Goal: Task Accomplishment & Management: Complete application form

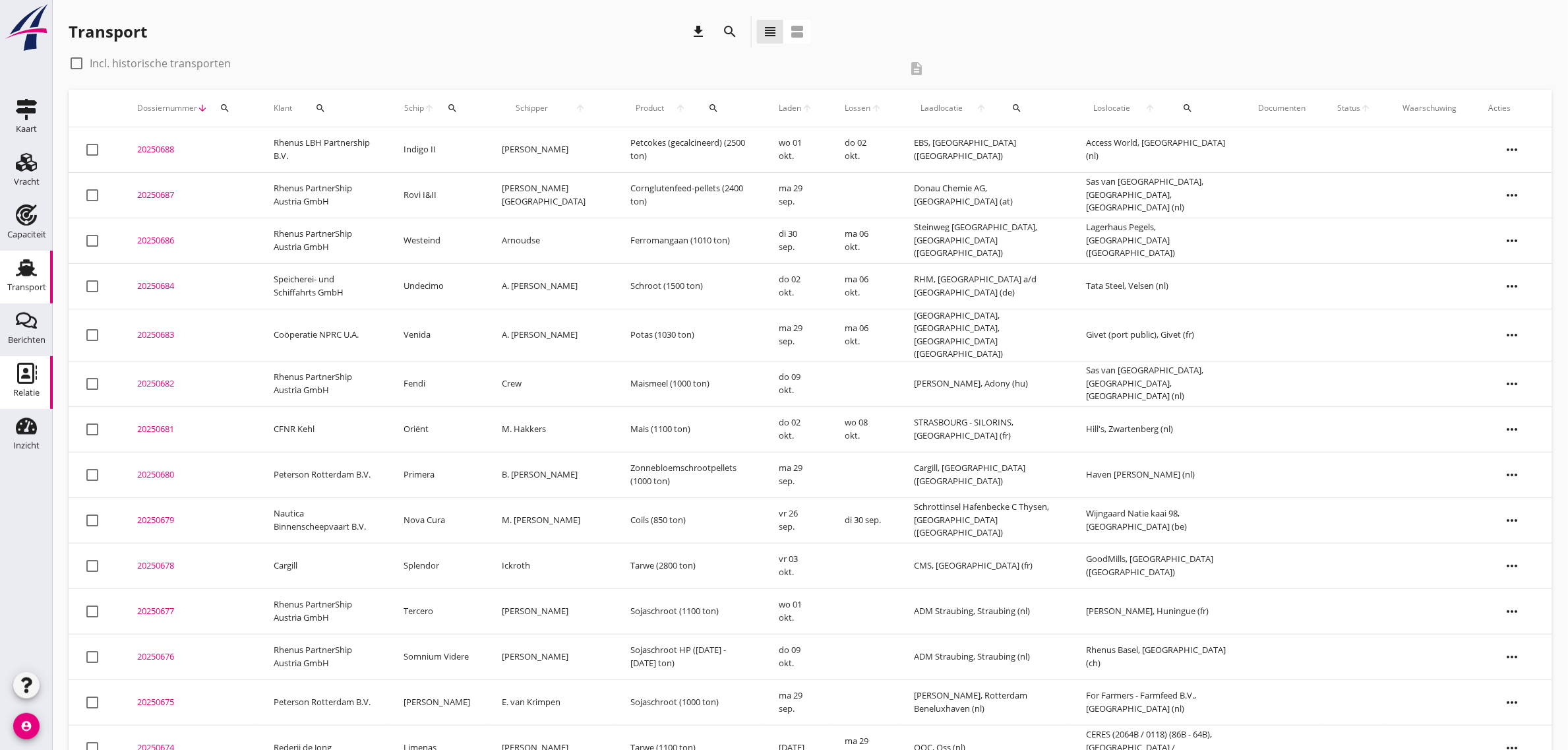
click at [19, 370] on use at bounding box center [27, 373] width 19 height 21
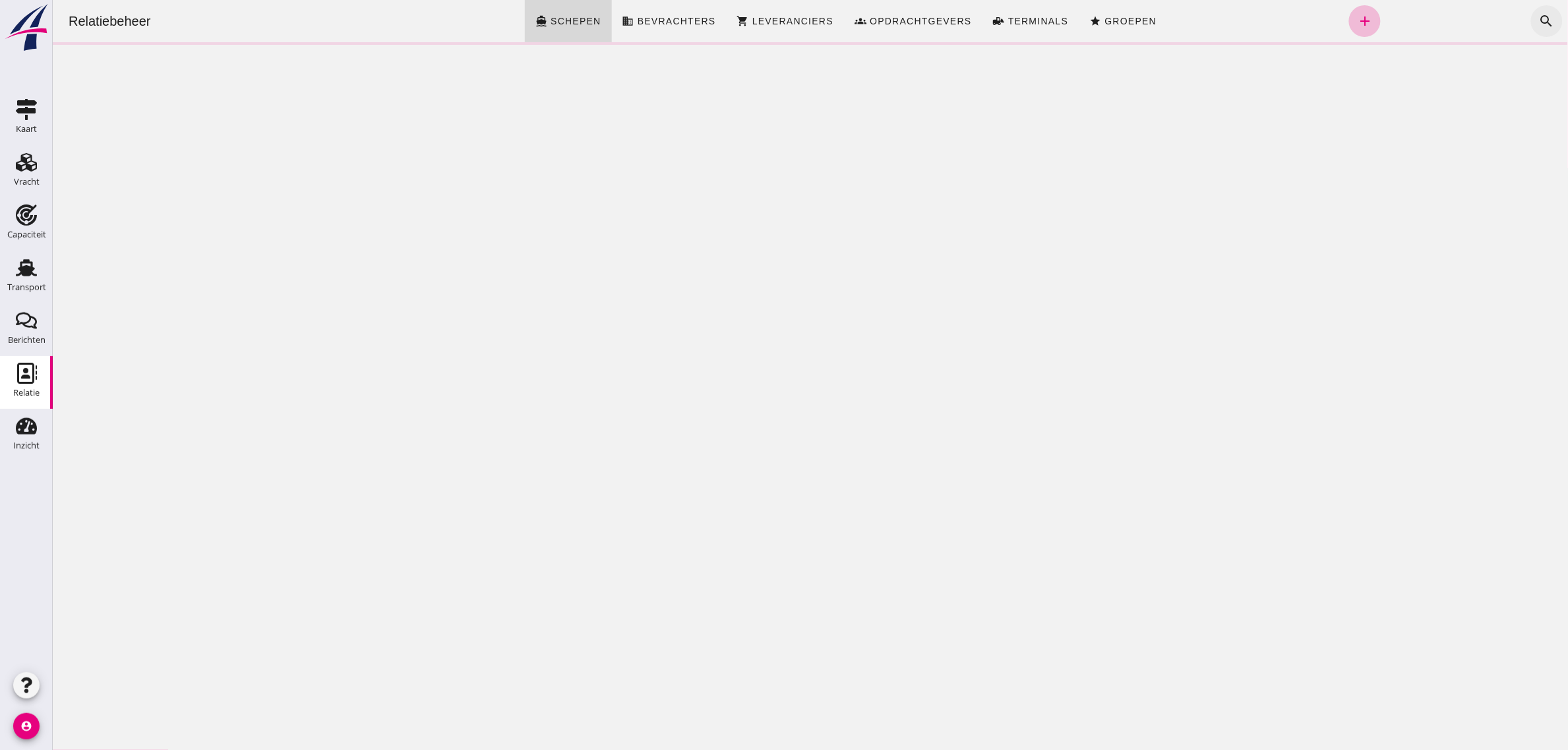
click at [1538, 19] on icon "search" at bounding box center [1546, 21] width 16 height 16
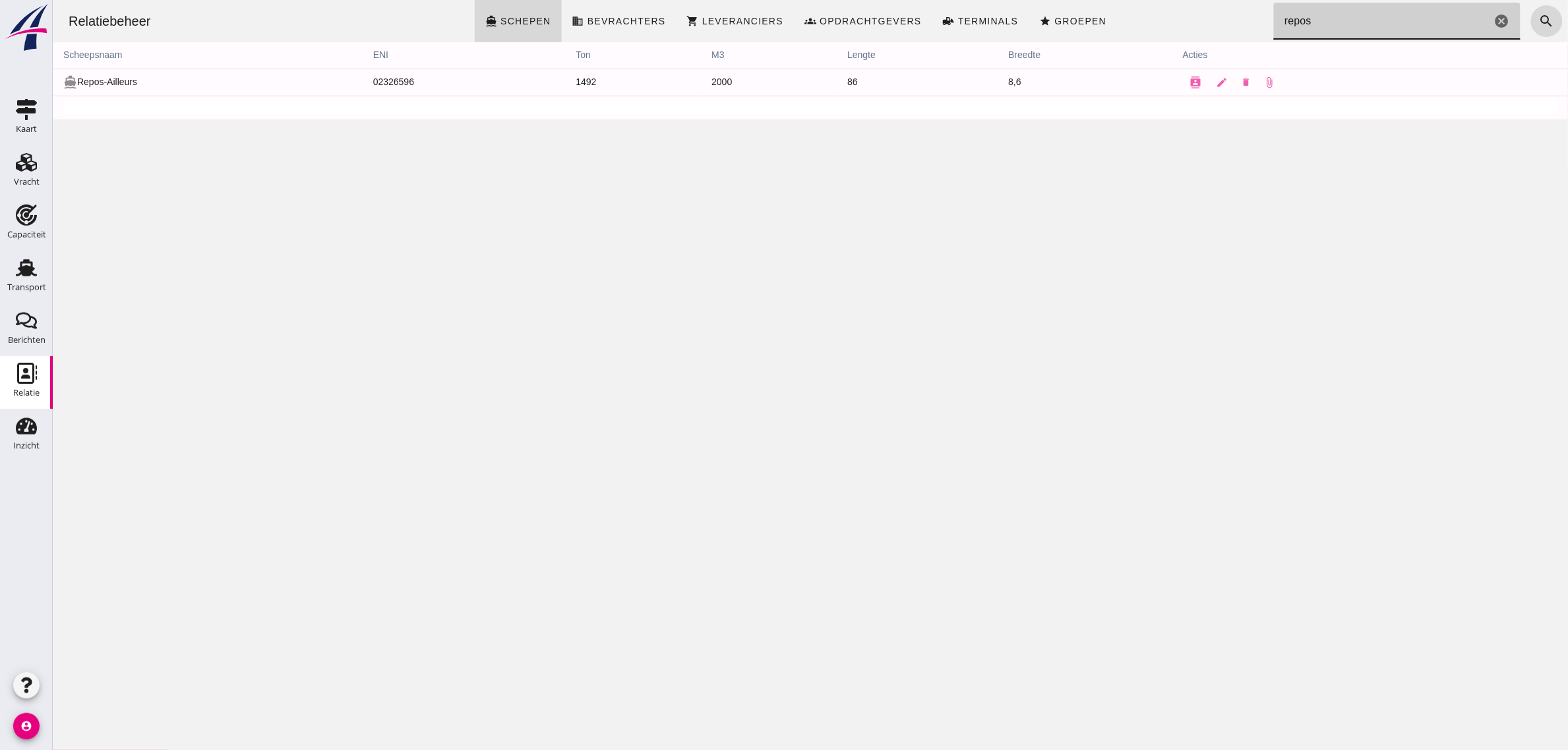
type input "repos"
click at [31, 278] on div "Transport" at bounding box center [27, 287] width 39 height 19
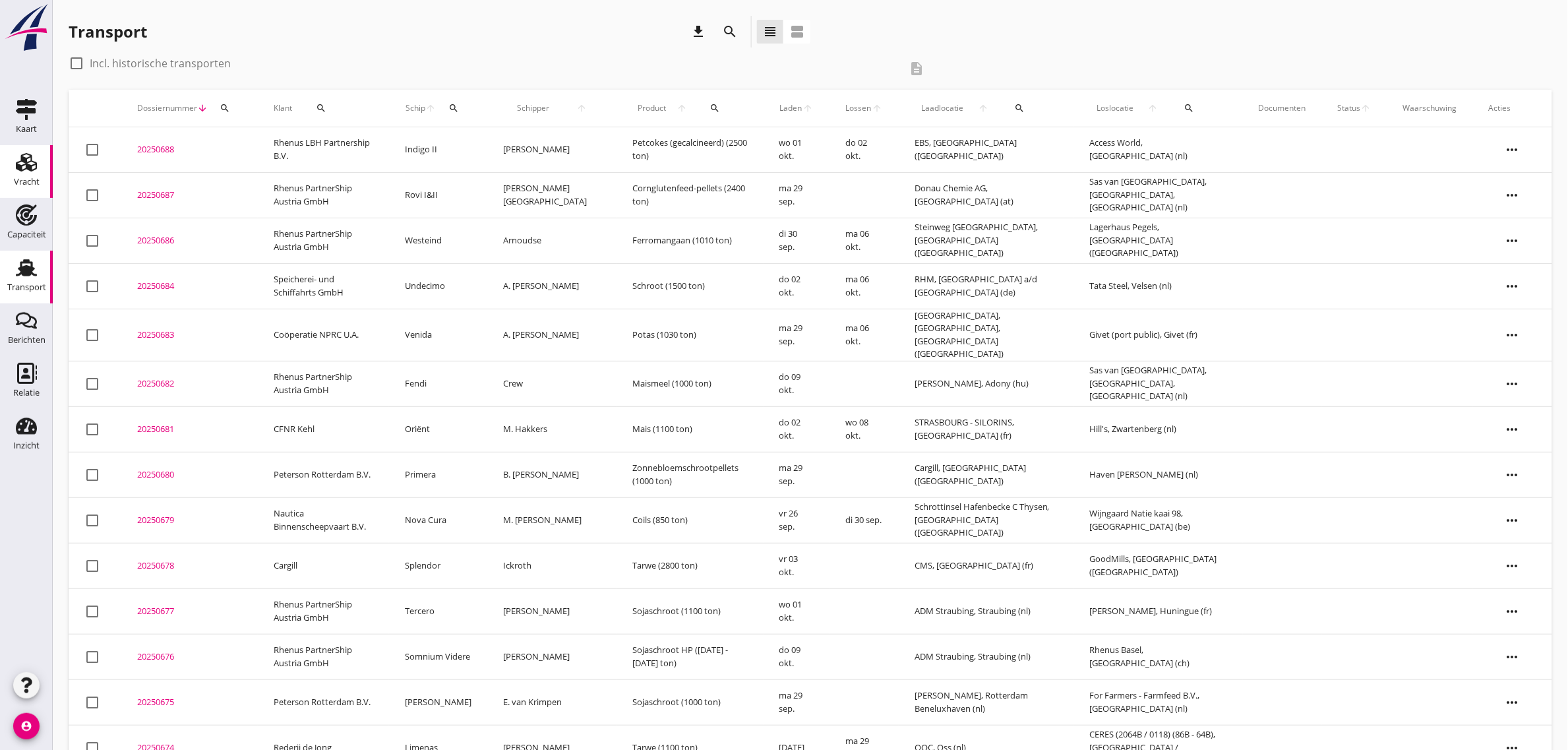
click at [28, 159] on icon "Vracht" at bounding box center [26, 162] width 21 height 21
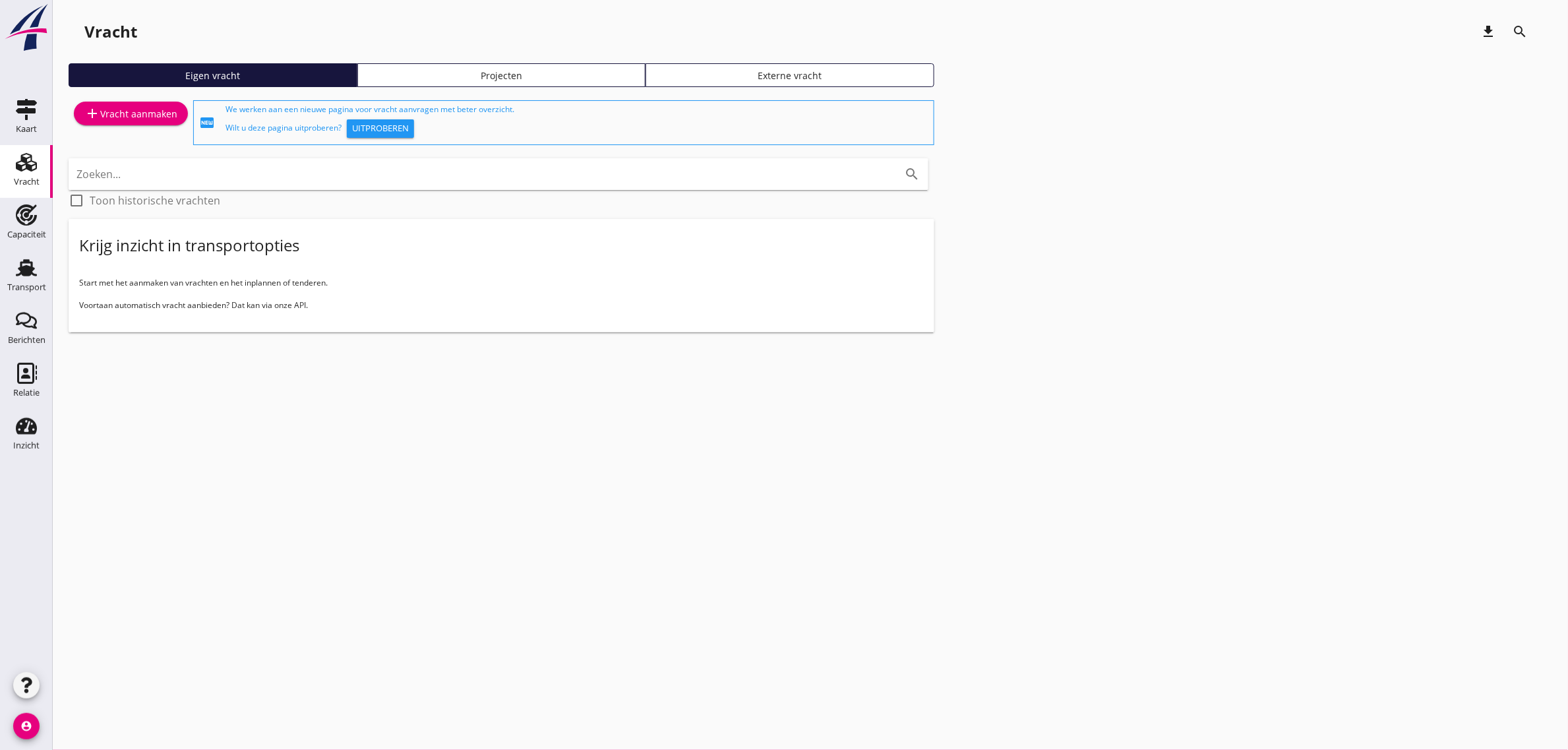
click at [170, 110] on div "add Vracht aanmaken" at bounding box center [131, 113] width 93 height 16
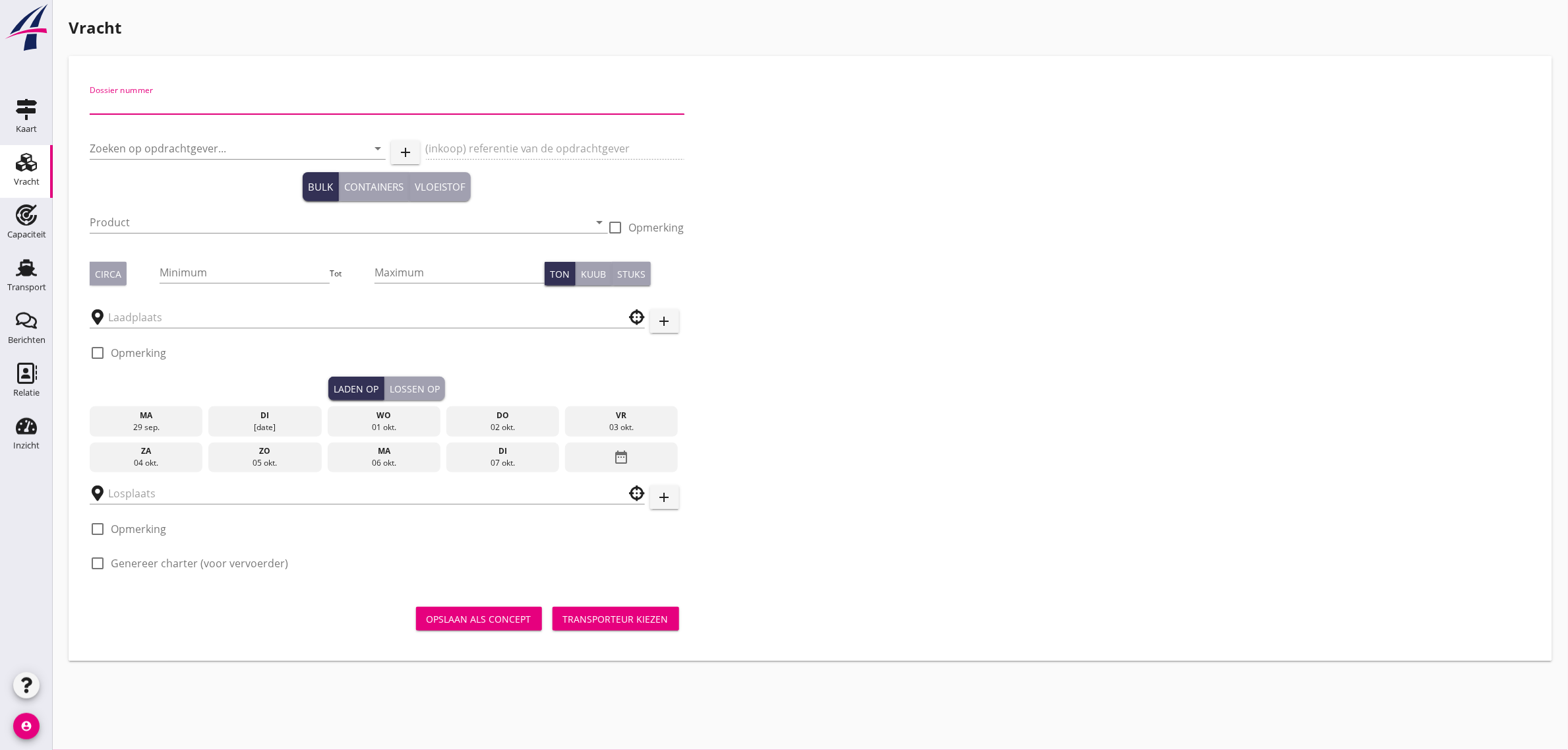
click at [176, 97] on input "Dossier nummer" at bounding box center [387, 103] width 594 height 21
type input "20250689"
click at [132, 153] on input "lauwer" at bounding box center [219, 148] width 259 height 21
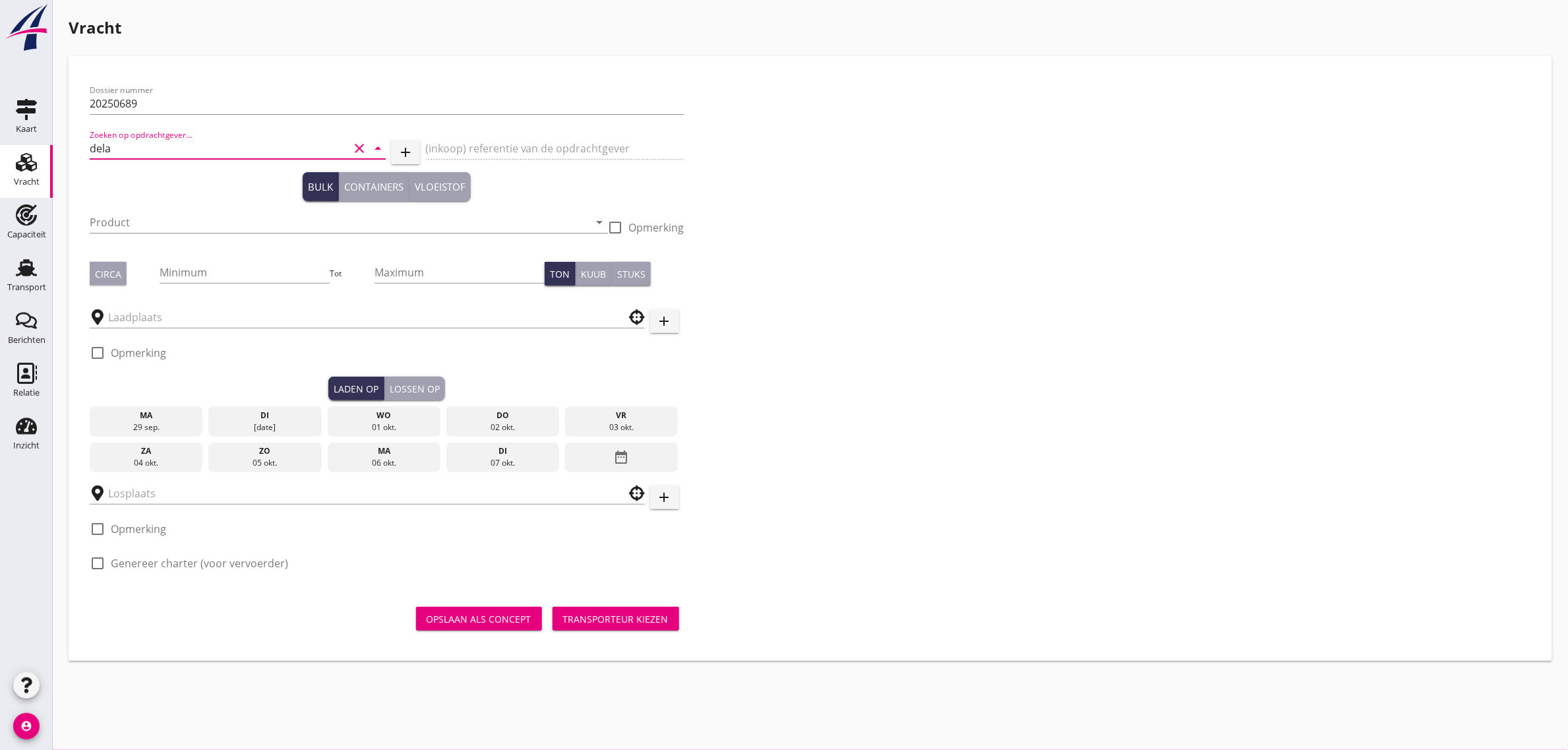
click at [147, 150] on input "dela" at bounding box center [219, 148] width 259 height 21
type input "lauwer"
click at [407, 145] on icon "add" at bounding box center [405, 152] width 16 height 16
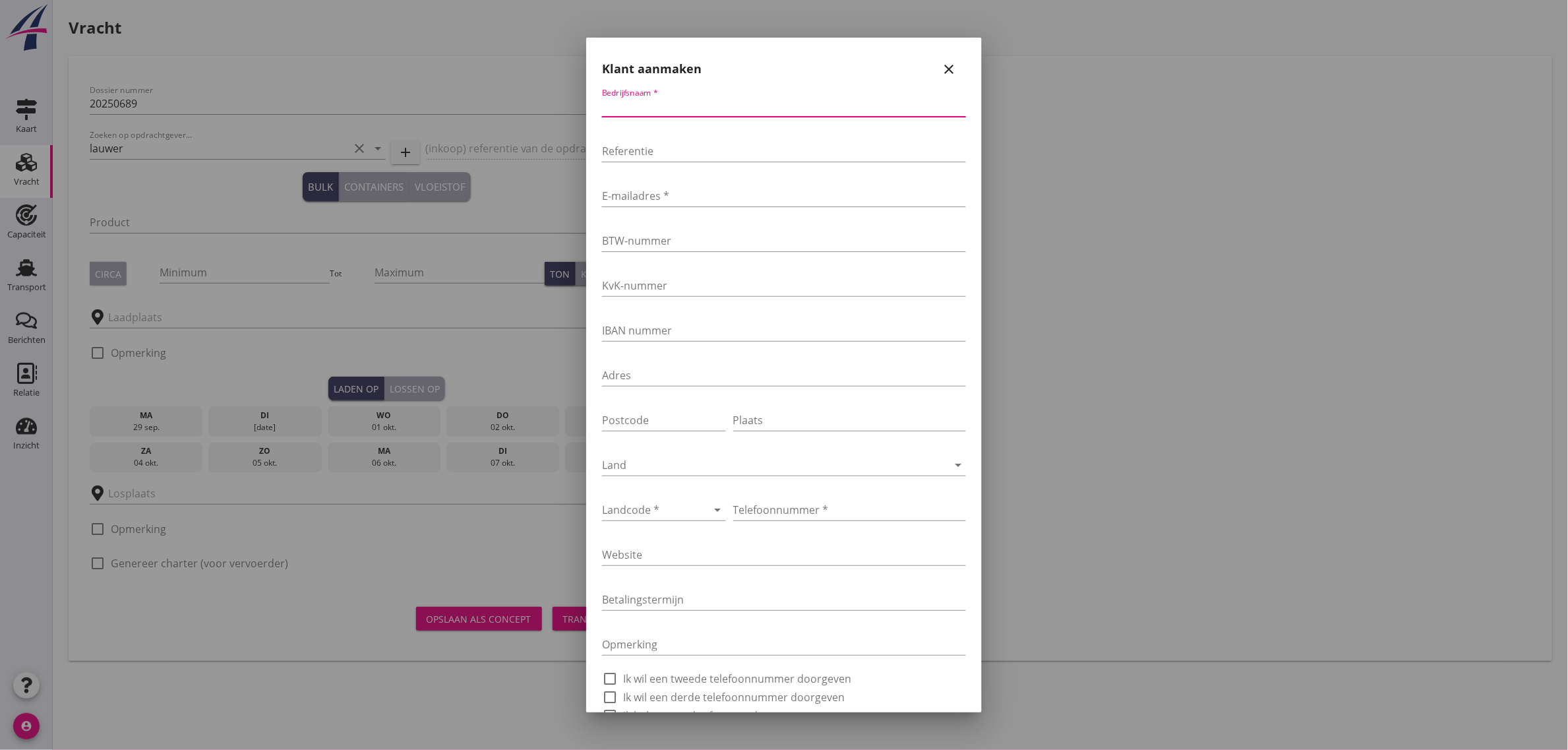
click at [690, 113] on input "Bedrijfsnaam *" at bounding box center [784, 106] width 364 height 21
type input "NV Delahaye-Lauwers"
click at [641, 198] on input "E-mailadres *" at bounding box center [784, 196] width 364 height 21
type input "[EMAIL_ADDRESS][DOMAIN_NAME]"
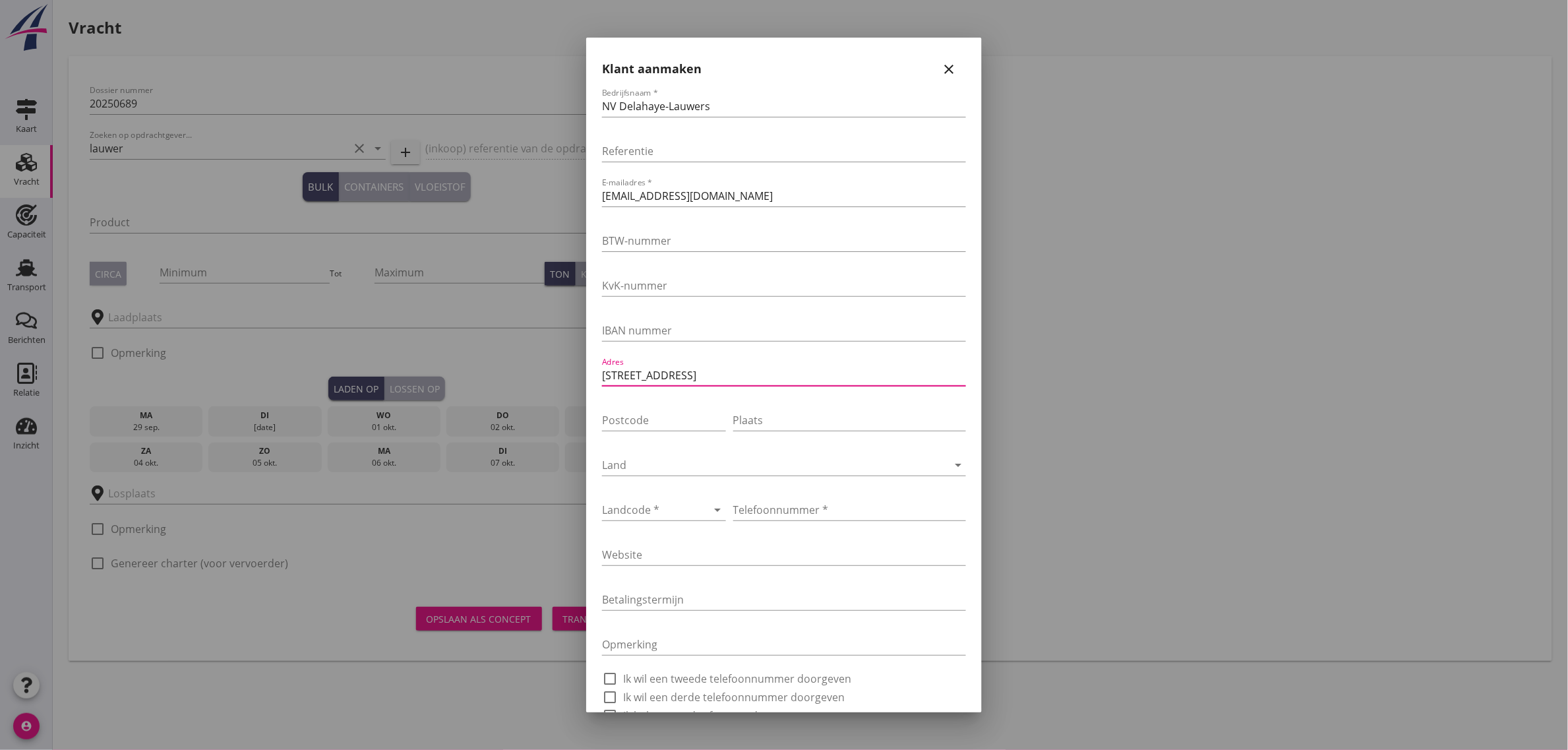
type input "[STREET_ADDRESS]"
type input "3580"
type input "Beringen"
click at [633, 466] on div at bounding box center [765, 465] width 327 height 21
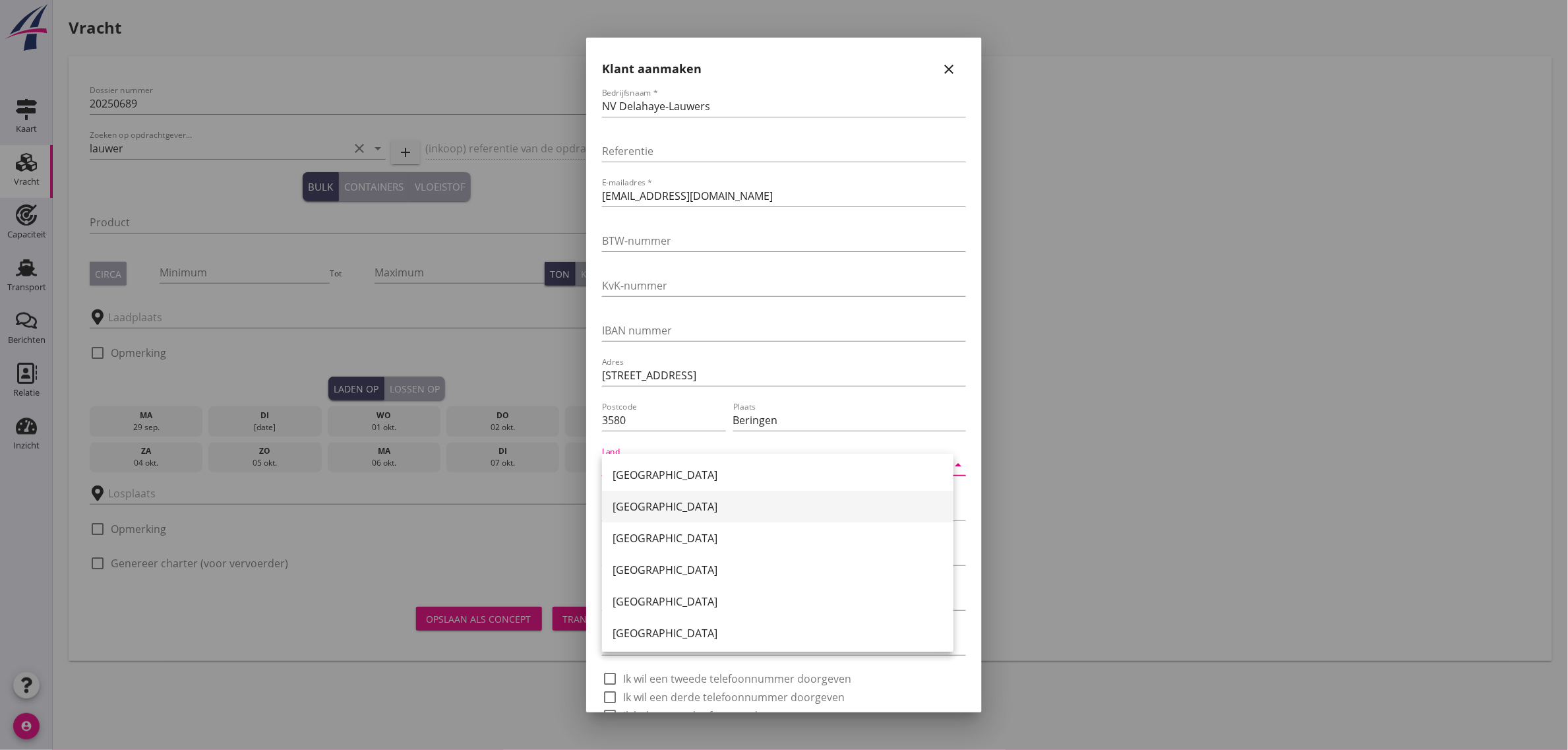
click at [654, 508] on div "[GEOGRAPHIC_DATA]" at bounding box center [778, 506] width 330 height 16
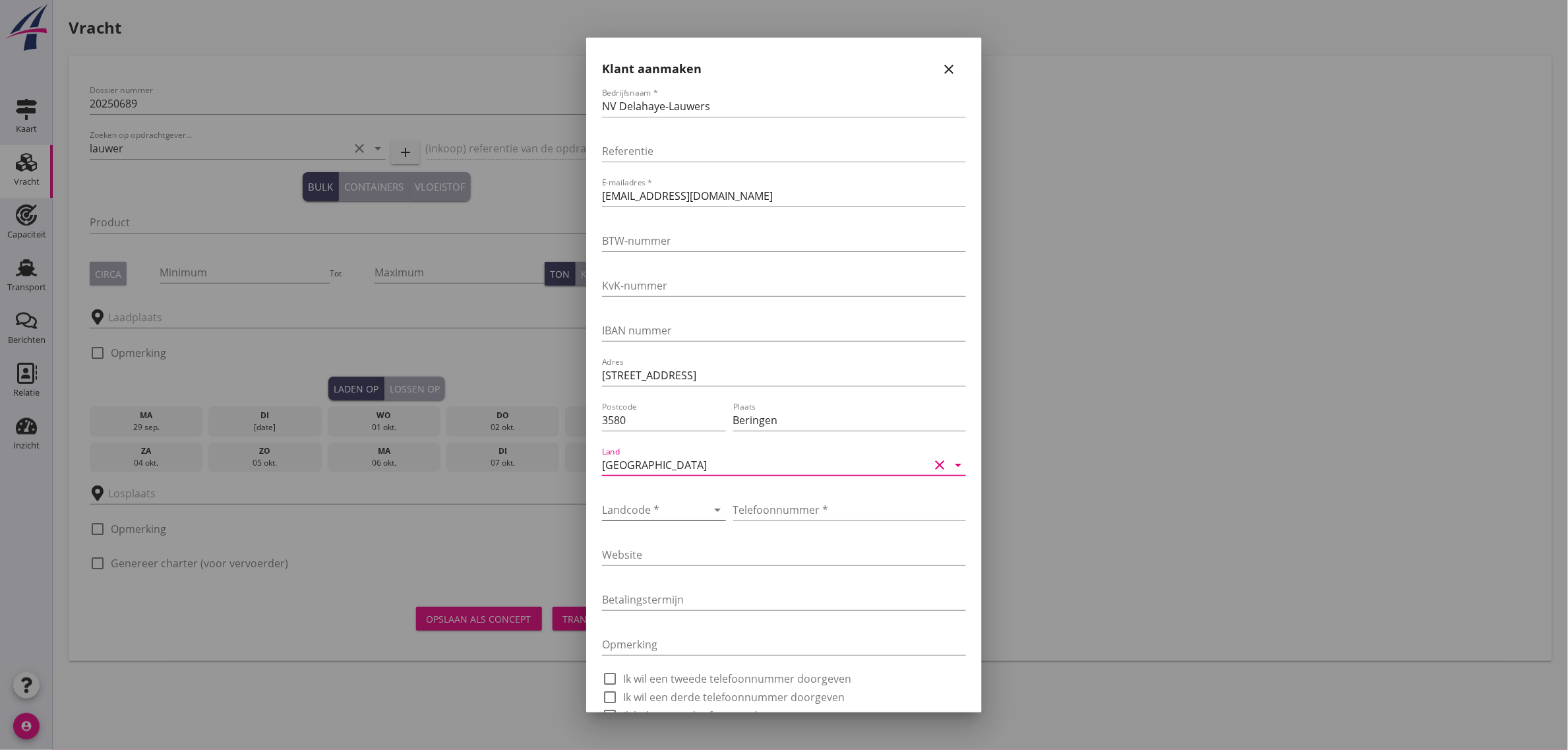
click at [637, 500] on div at bounding box center [645, 510] width 87 height 21
click at [653, 539] on div "+32(BE)" at bounding box center [680, 551] width 135 height 31
click at [753, 517] on input "Telefoonnummer *" at bounding box center [849, 510] width 233 height 21
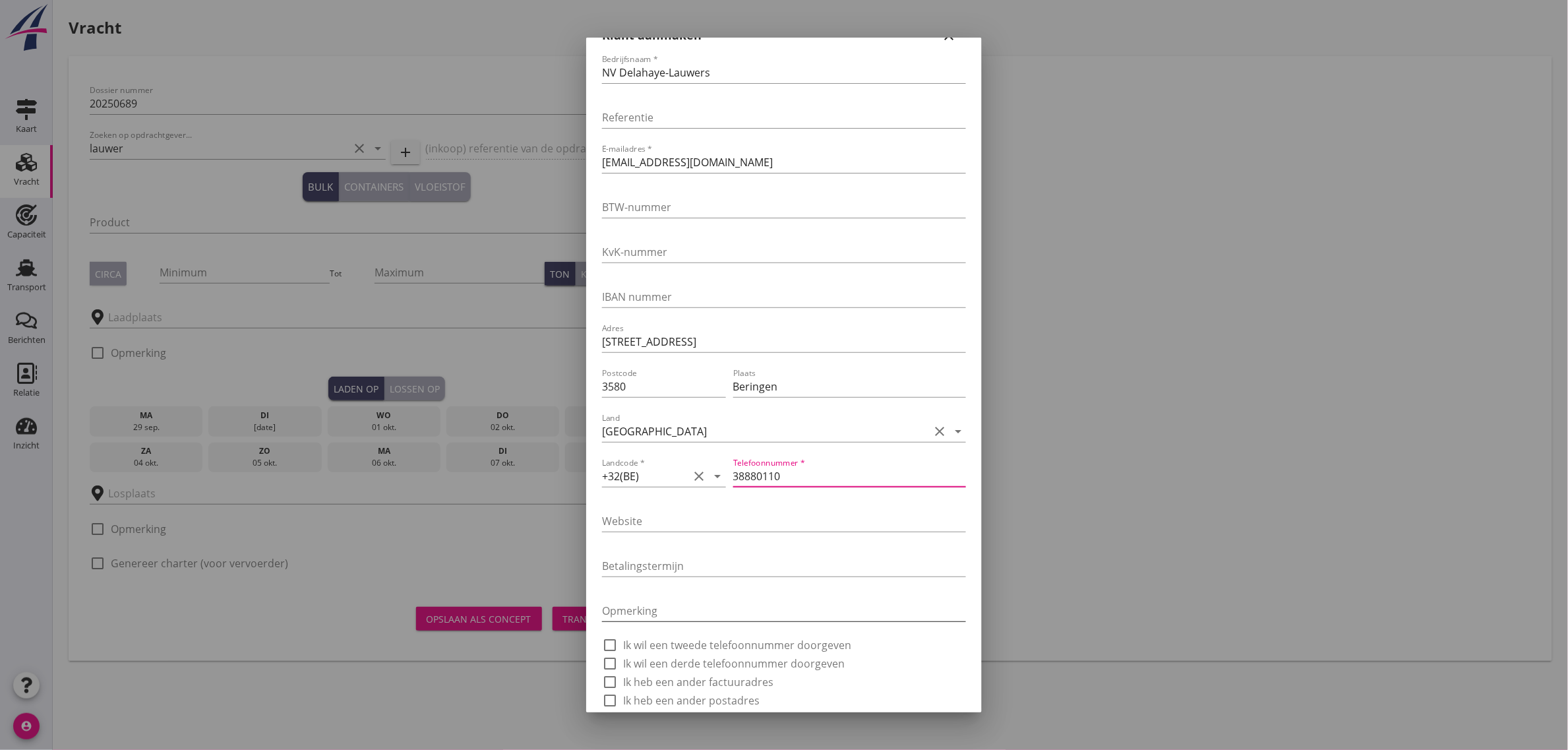
scroll to position [74, 0]
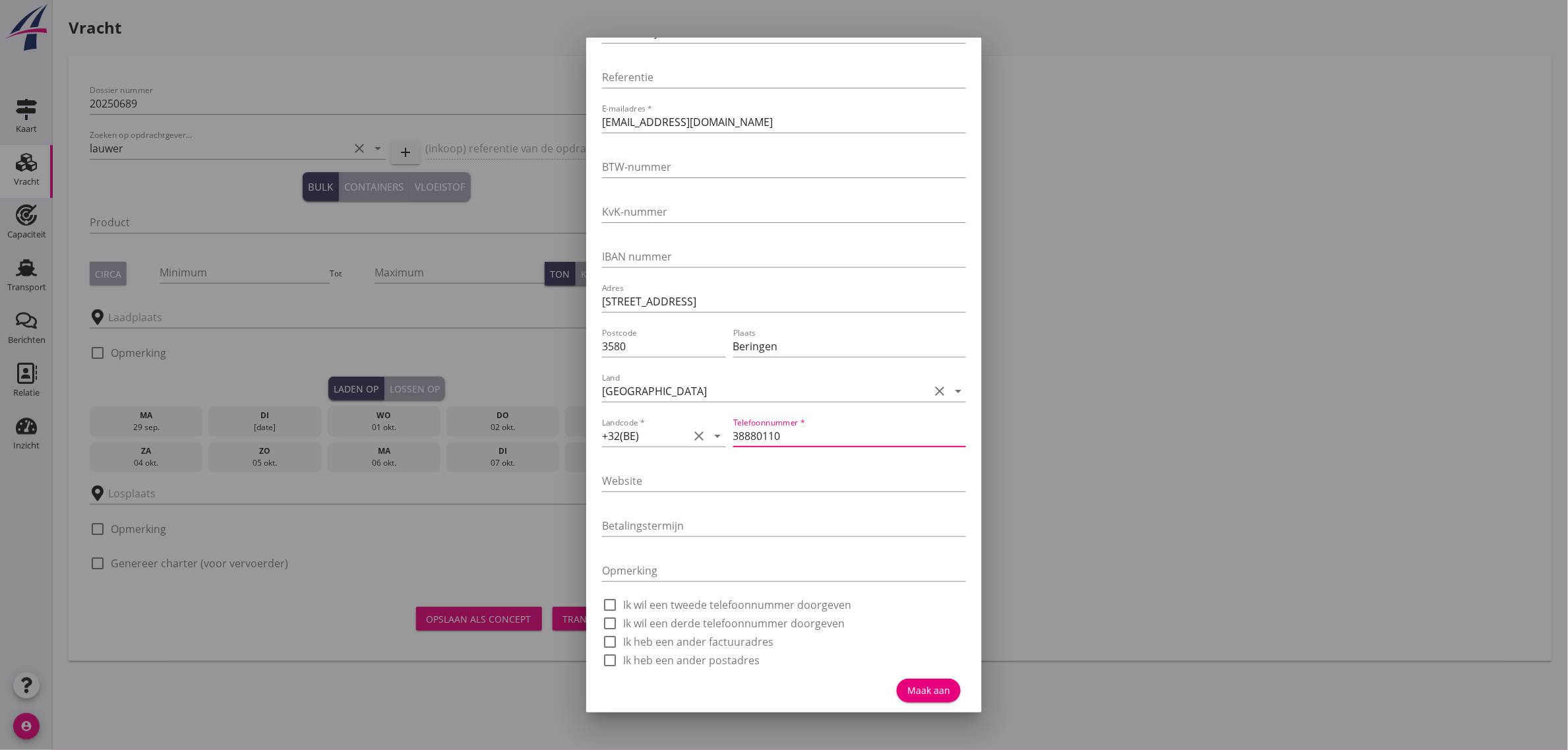
type input "38880110"
click at [910, 679] on button "Maak aan" at bounding box center [929, 690] width 64 height 24
type input "NV Delahaye-Lauwers"
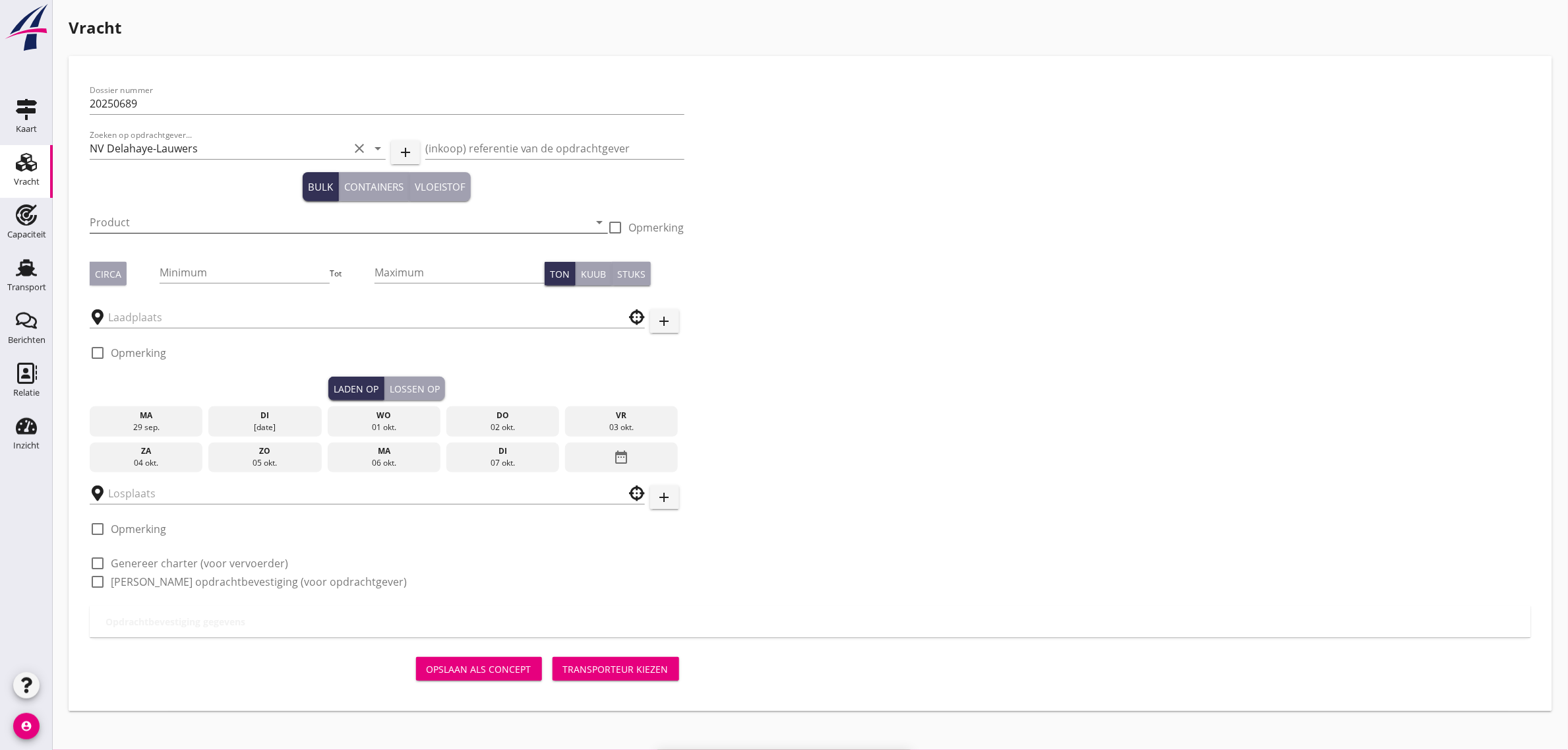
click at [153, 223] on input "Product" at bounding box center [339, 222] width 499 height 21
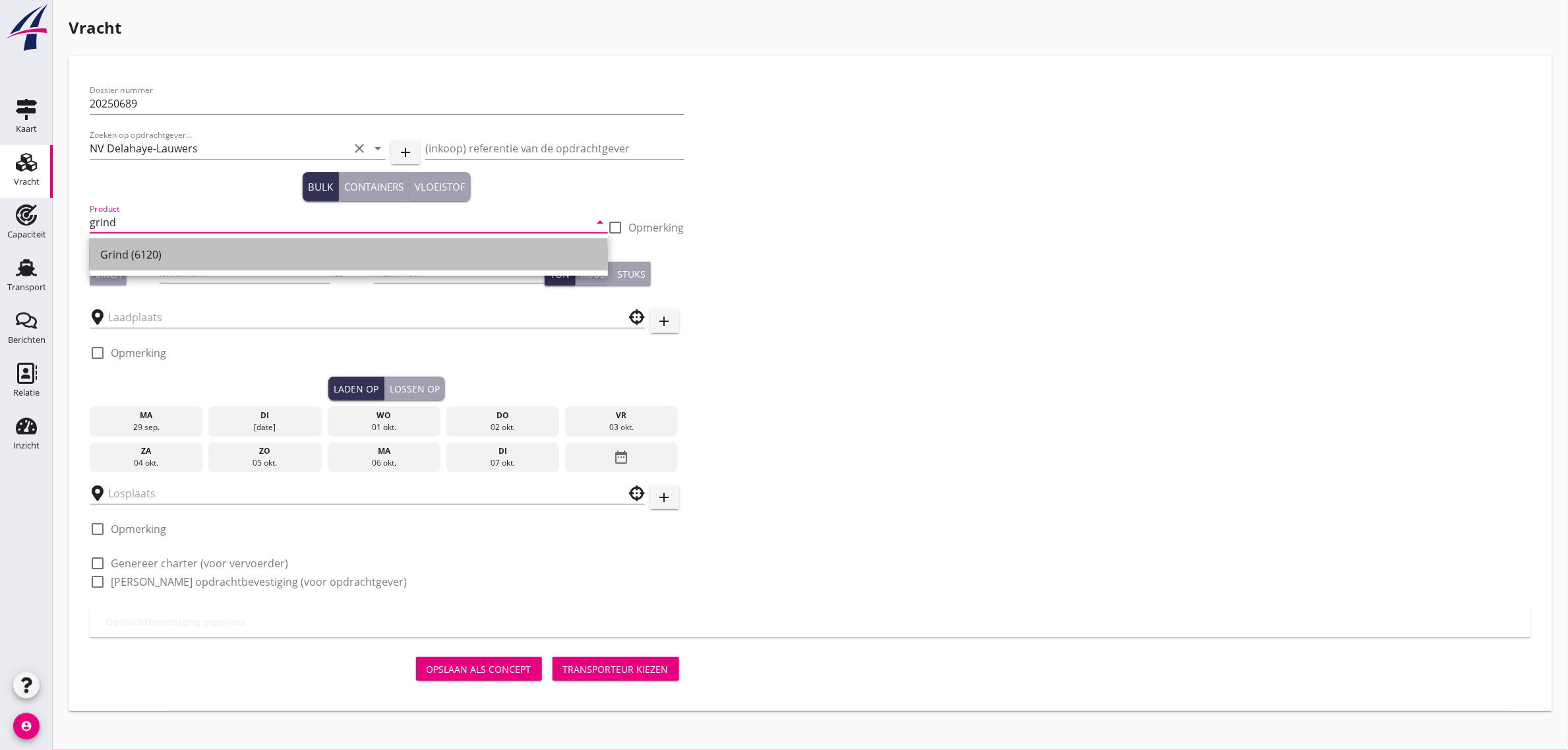
click at [159, 258] on div "Grind (6120)" at bounding box center [348, 254] width 497 height 16
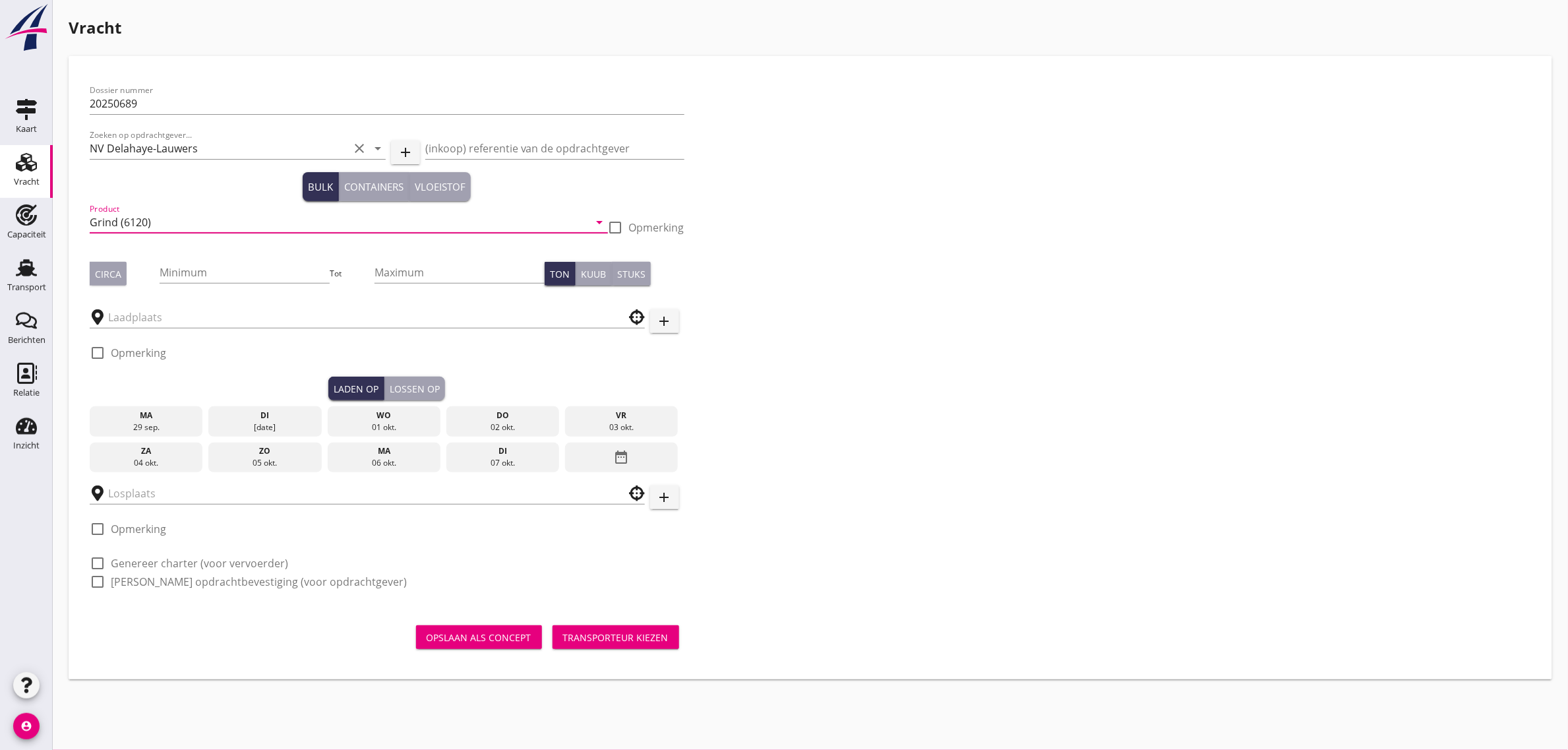
type input "Grind (6120)"
click at [114, 271] on div "Circa" at bounding box center [108, 274] width 26 height 14
click at [185, 274] on input "Minimum" at bounding box center [245, 272] width 170 height 21
type input "1500"
click at [188, 330] on div at bounding box center [367, 316] width 556 height 41
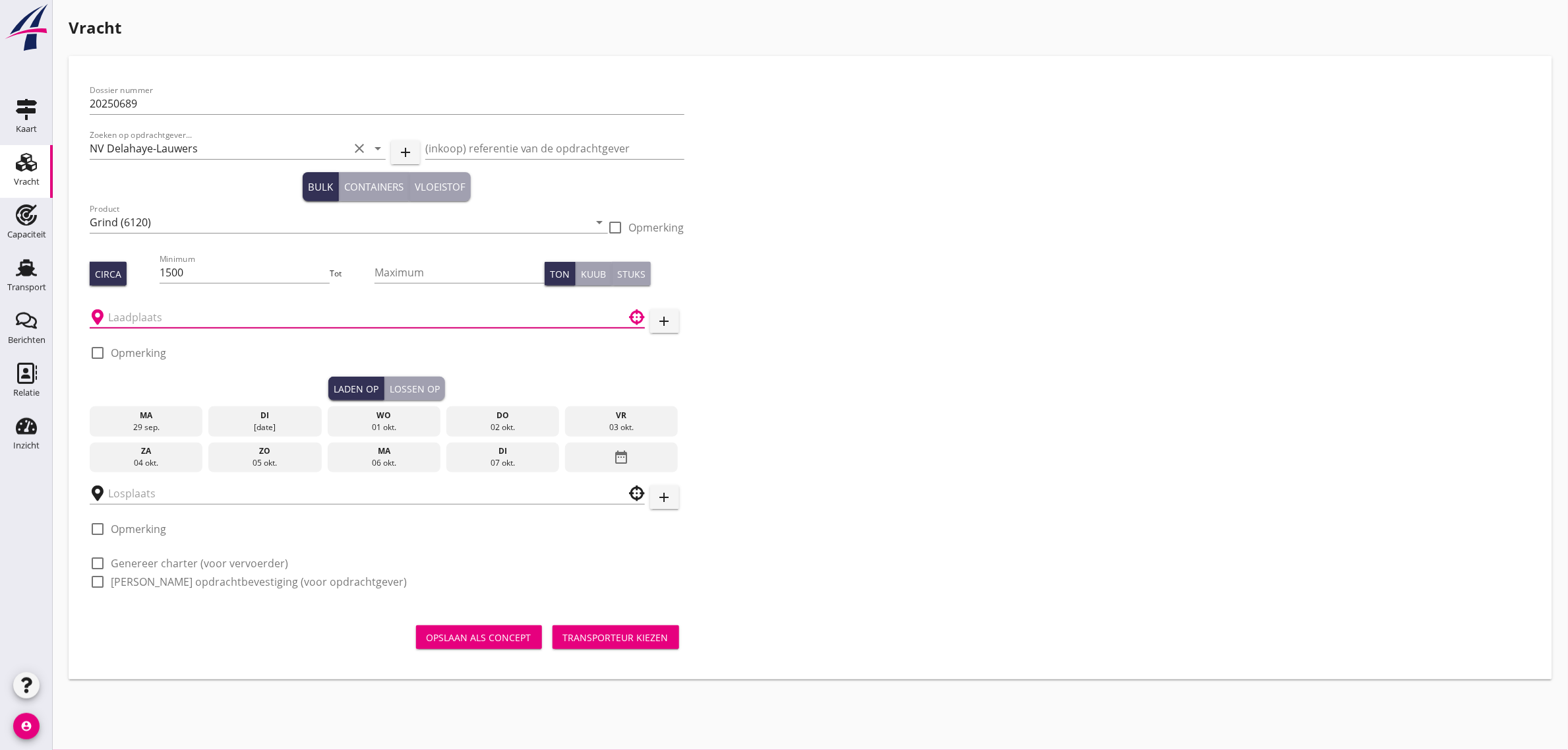
click at [185, 321] on input "text" at bounding box center [358, 317] width 499 height 21
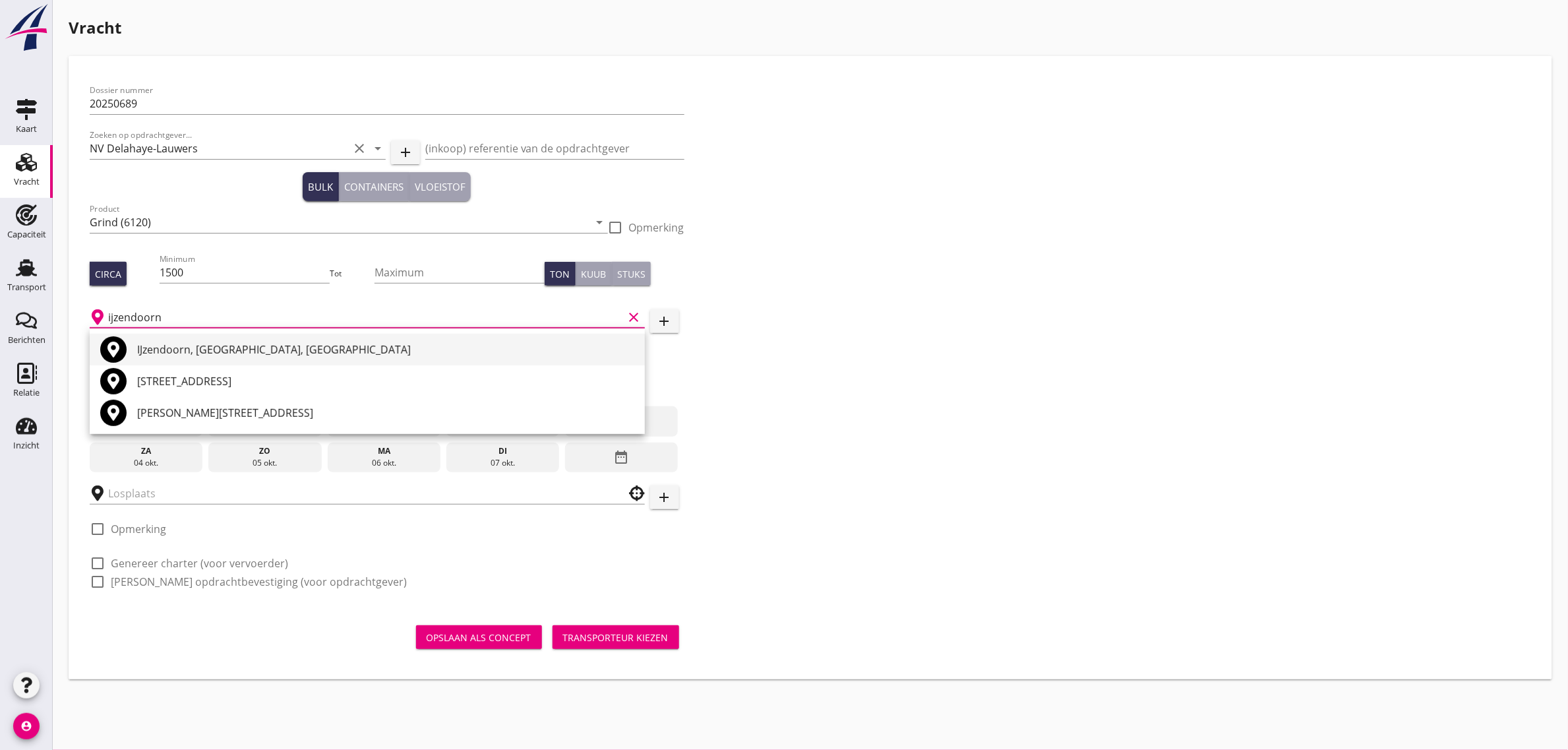
click at [194, 342] on div "IJzendoorn, [GEOGRAPHIC_DATA], [GEOGRAPHIC_DATA]" at bounding box center [385, 349] width 497 height 16
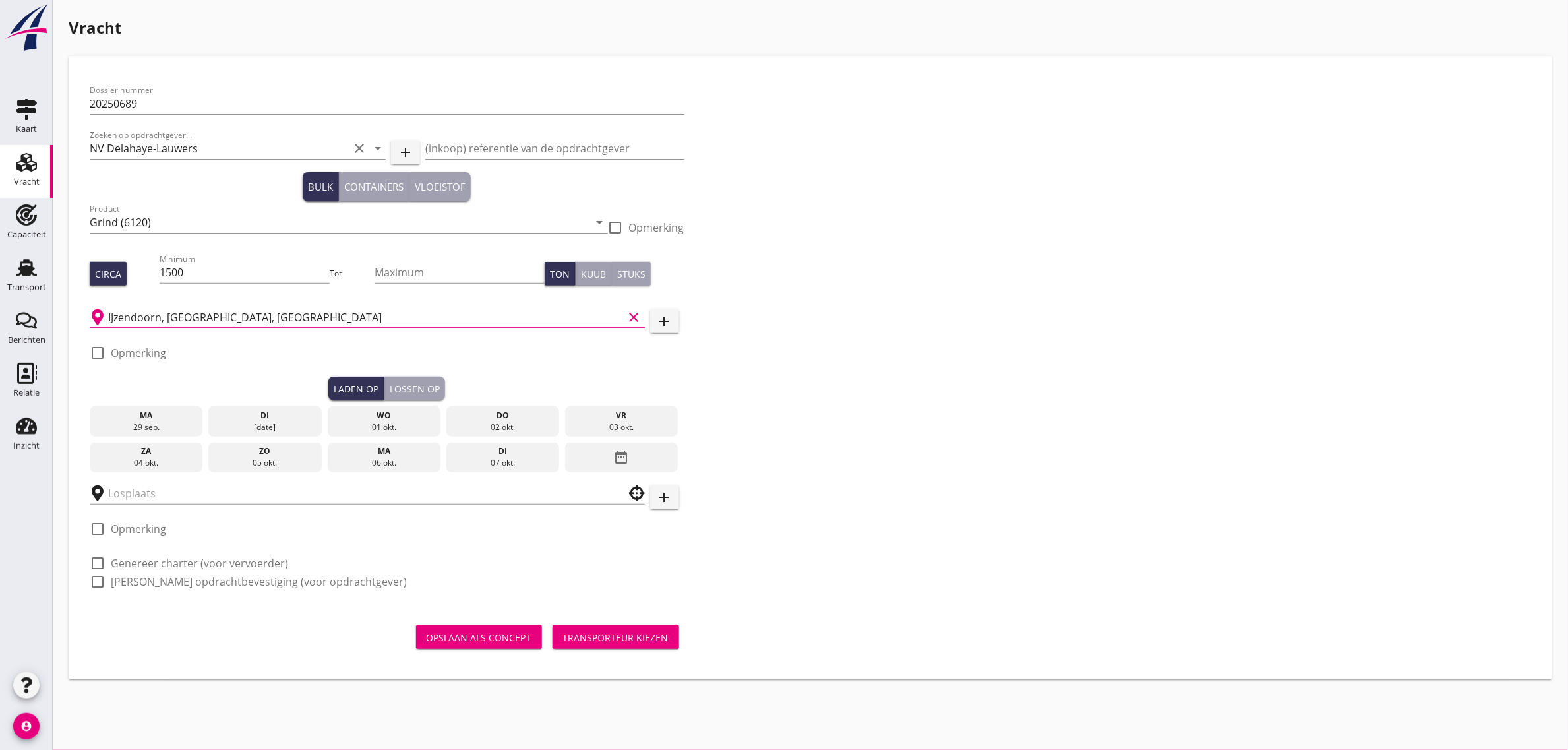
type input "IJzendoorn, [GEOGRAPHIC_DATA], [GEOGRAPHIC_DATA]"
click at [291, 414] on div "di" at bounding box center [265, 416] width 107 height 12
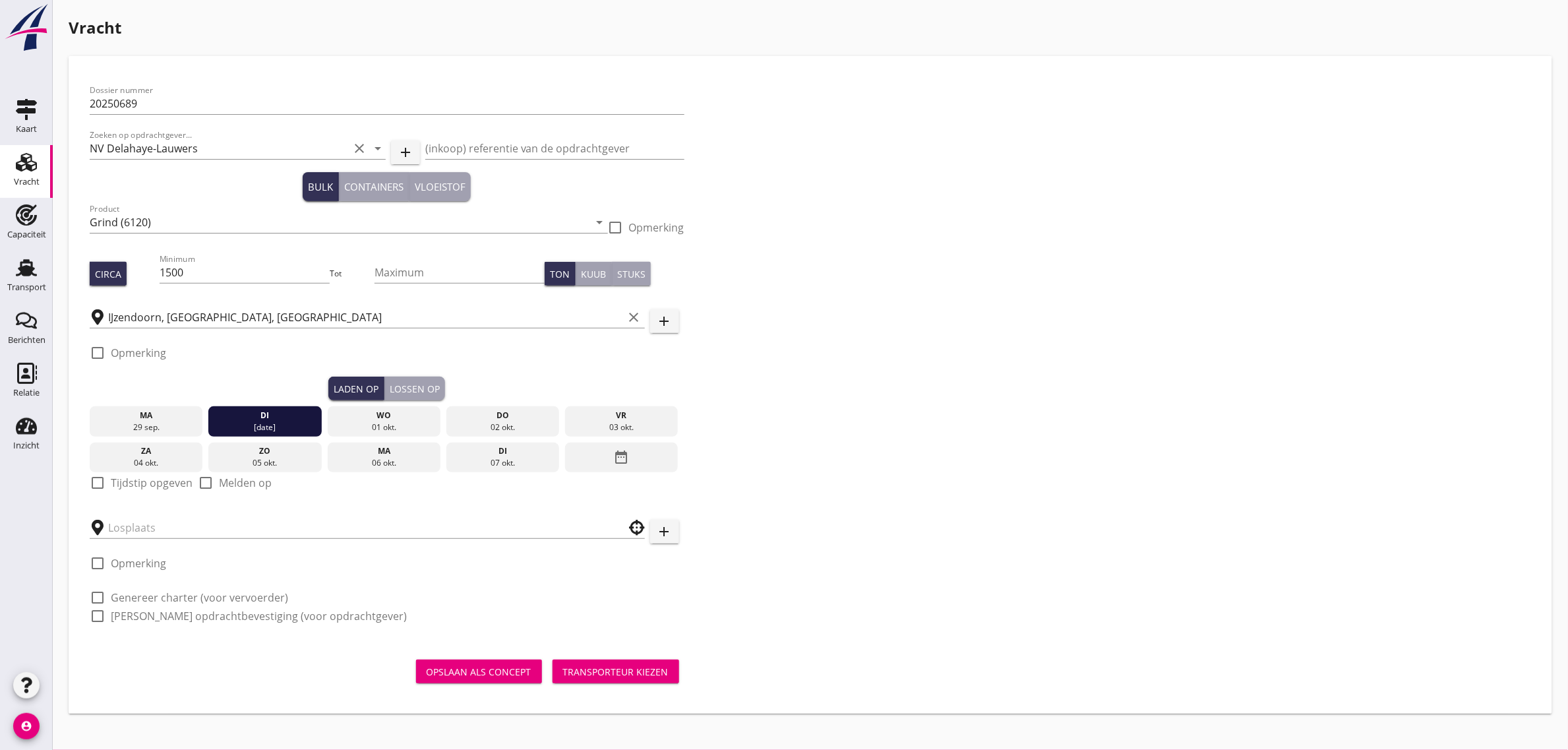
click at [283, 427] on div "[DATE]" at bounding box center [265, 428] width 107 height 12
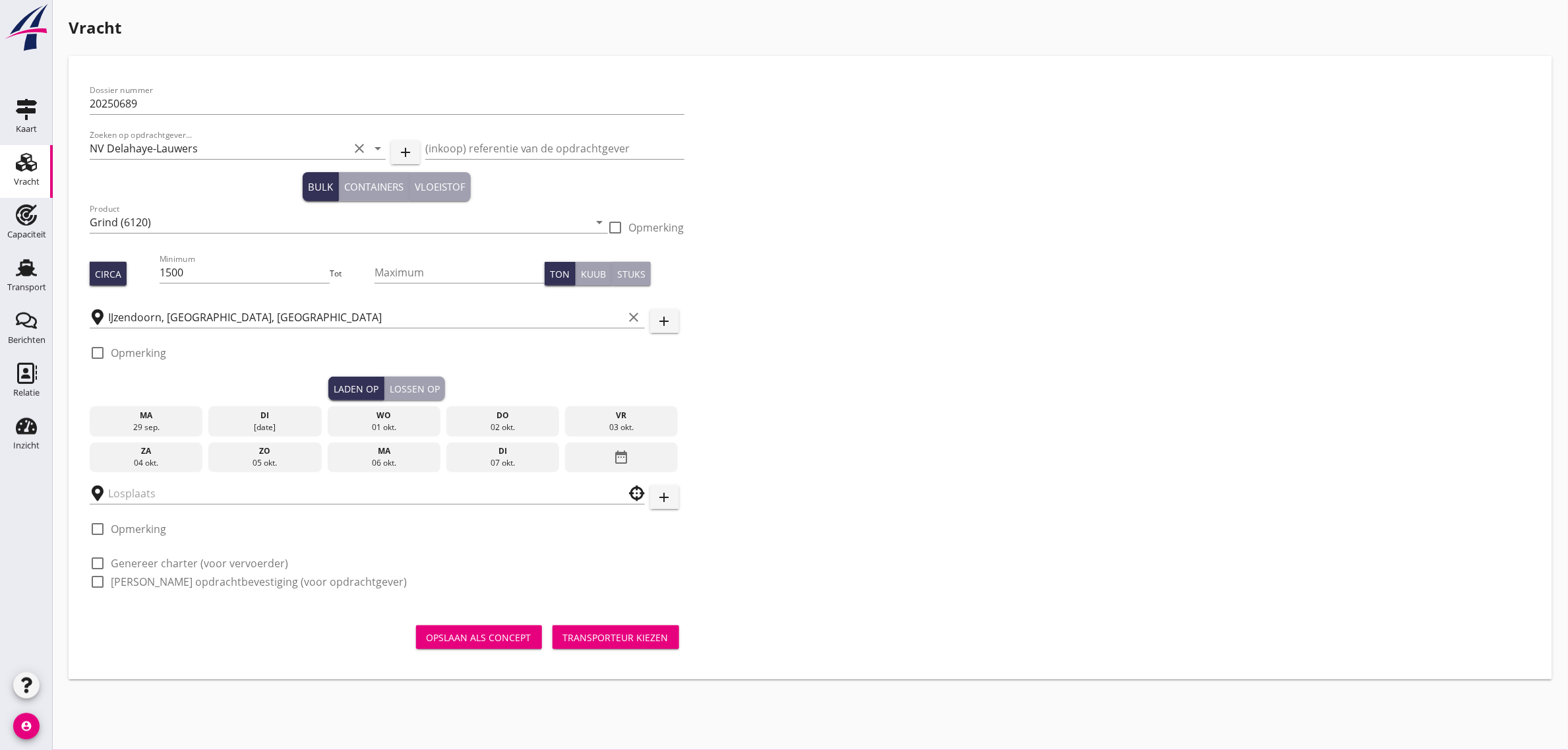
click at [366, 425] on div "01 okt." at bounding box center [384, 428] width 107 height 12
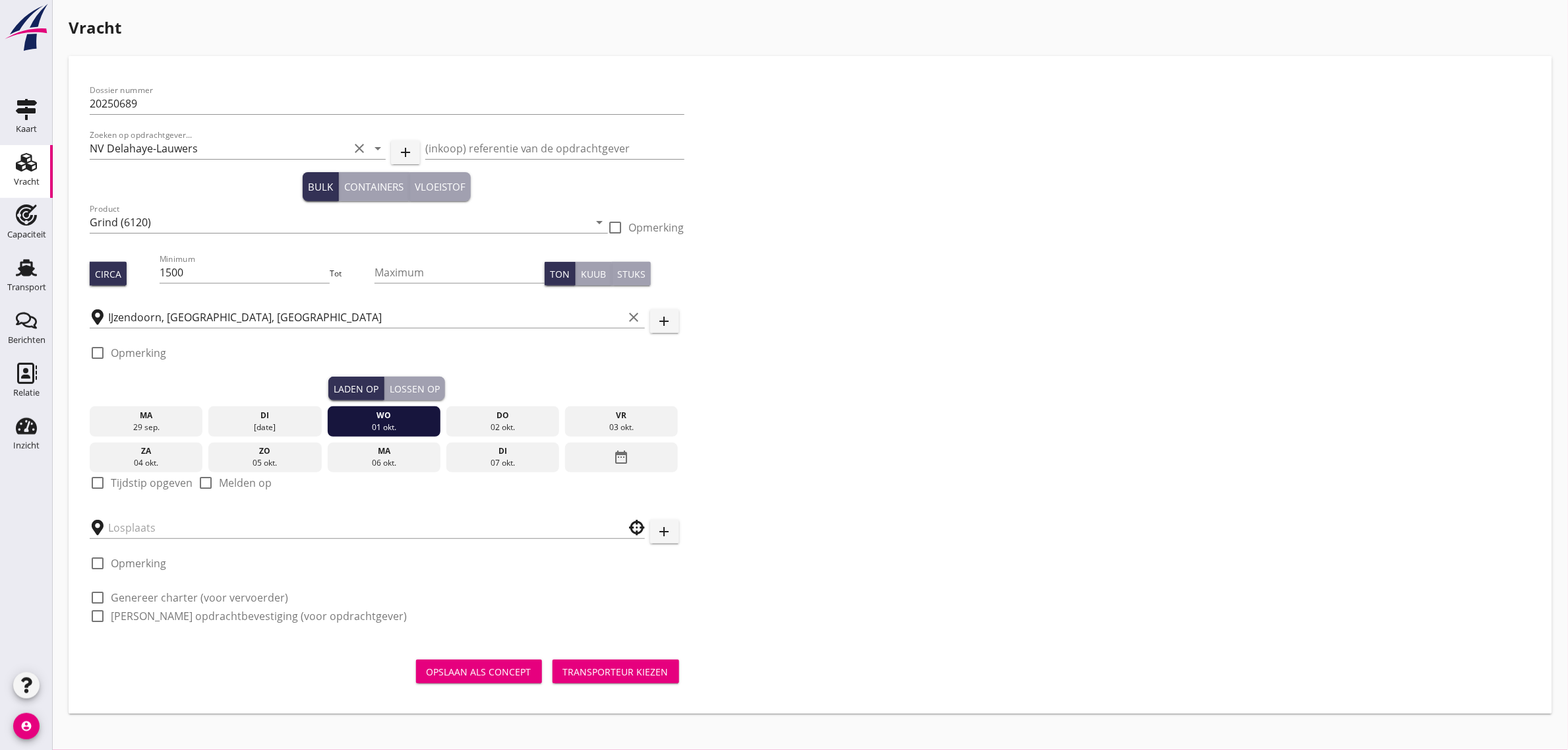
click at [150, 479] on label "Tijdstip opgeven" at bounding box center [151, 483] width 82 height 13
checkbox input "true"
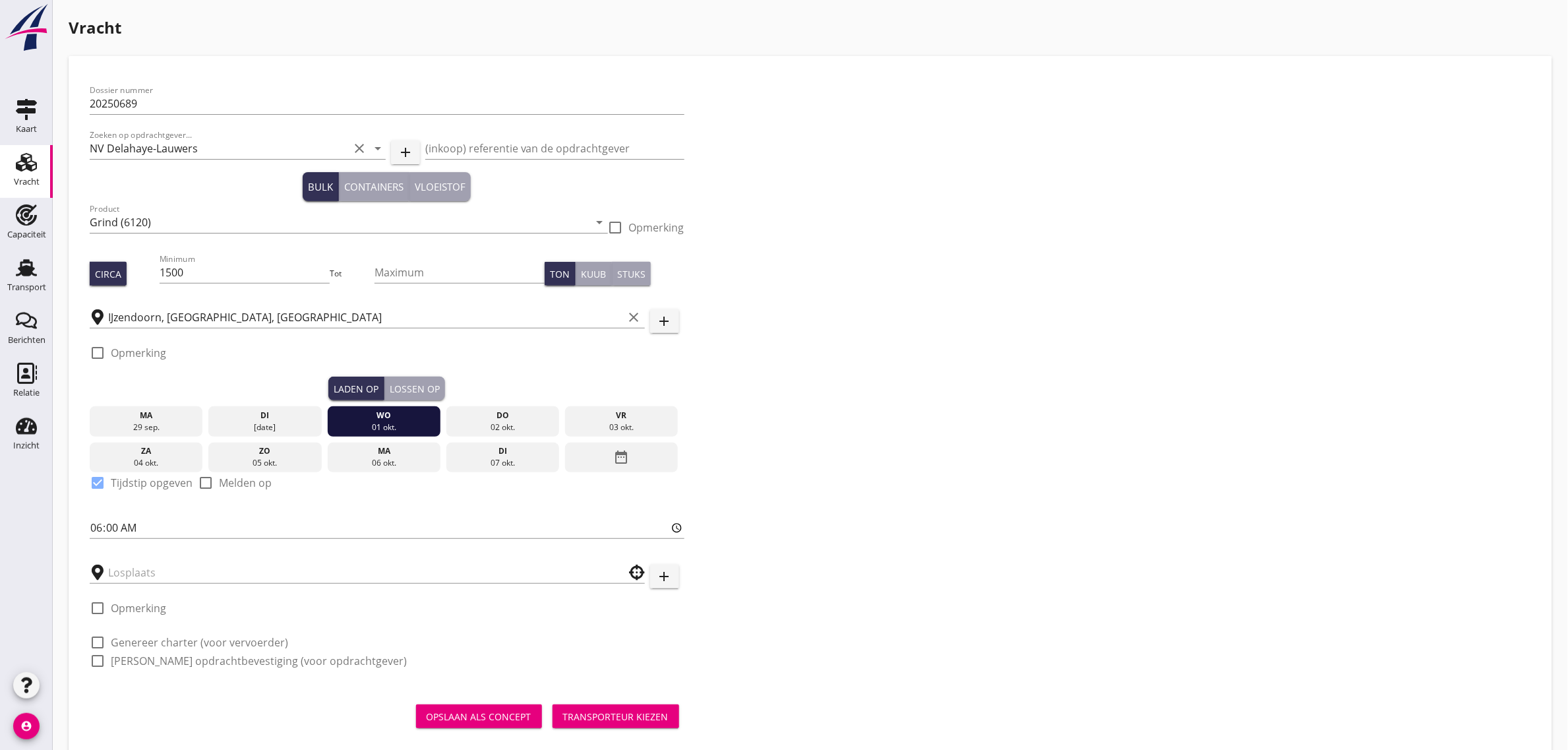
click at [410, 388] on div "Lossen op" at bounding box center [414, 389] width 50 height 14
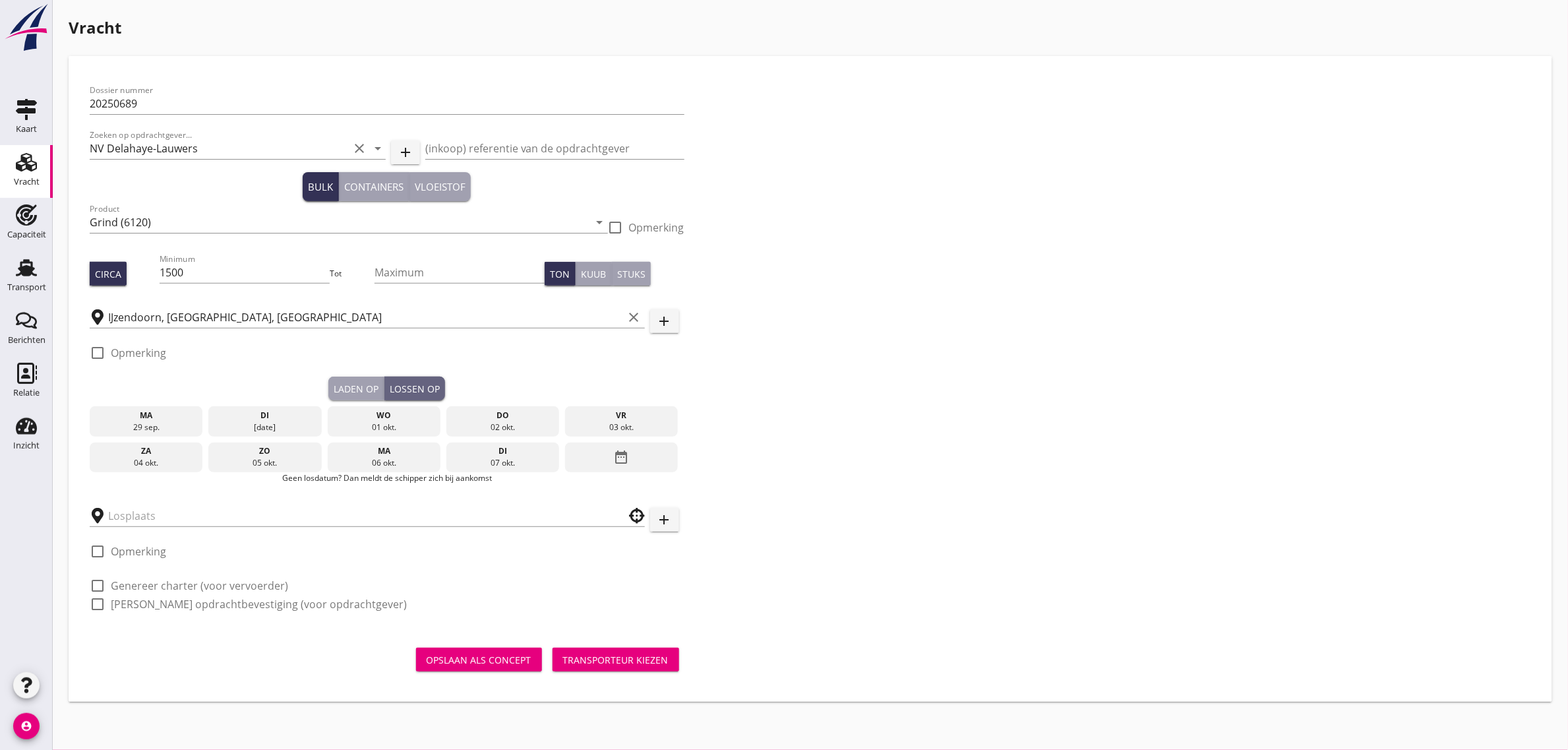
click at [477, 411] on div "do" at bounding box center [502, 416] width 107 height 12
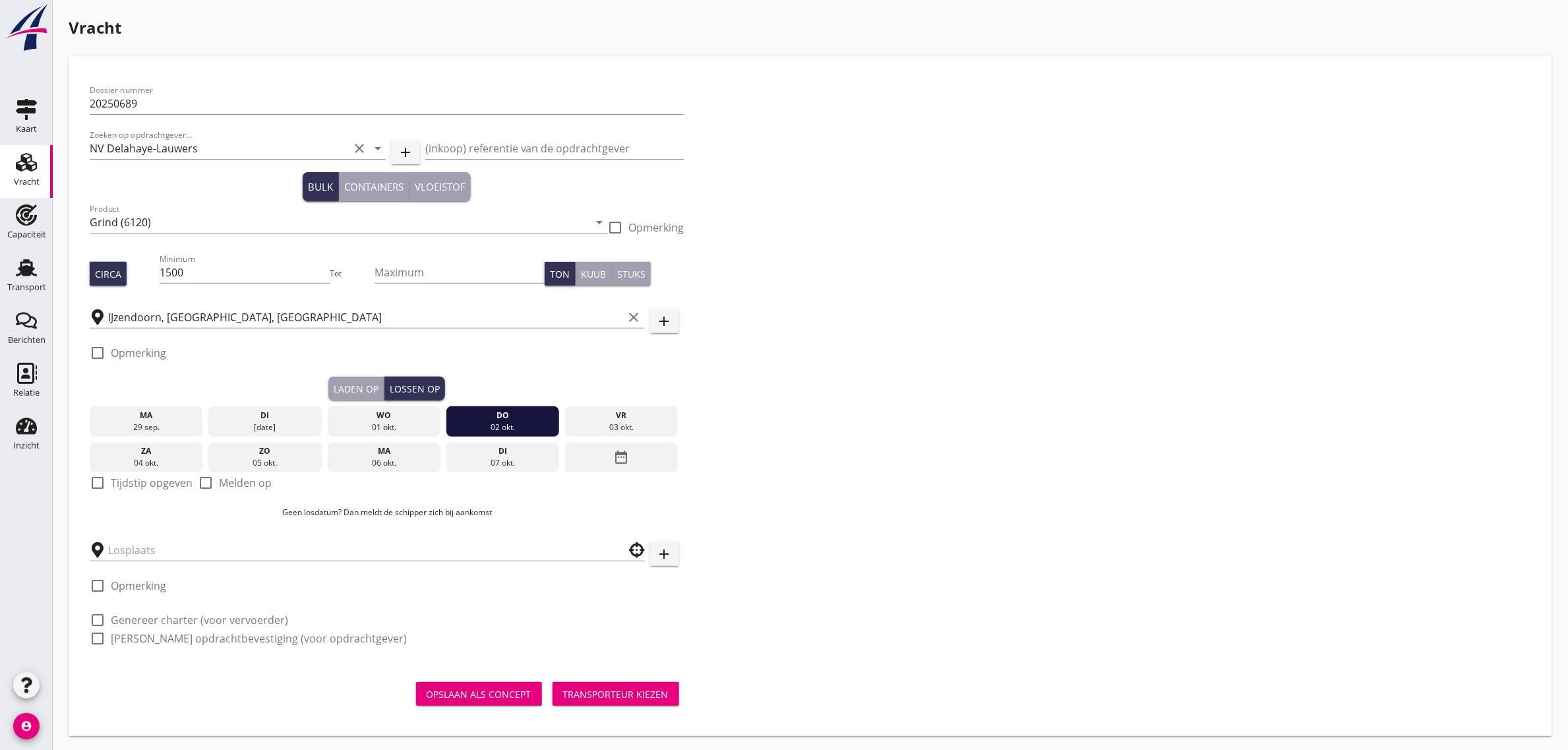
click at [163, 480] on label "Tijdstip opgeven" at bounding box center [151, 483] width 82 height 13
checkbox input "true"
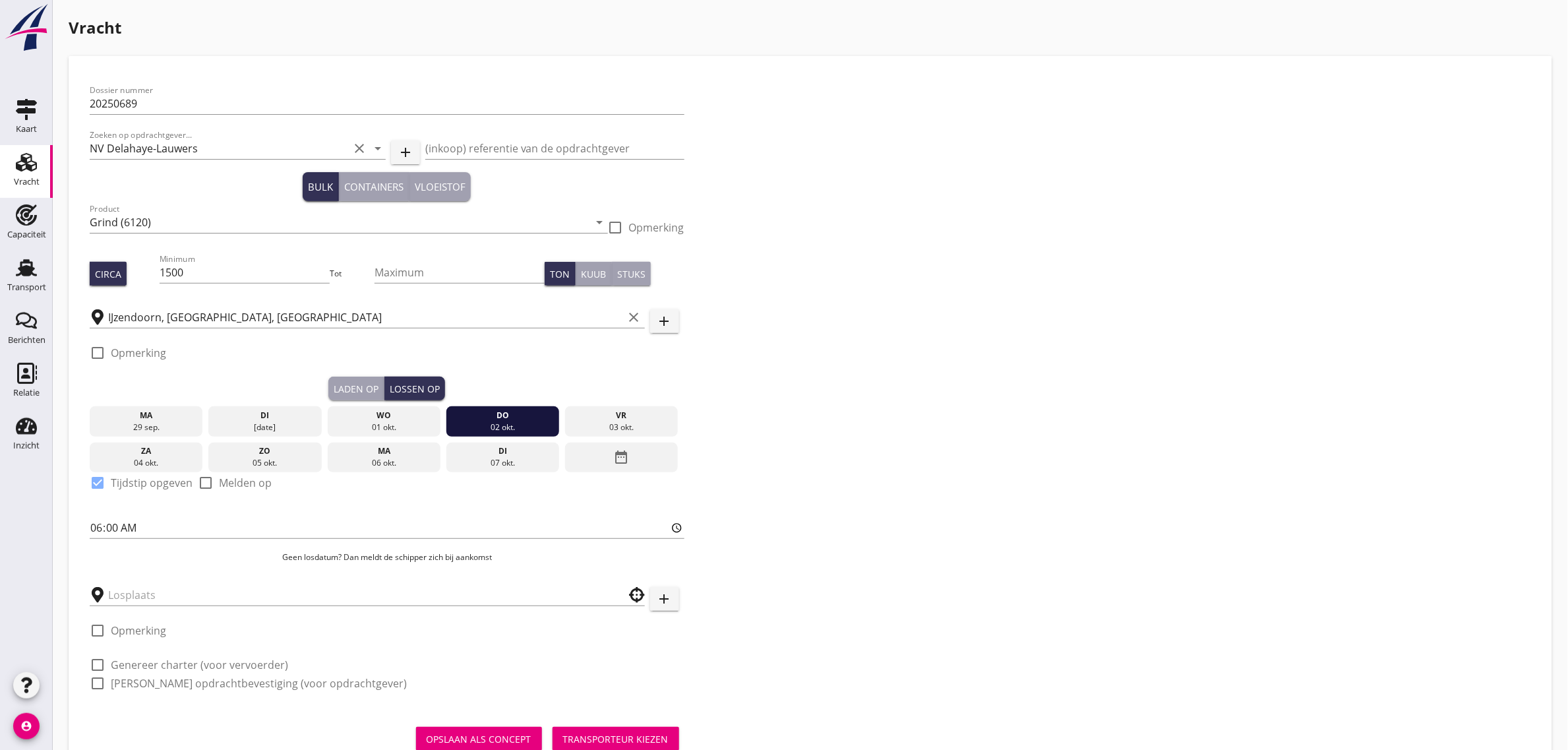
click at [159, 583] on div at bounding box center [367, 591] width 556 height 29
click at [171, 591] on input "text" at bounding box center [358, 594] width 499 height 21
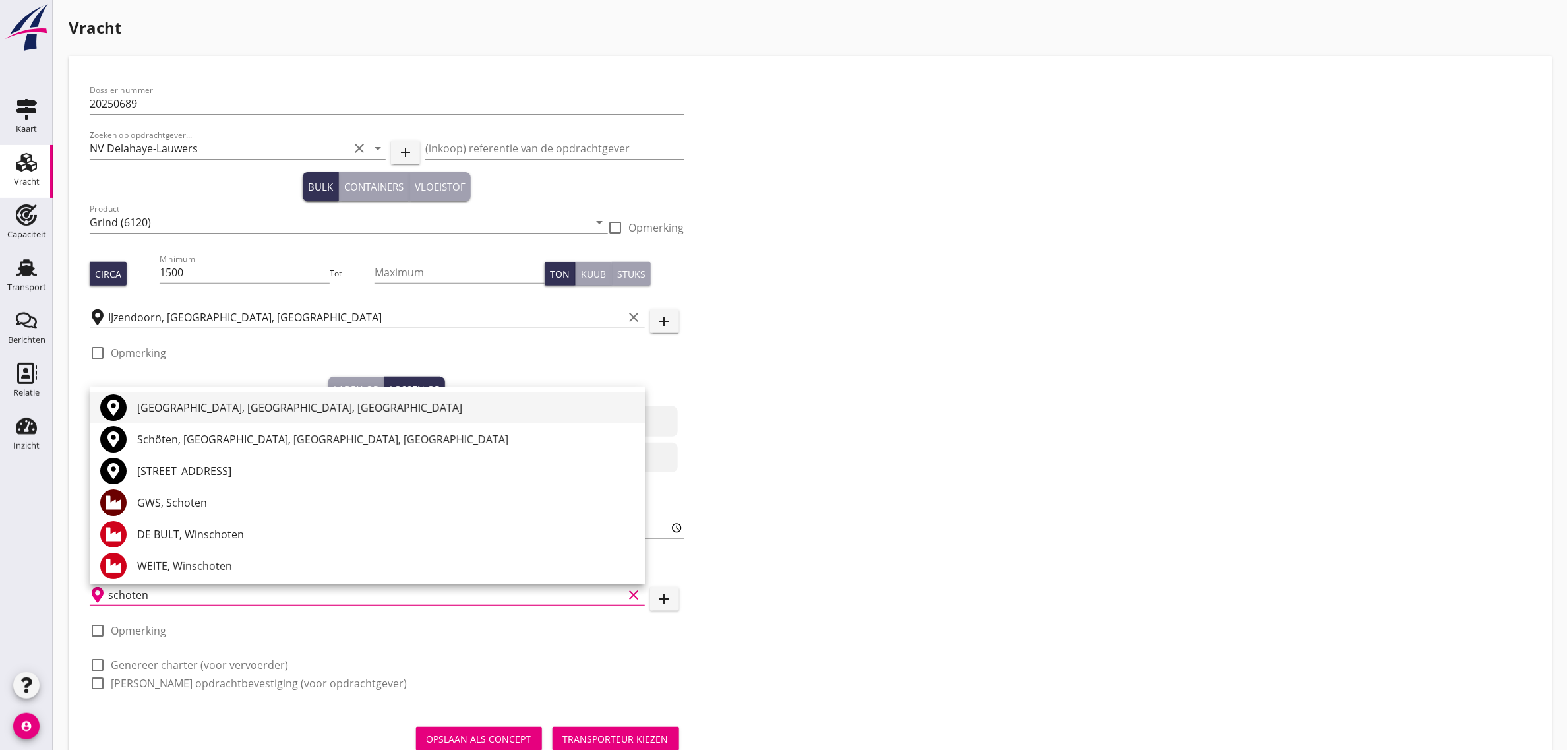
click at [176, 406] on div "[GEOGRAPHIC_DATA], [GEOGRAPHIC_DATA], [GEOGRAPHIC_DATA]" at bounding box center [385, 407] width 497 height 16
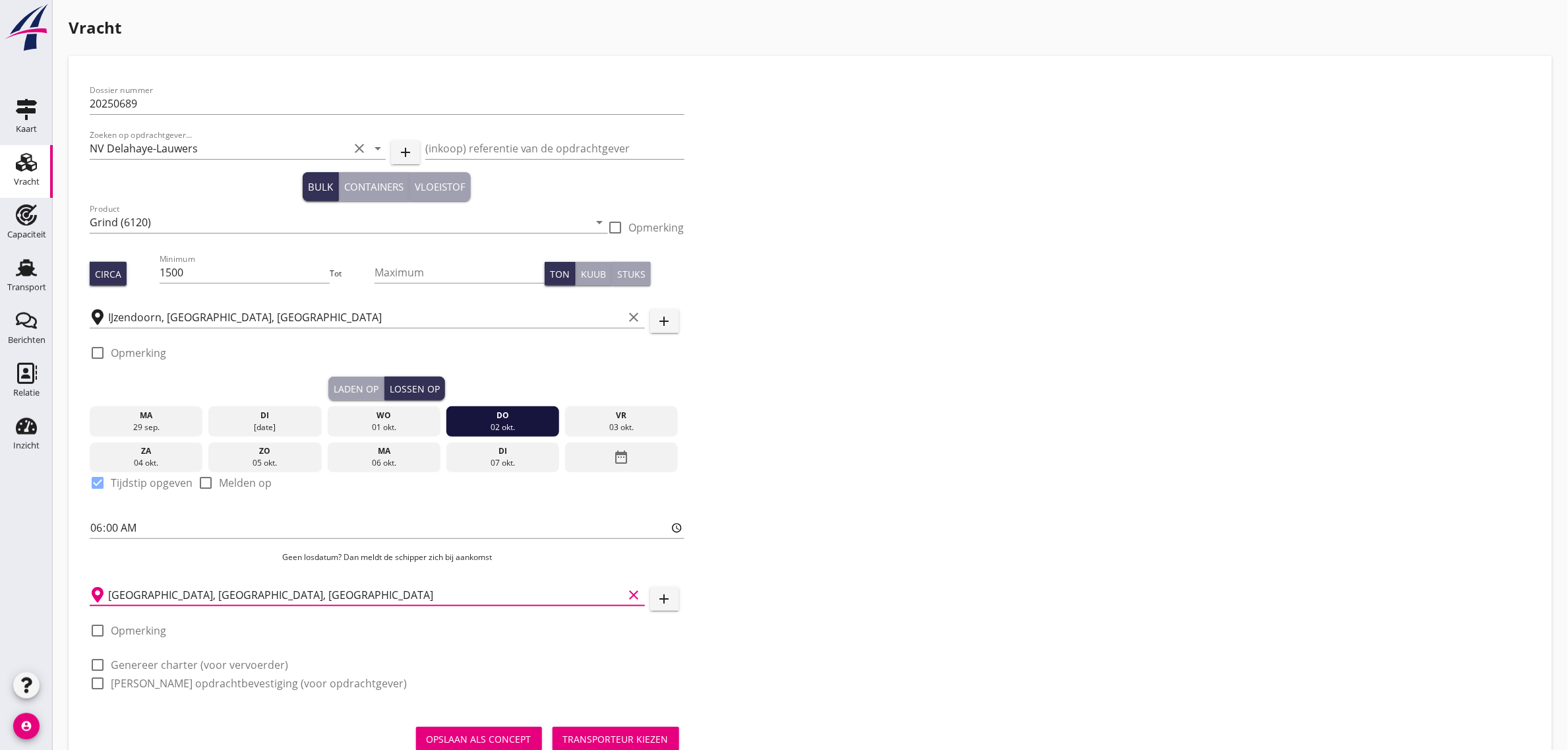
type input "[GEOGRAPHIC_DATA], [GEOGRAPHIC_DATA], [GEOGRAPHIC_DATA]"
click at [203, 671] on div "check_box_outline_blank Genereer charter (voor vervoerder)" at bounding box center [188, 664] width 198 height 16
click at [203, 668] on label "Genereer charter (voor vervoerder)" at bounding box center [199, 665] width 177 height 13
checkbox input "true"
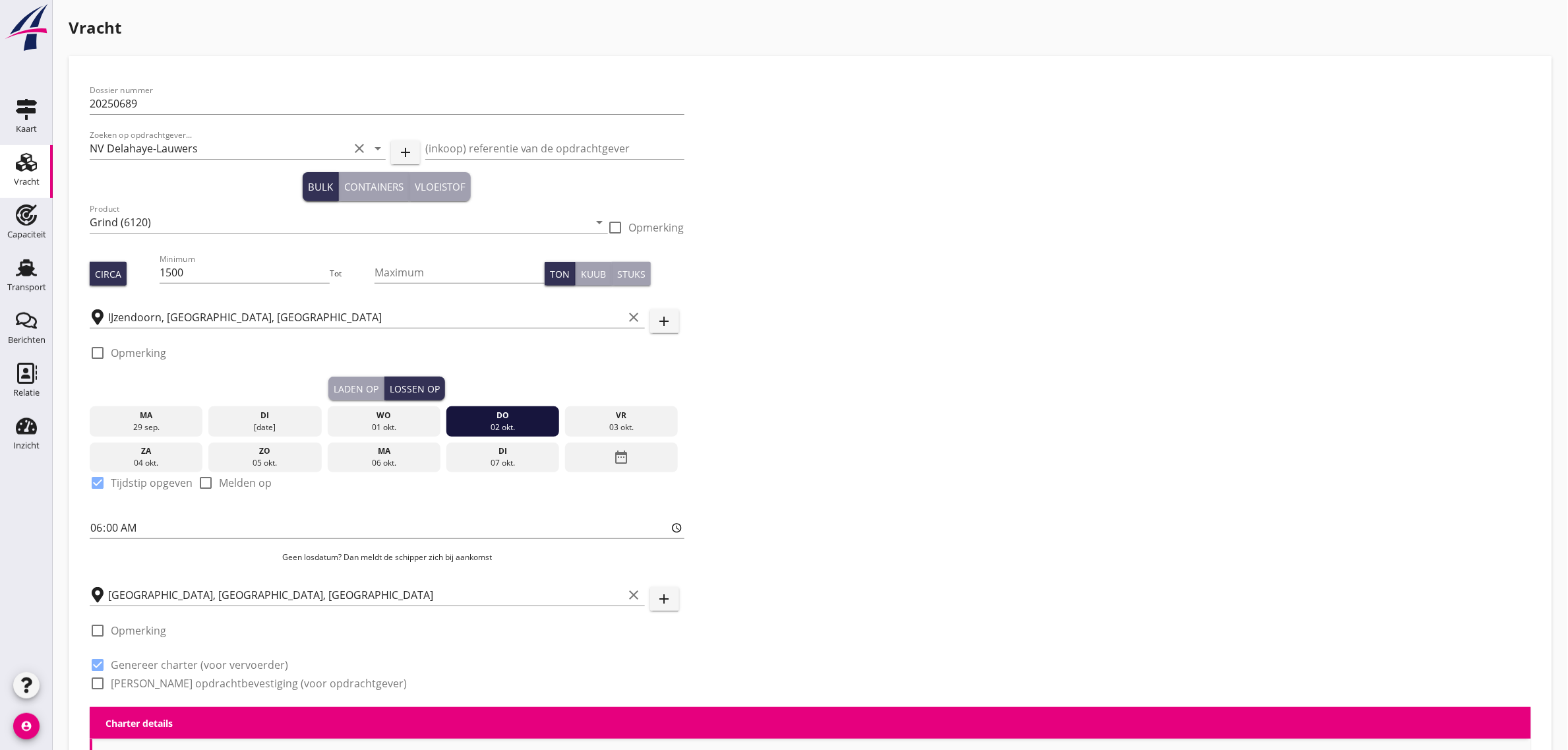
click at [203, 678] on label "[PERSON_NAME] opdrachtbevestiging (voor opdrachtgever)" at bounding box center [259, 683] width 296 height 13
checkbox input "true"
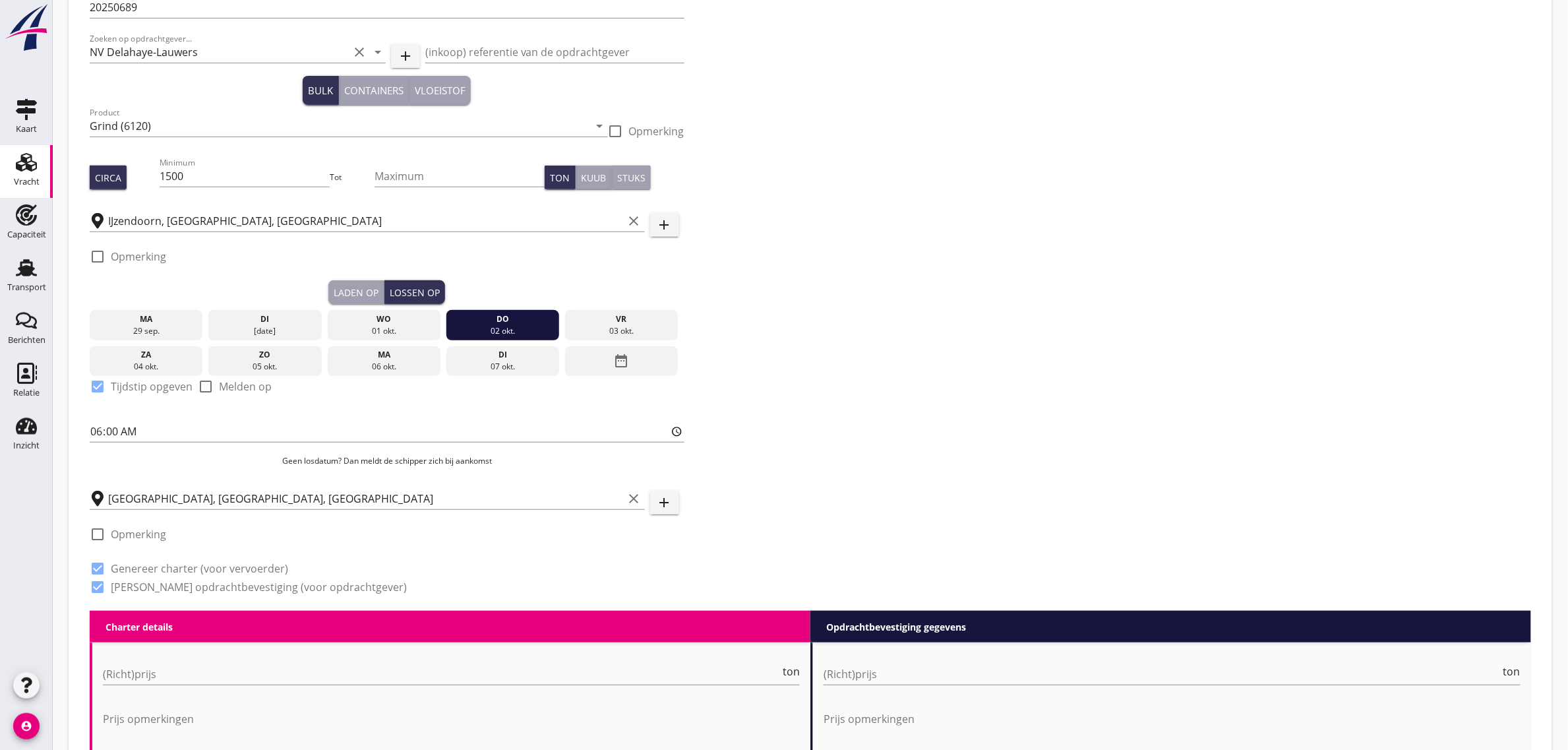
scroll to position [577, 0]
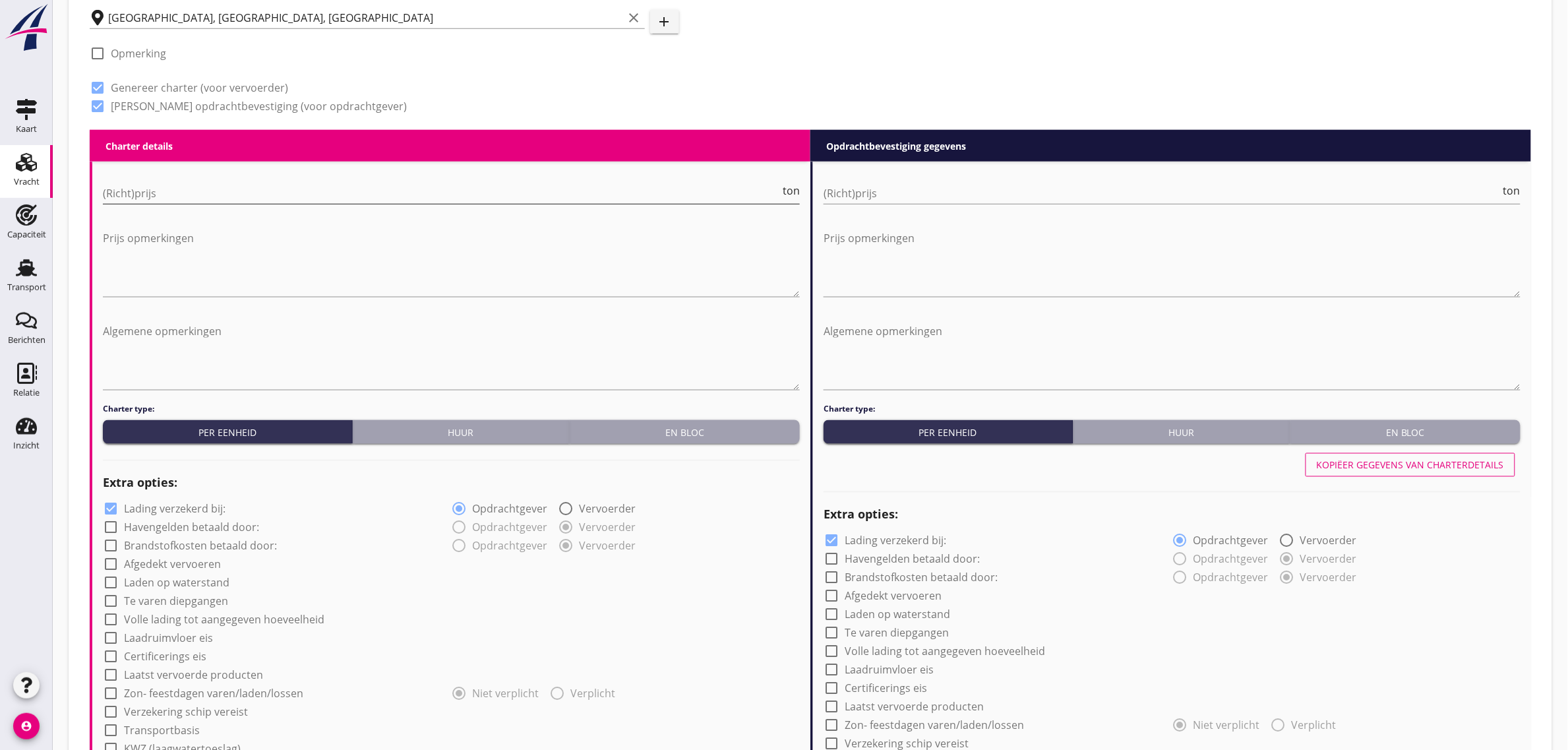
click at [126, 189] on input "(Richt)prijs" at bounding box center [442, 193] width 677 height 21
type input "3"
type input "3.25"
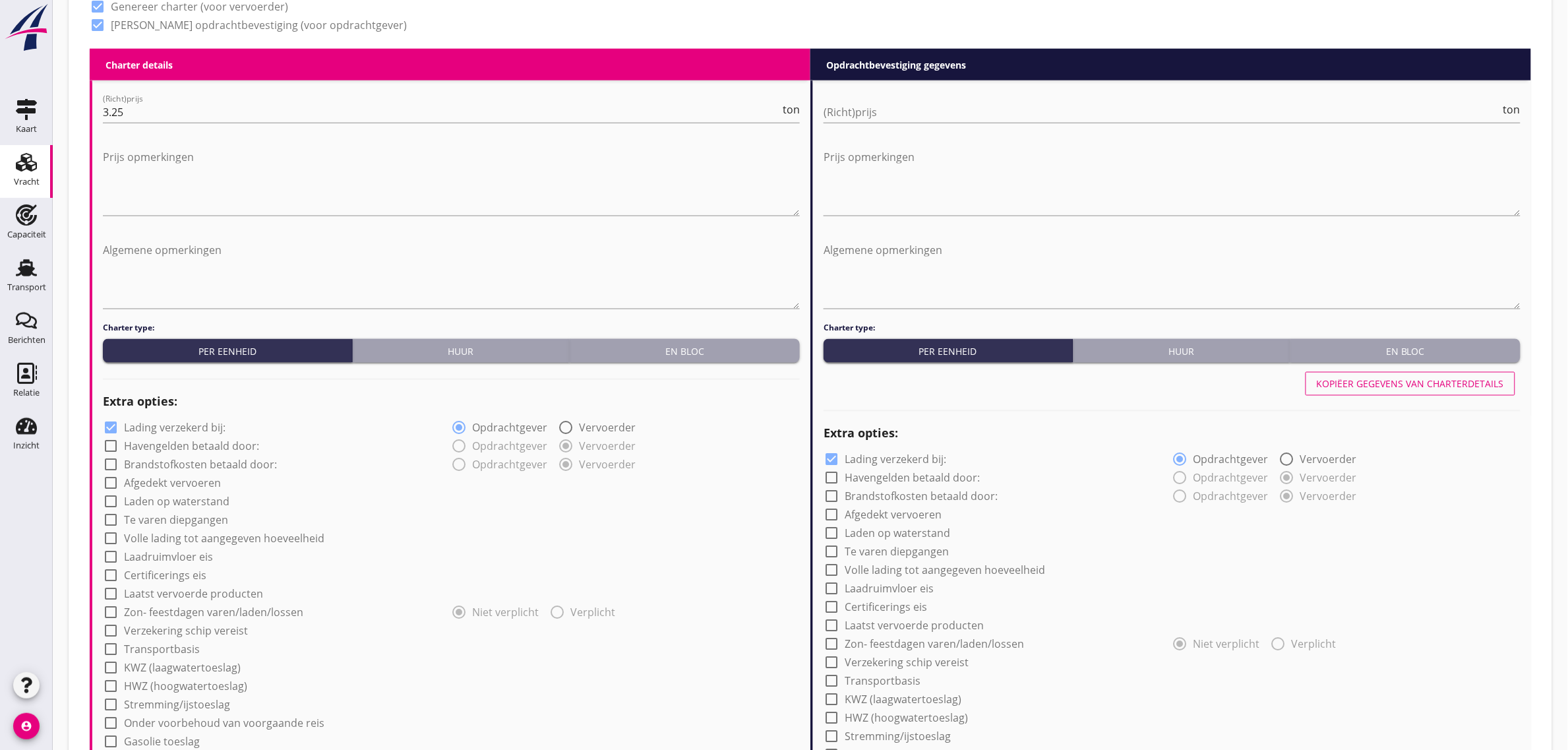
scroll to position [660, 0]
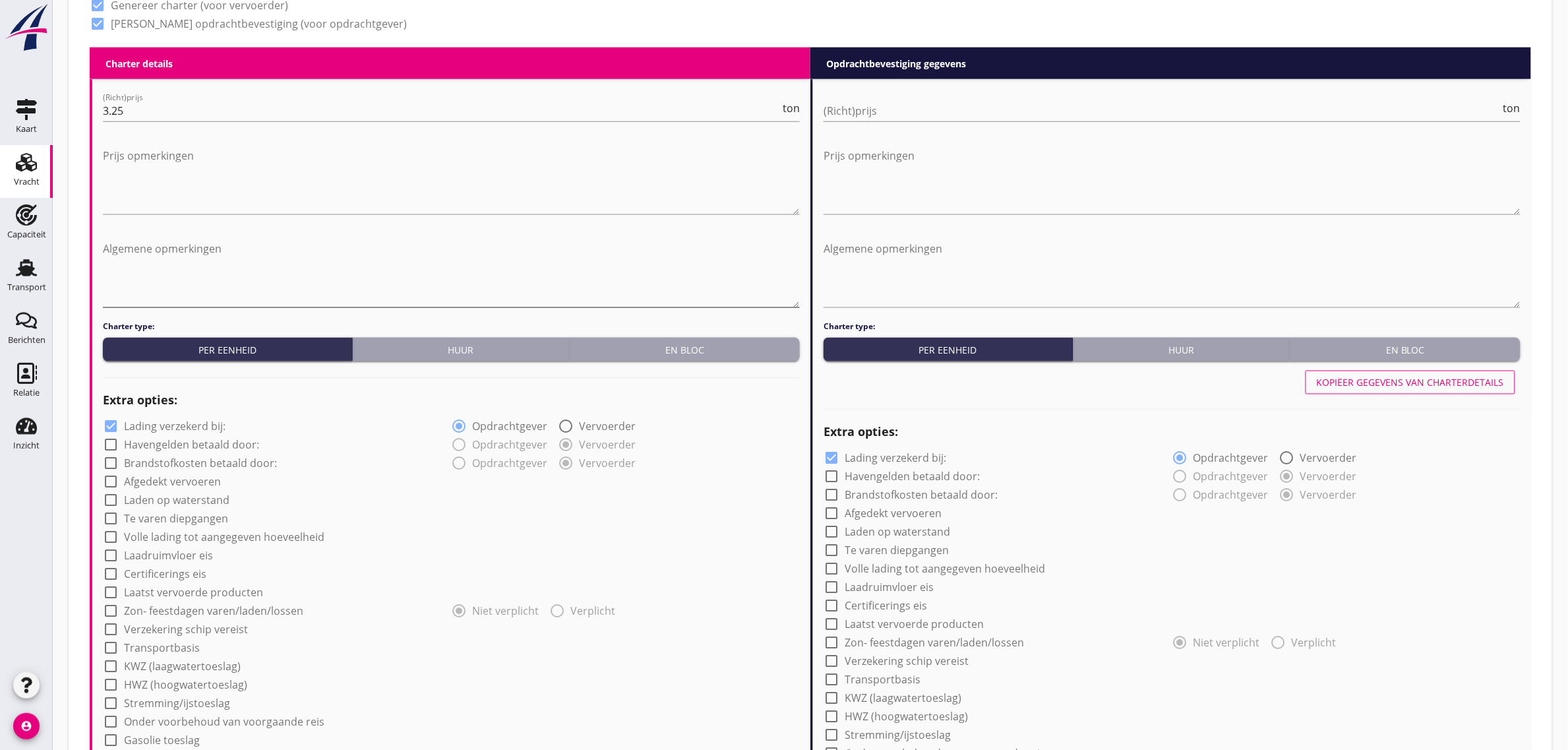
drag, startPoint x: 230, startPoint y: 221, endPoint x: 230, endPoint y: 248, distance: 27.0
click at [232, 221] on div at bounding box center [452, 224] width 697 height 8
click at [226, 250] on textarea "Algemene opmerkingen" at bounding box center [452, 272] width 697 height 70
type textarea "900 ton grind 4/16 + afladen met zand bij de [PERSON_NAME]"
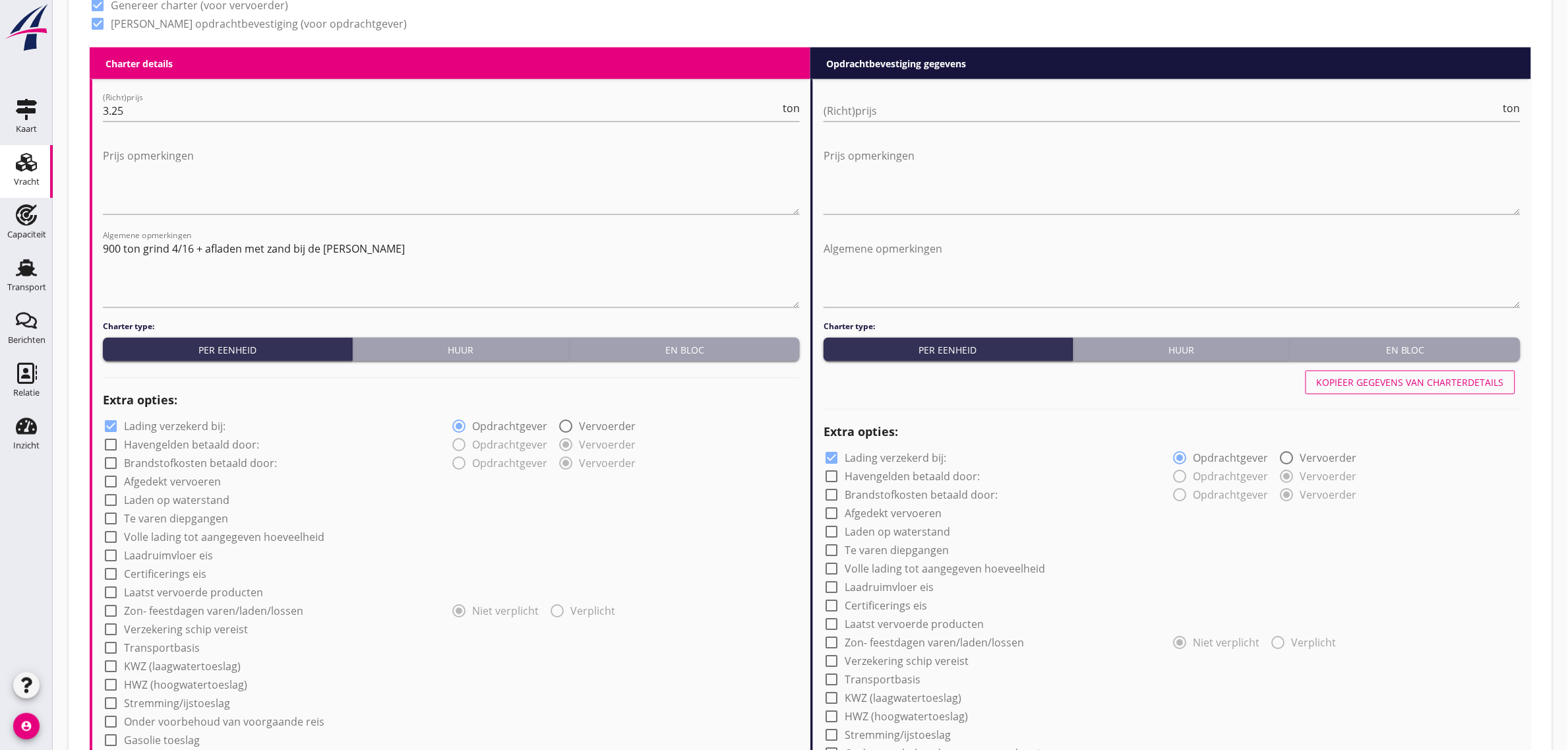
click at [172, 559] on label "Laadruimvloer eis" at bounding box center [168, 556] width 89 height 13
checkbox input "true"
click at [150, 578] on div at bounding box center [442, 585] width 678 height 21
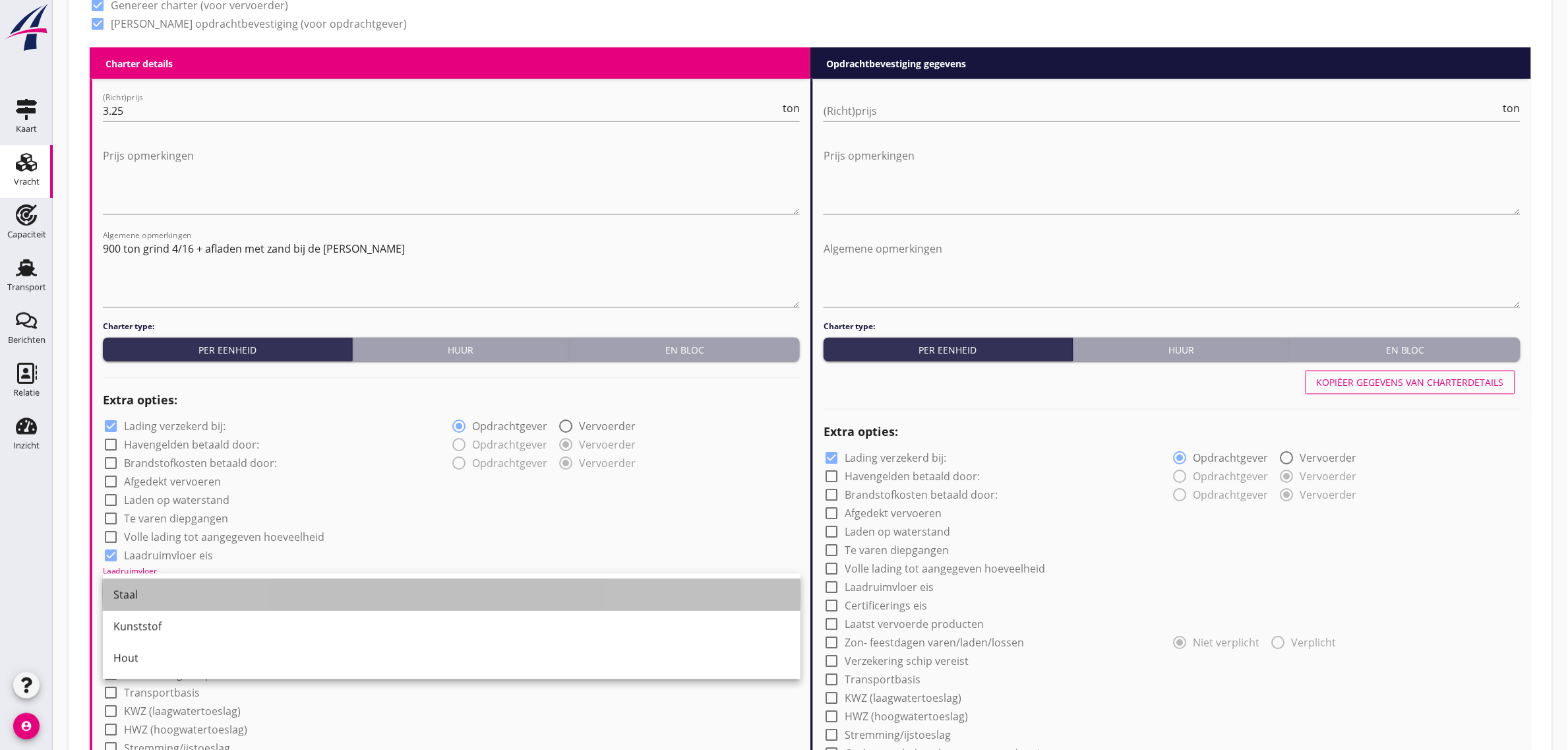
click at [143, 587] on div "Staal" at bounding box center [452, 594] width 677 height 16
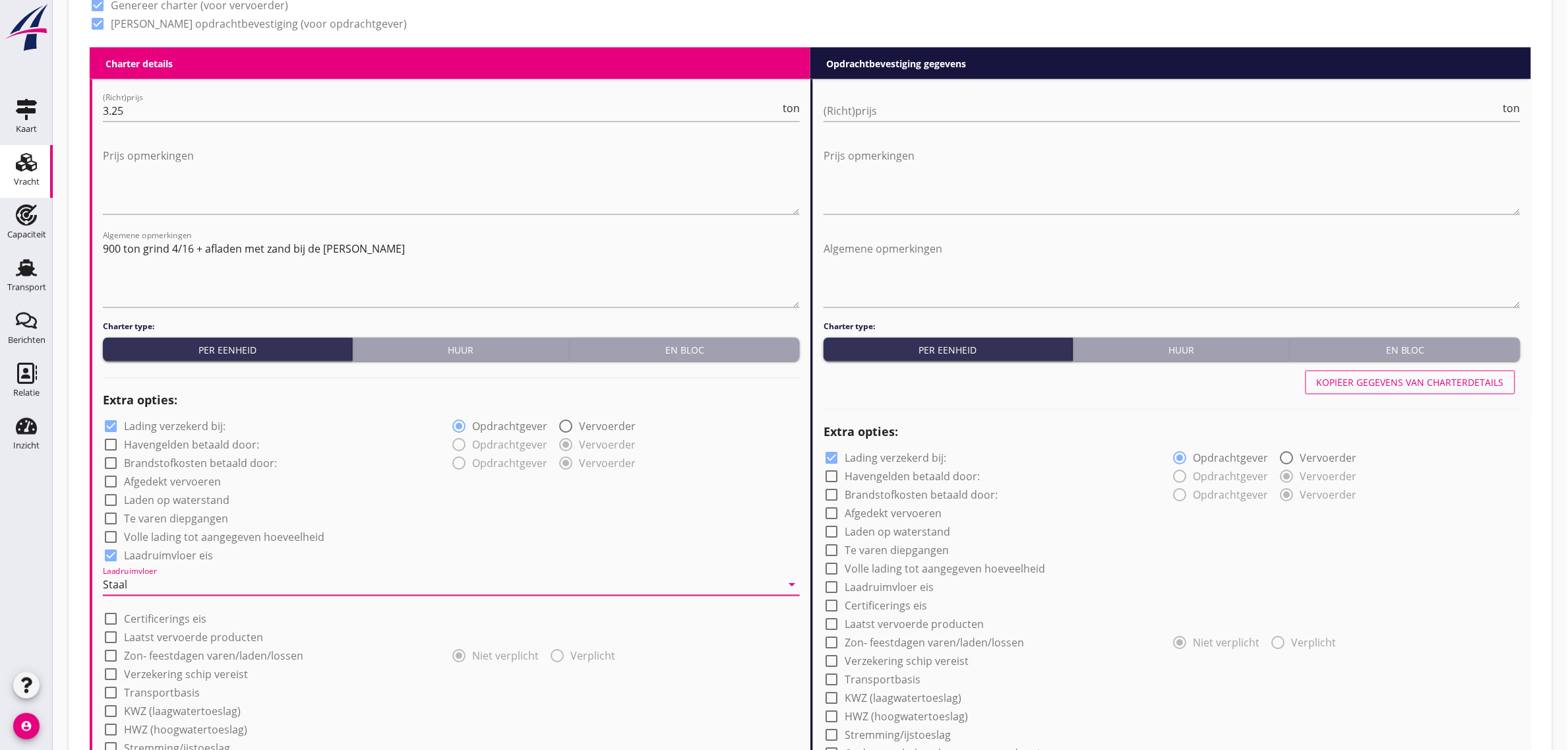
click at [354, 536] on div "check_box_outline_blank Volle lading tot aangegeven hoeveelheid" at bounding box center [452, 536] width 697 height 19
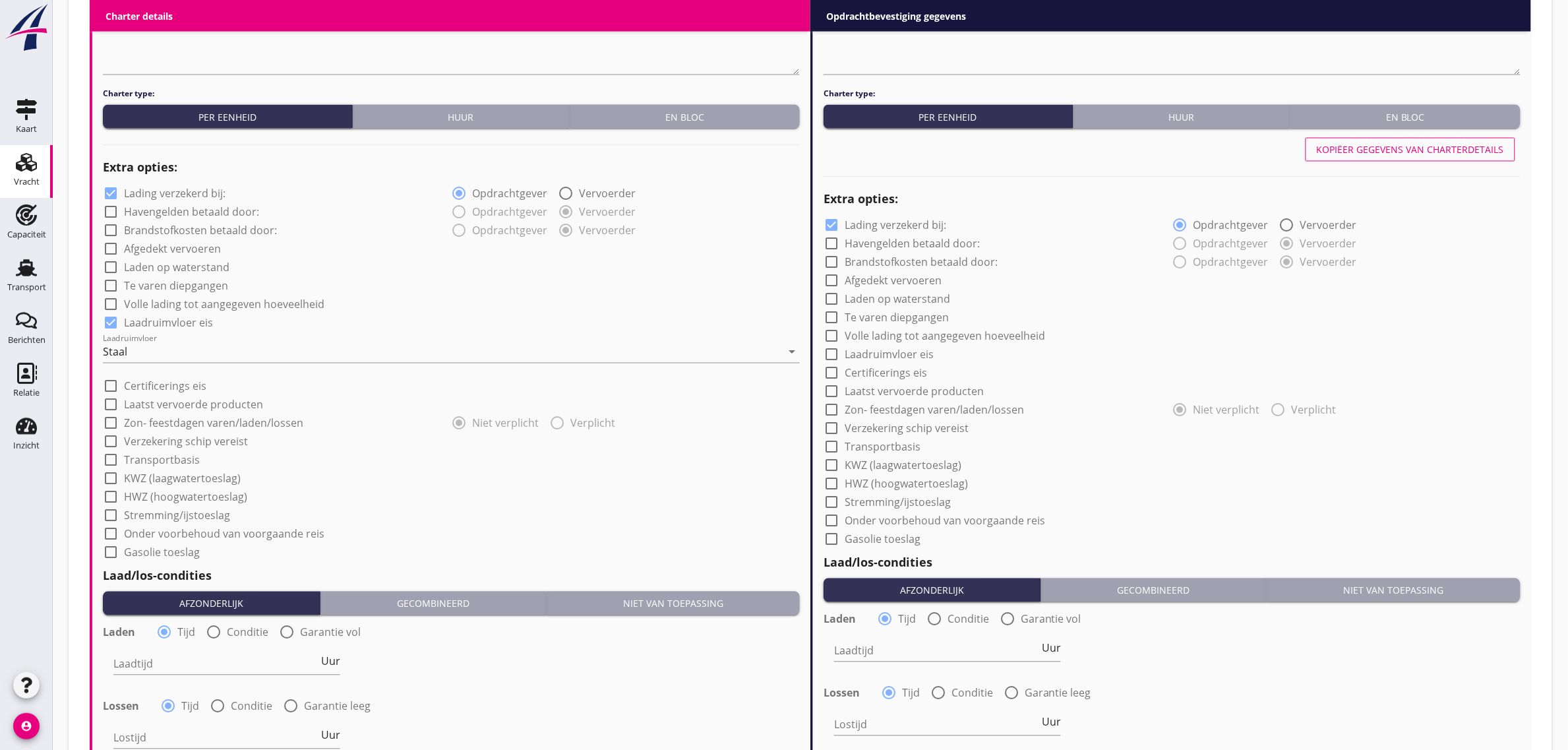
scroll to position [907, 0]
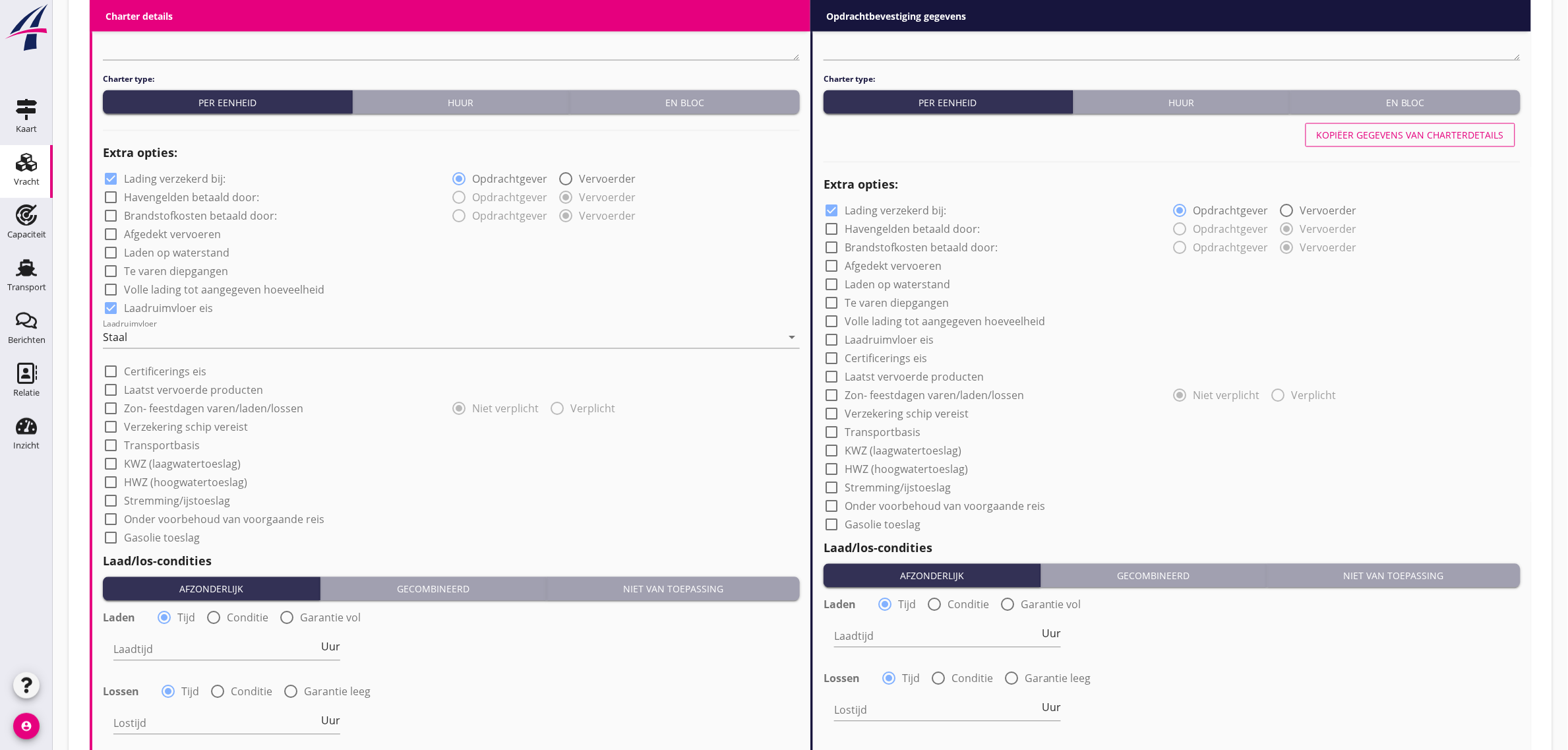
click at [186, 447] on label "Transportbasis" at bounding box center [162, 446] width 76 height 13
checkbox input "true"
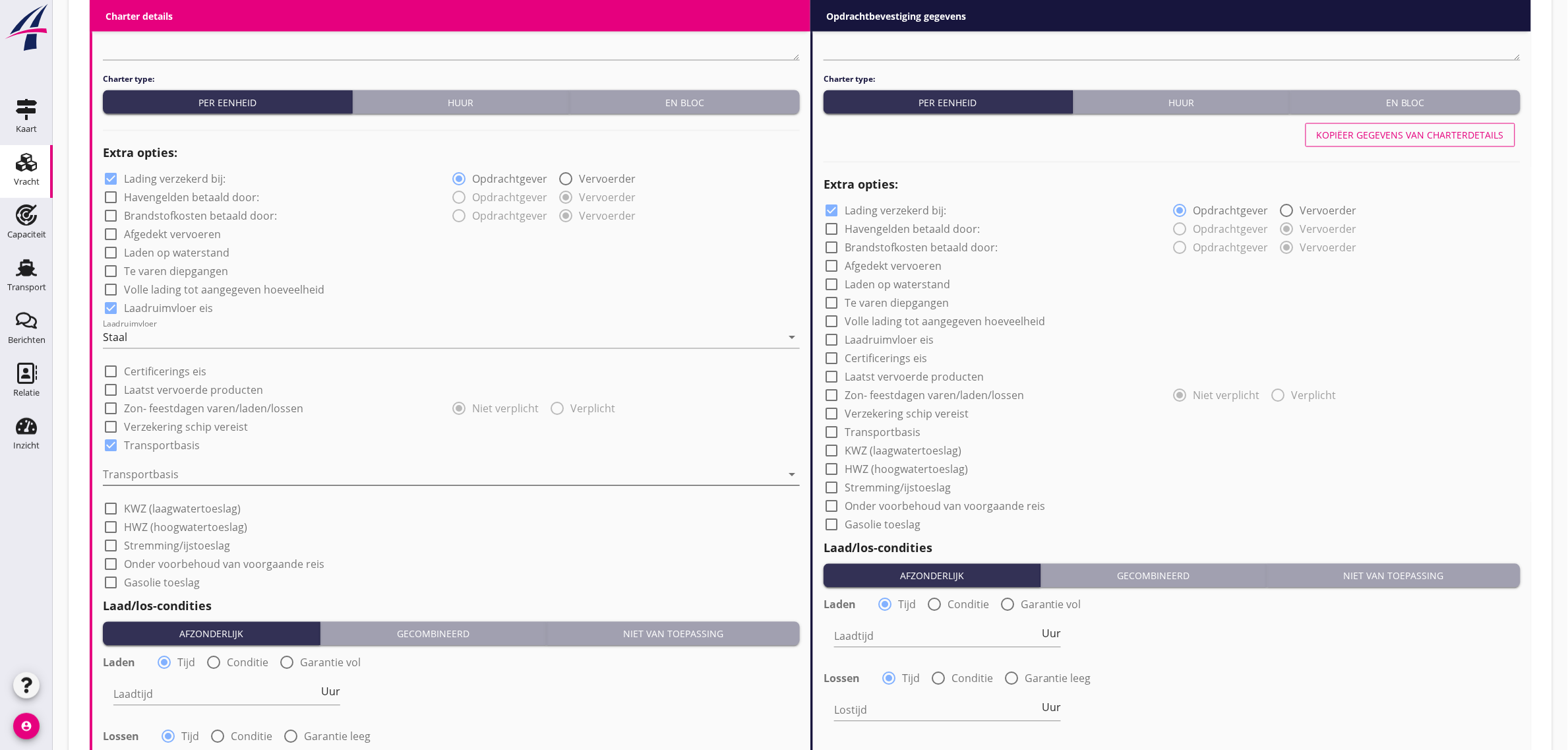
click at [169, 470] on div at bounding box center [442, 475] width 678 height 21
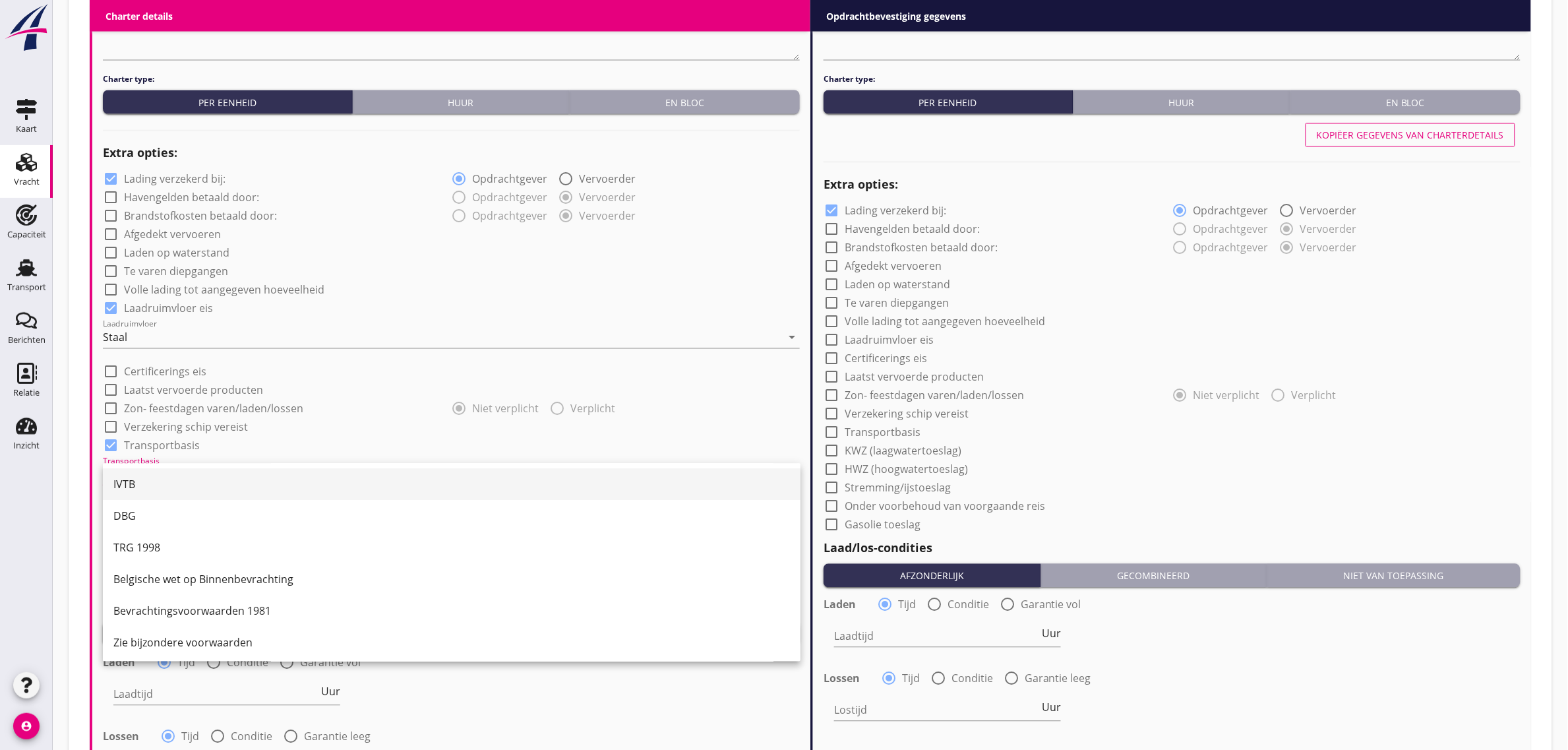
click at [163, 491] on div "IVTB" at bounding box center [452, 485] width 677 height 16
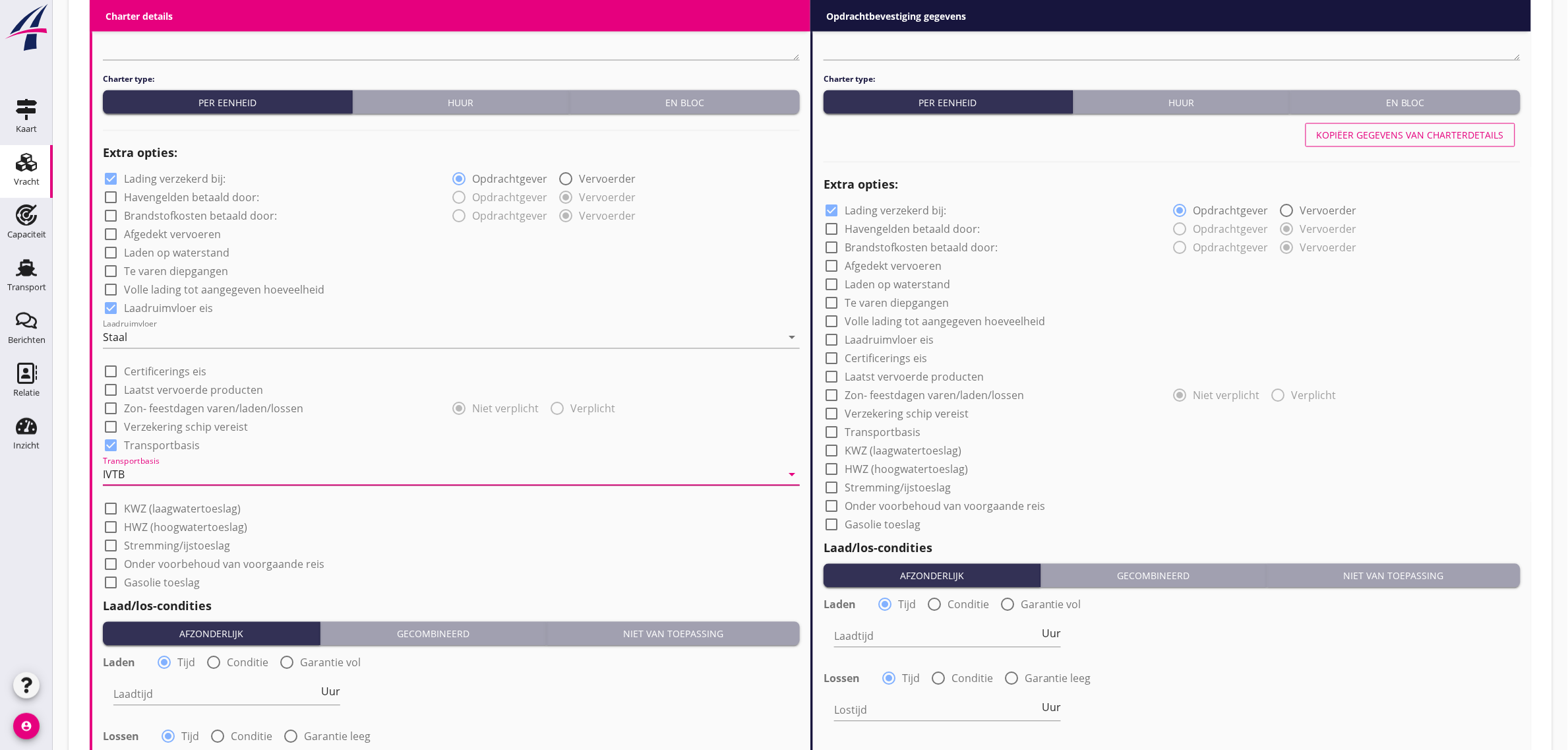
click at [221, 470] on div "IVTB" at bounding box center [442, 475] width 678 height 21
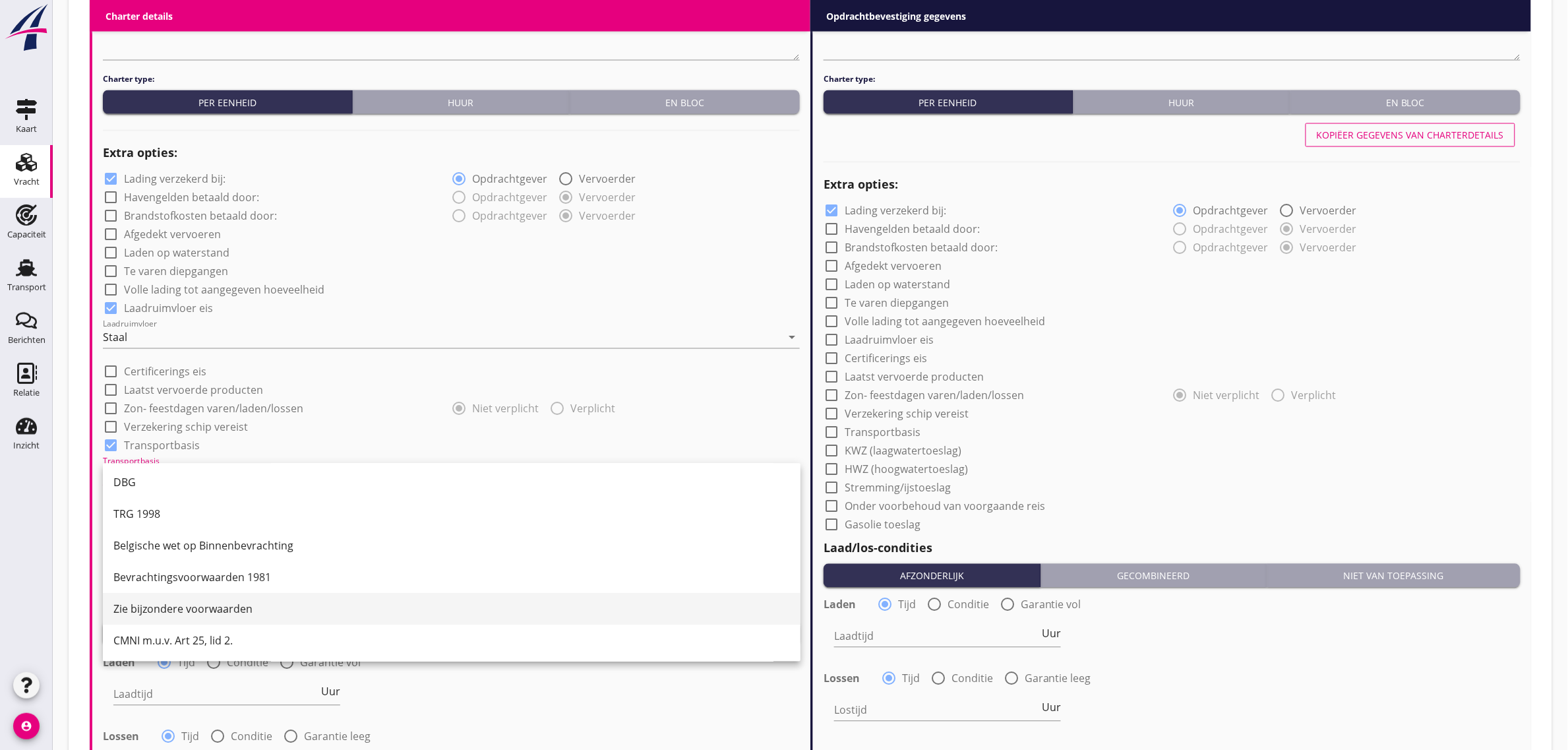
scroll to position [34, 0]
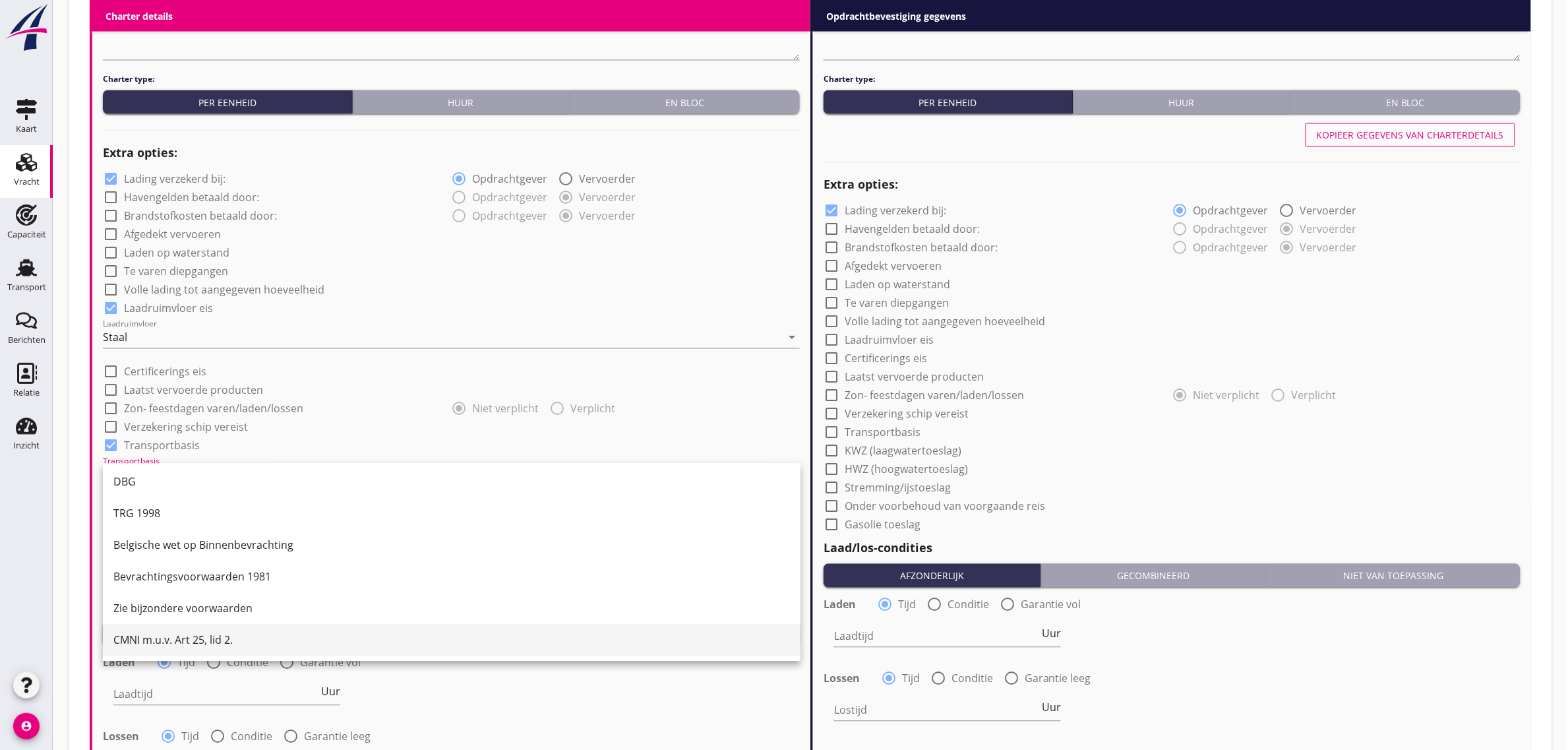
click at [198, 633] on div "CMNI m.u.v. Art 25, lid 2." at bounding box center [452, 640] width 677 height 16
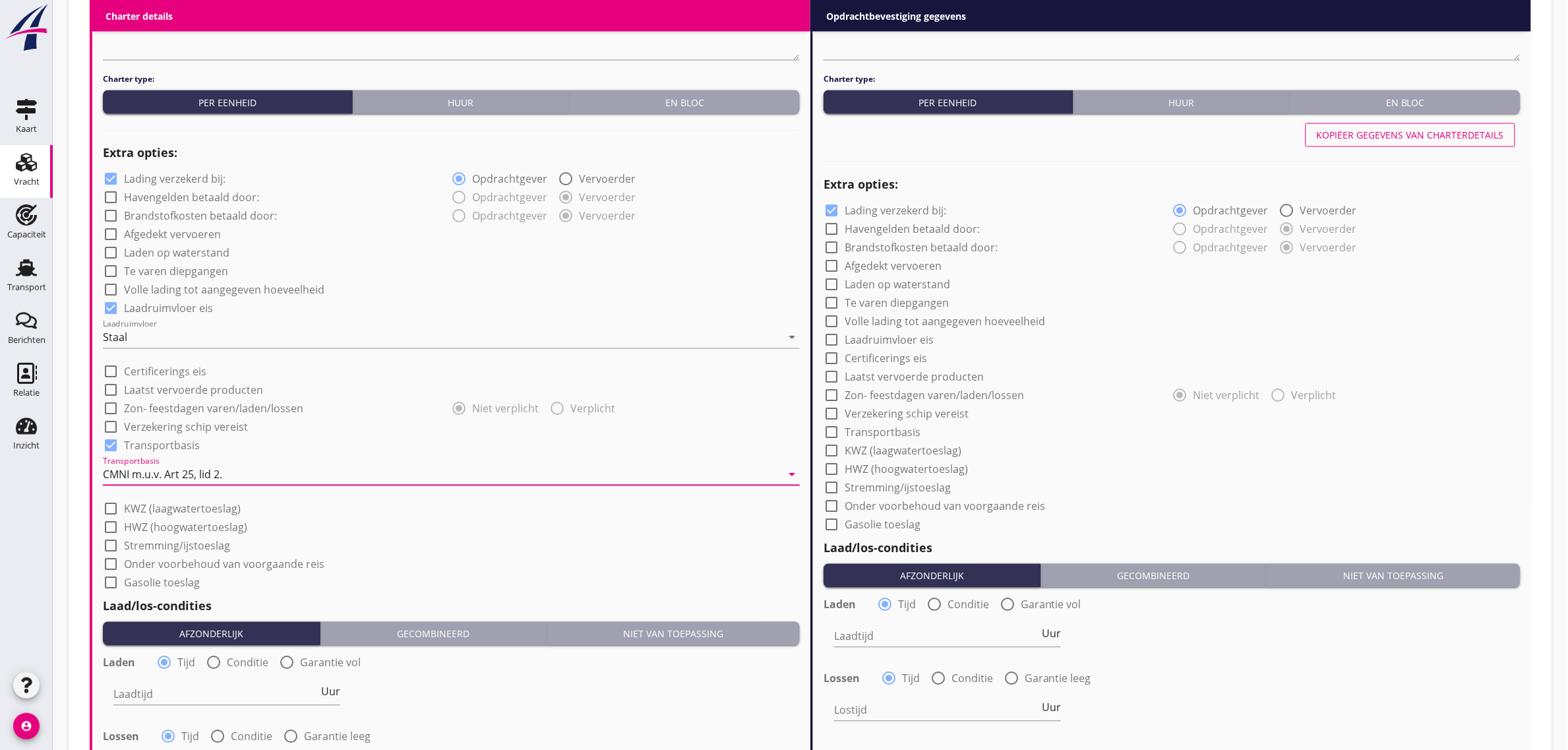
click at [503, 539] on div "check_box_outline_blank Stremming/ijstoeslag" at bounding box center [452, 544] width 697 height 19
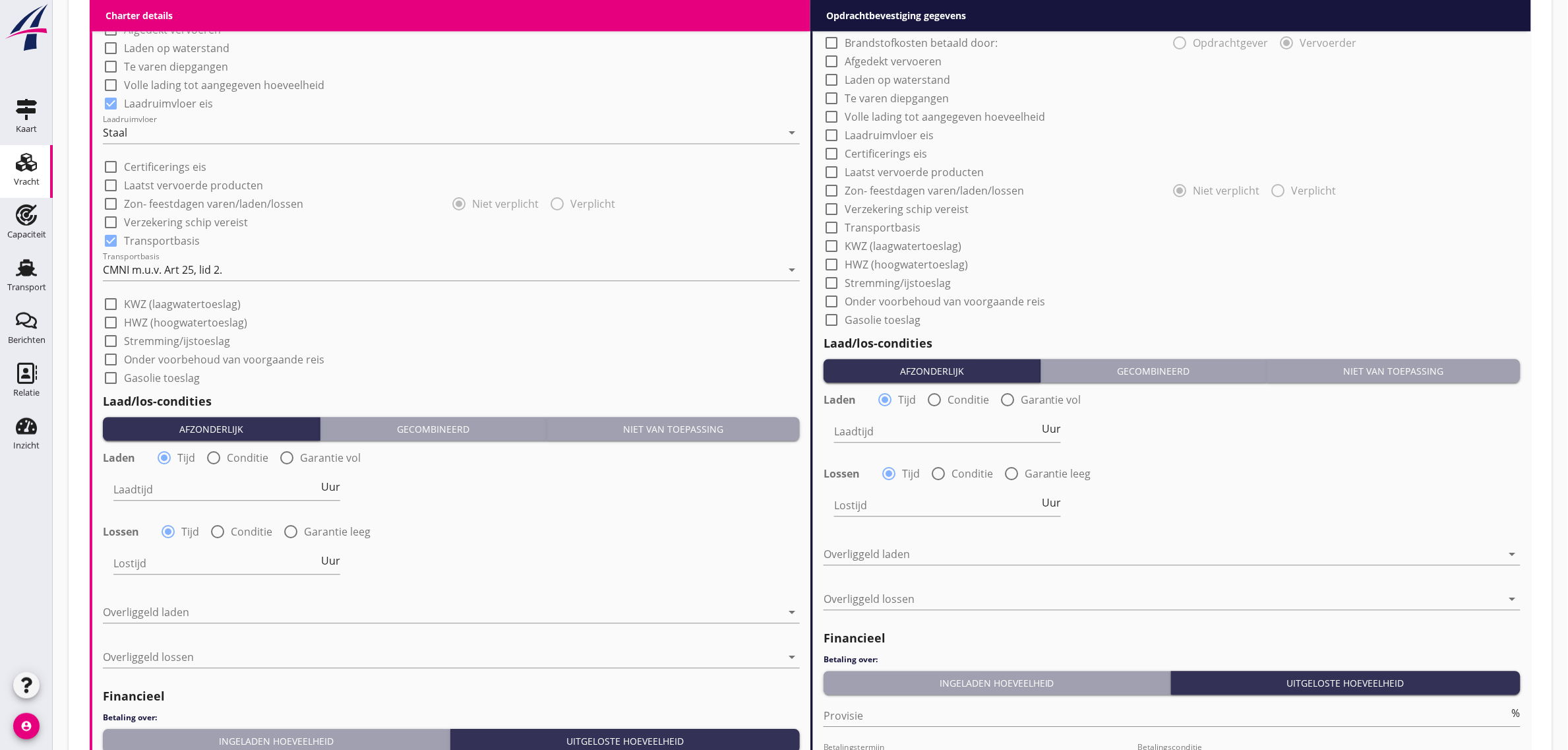
scroll to position [1237, 0]
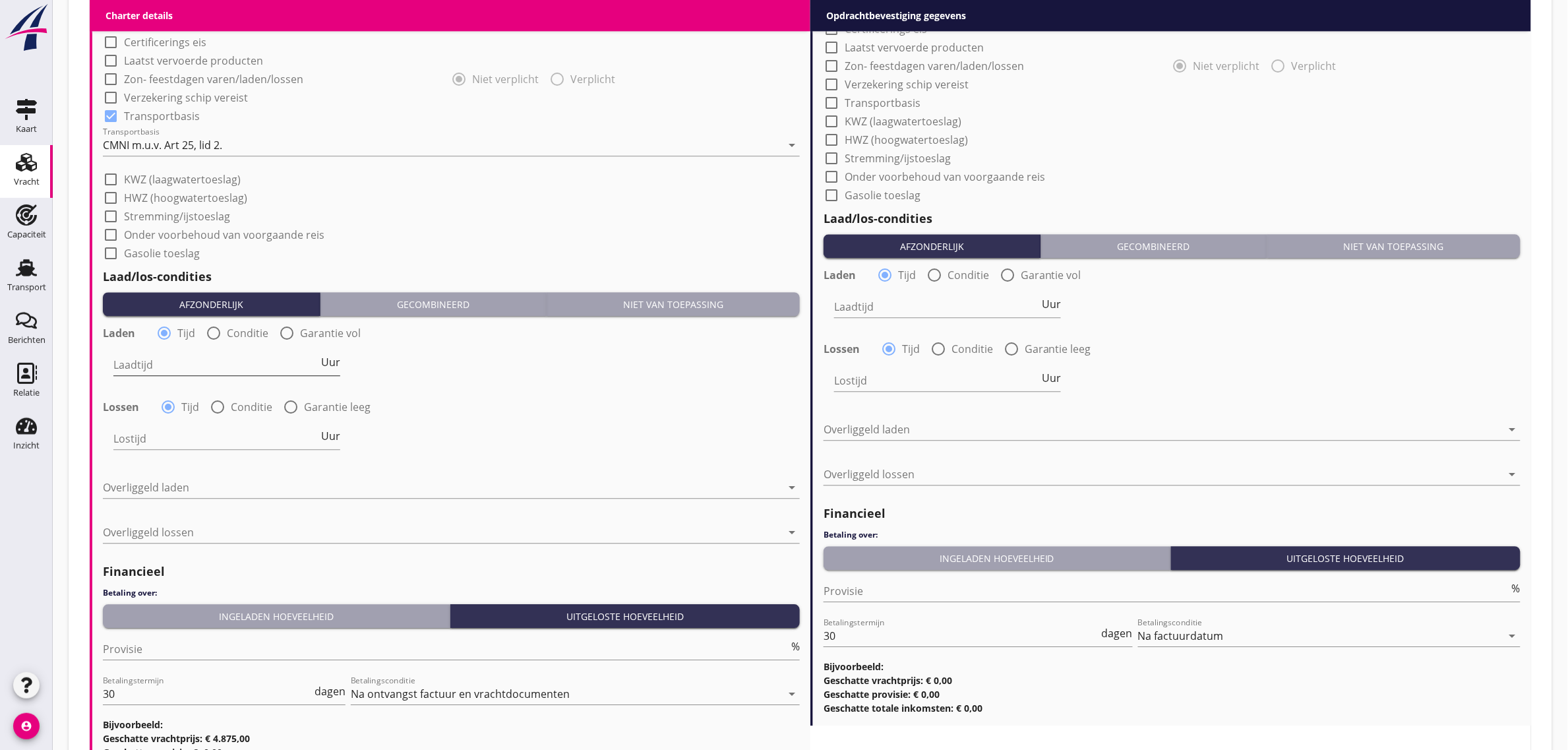
click at [170, 360] on input "Laadtijd" at bounding box center [216, 365] width 205 height 21
type input "24"
drag, startPoint x: 159, startPoint y: 477, endPoint x: 155, endPoint y: 494, distance: 17.5
type input "24"
click at [159, 482] on div at bounding box center [442, 488] width 678 height 21
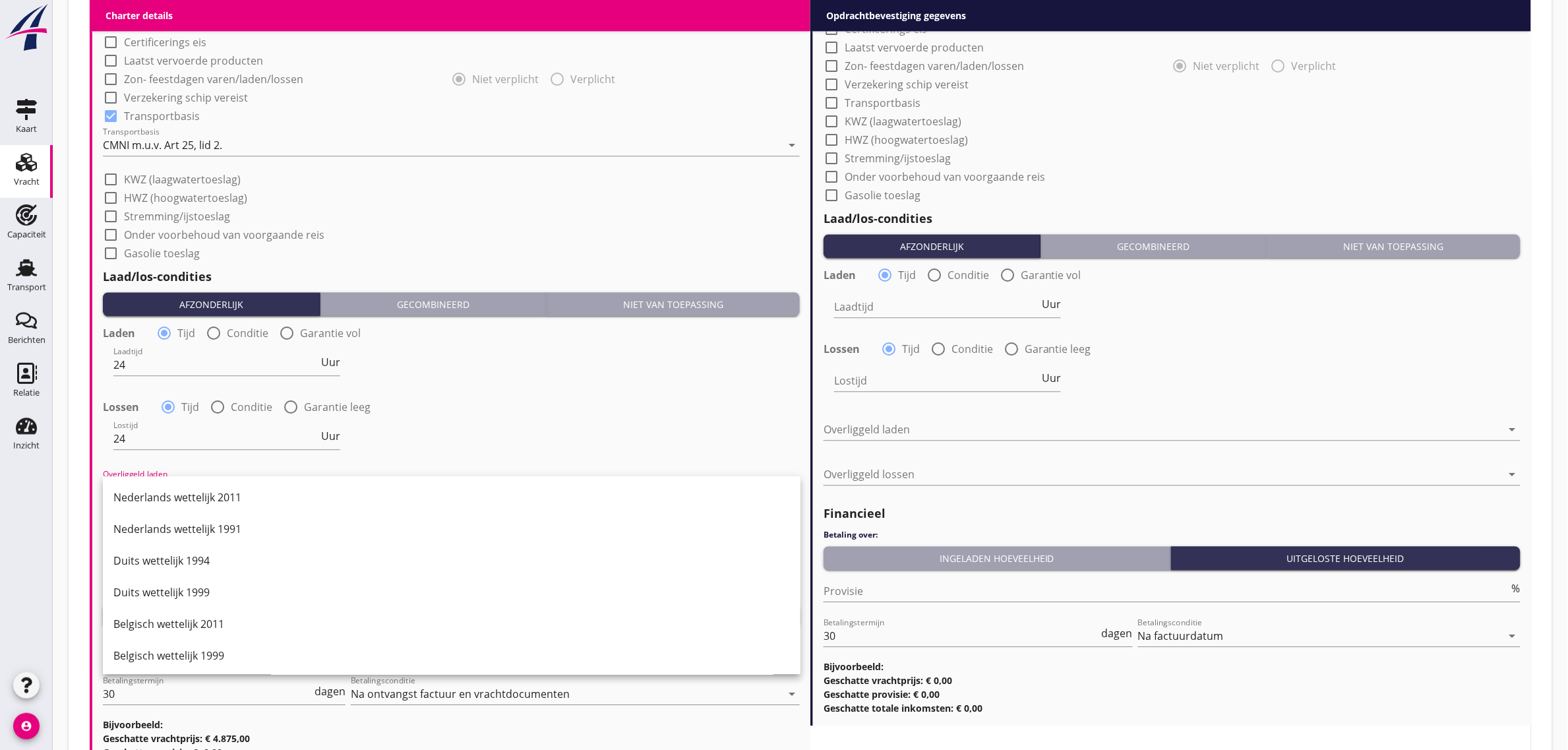
drag, startPoint x: 155, startPoint y: 495, endPoint x: 159, endPoint y: 522, distance: 27.3
click at [155, 497] on div "Nederlands wettelijk 2011" at bounding box center [452, 497] width 677 height 16
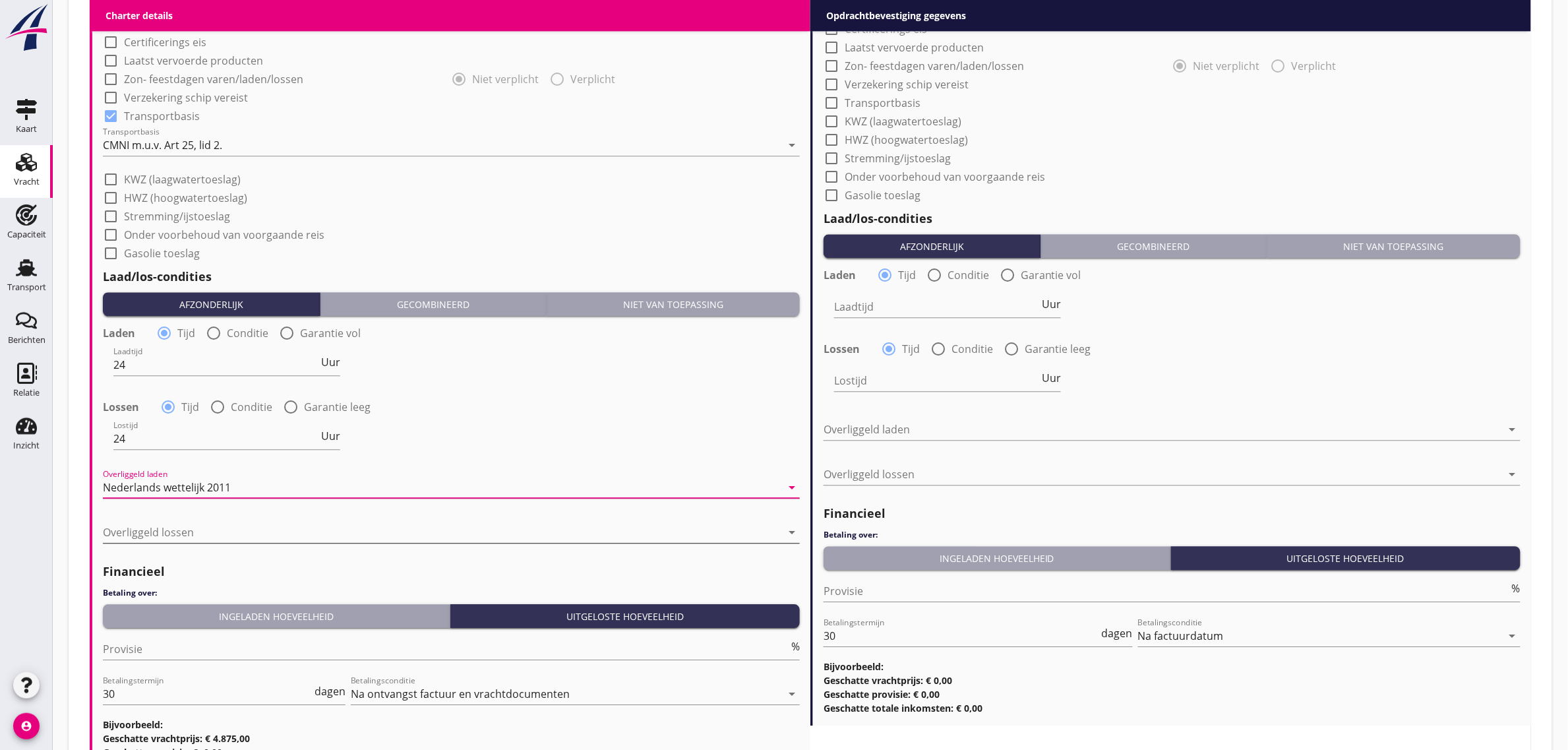
click at [160, 536] on div at bounding box center [442, 532] width 678 height 21
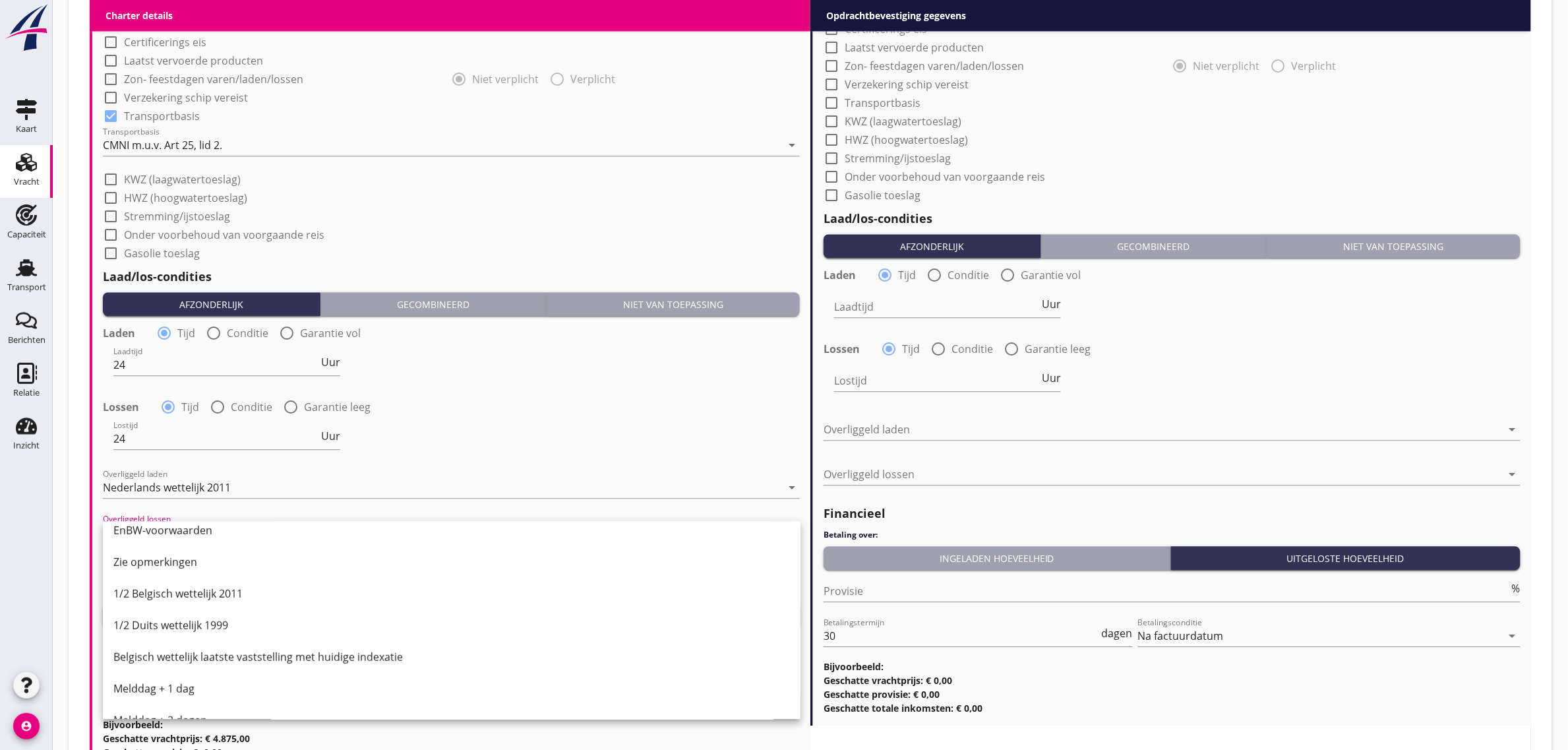
scroll to position [330, 0]
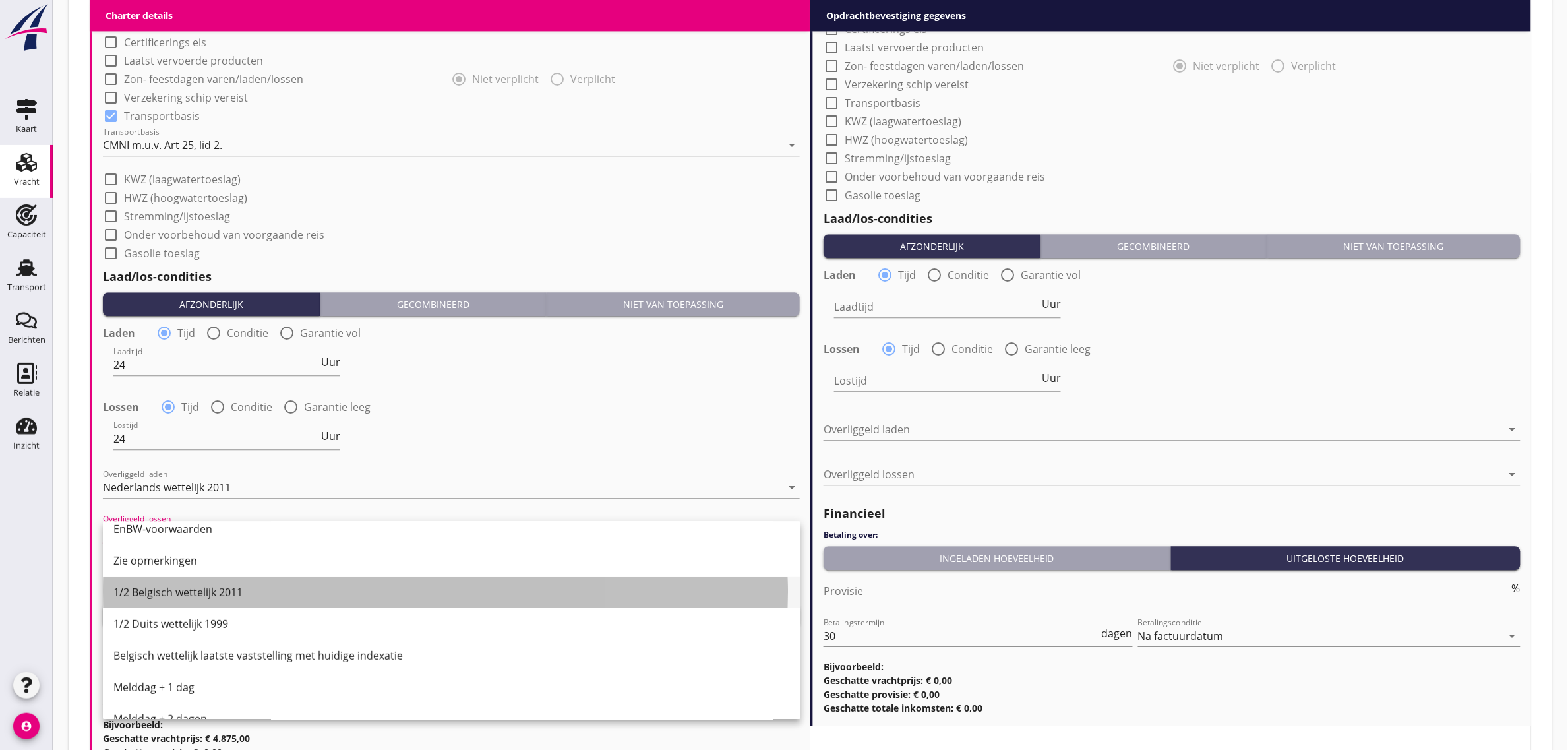
click at [178, 590] on div "1/2 Belgisch wettelijk 2011" at bounding box center [452, 591] width 677 height 16
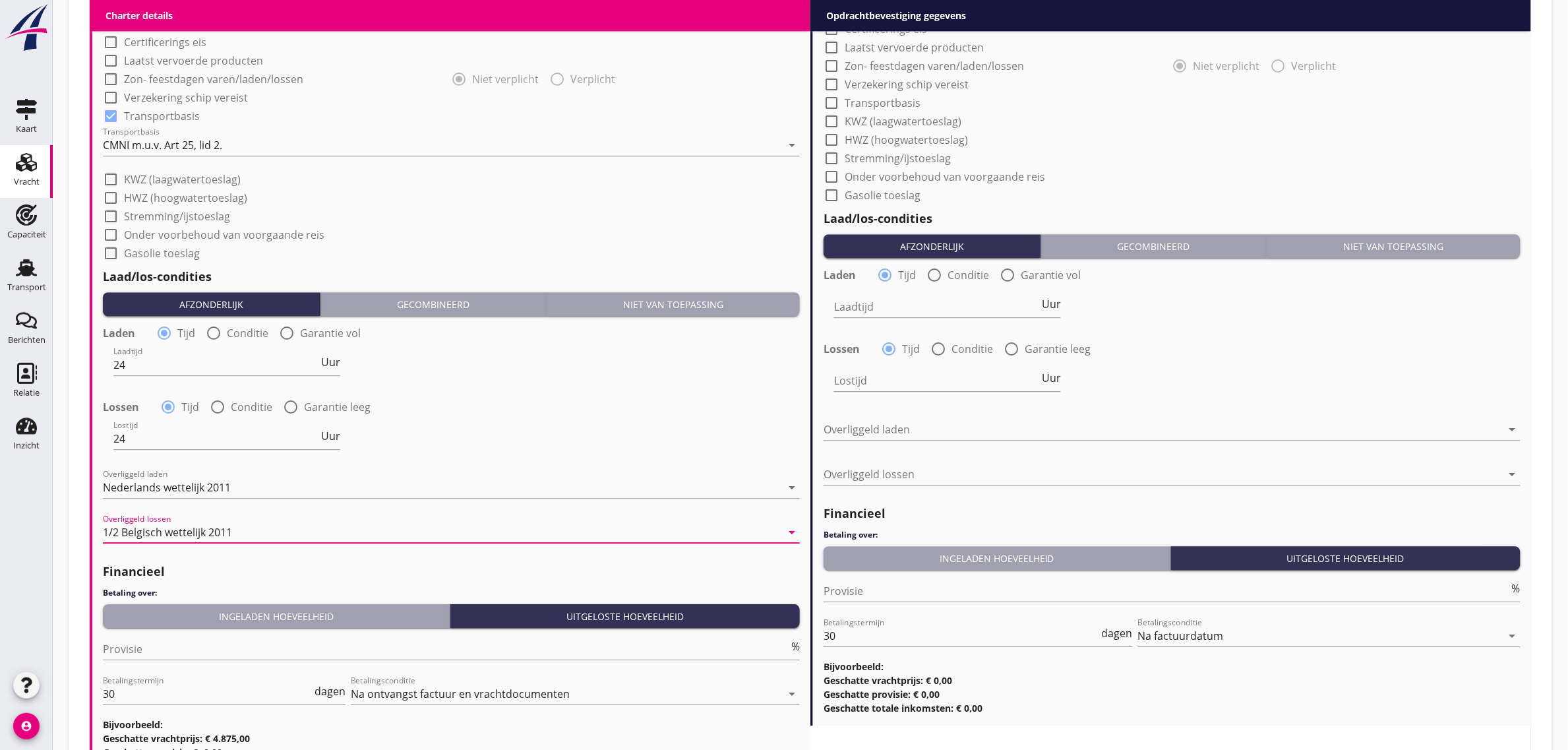
click at [176, 618] on div "Ingeladen hoeveelheid" at bounding box center [277, 616] width 336 height 14
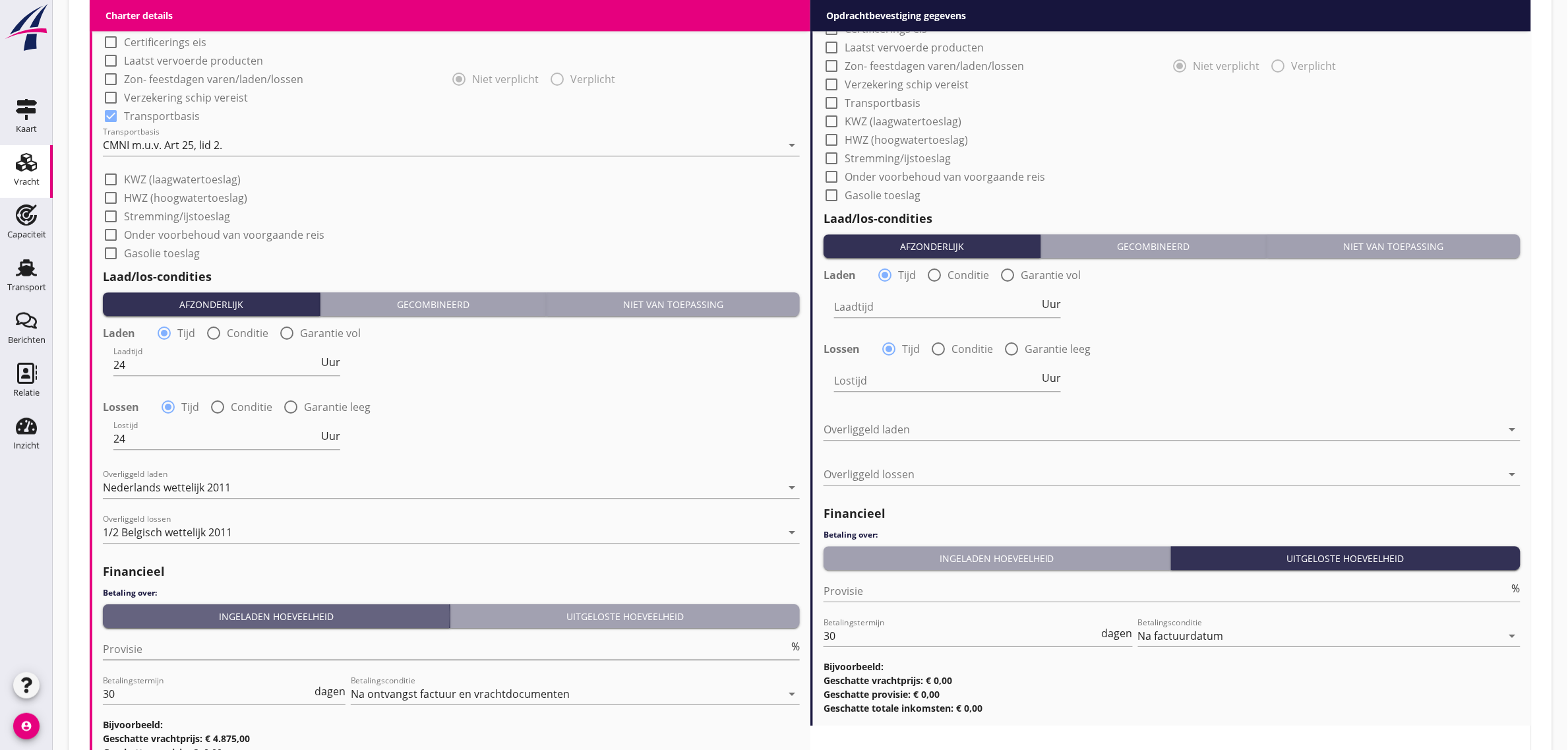
click at [167, 640] on input "Provisie" at bounding box center [446, 649] width 686 height 21
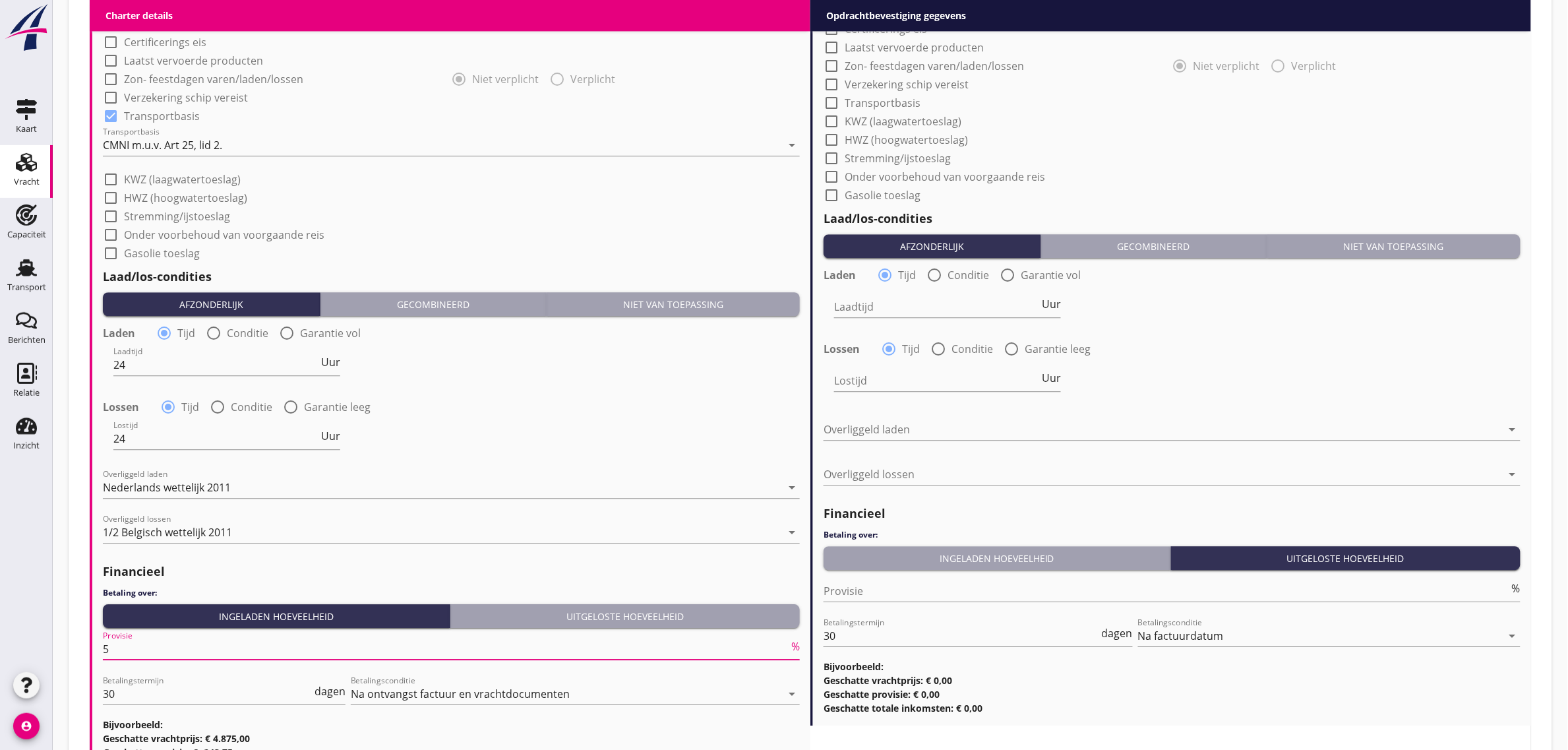
type input "5"
click at [432, 405] on div "Lossen radio_button_checked Tijd radio_button_unchecked Conditie radio_button_u…" at bounding box center [452, 405] width 697 height 19
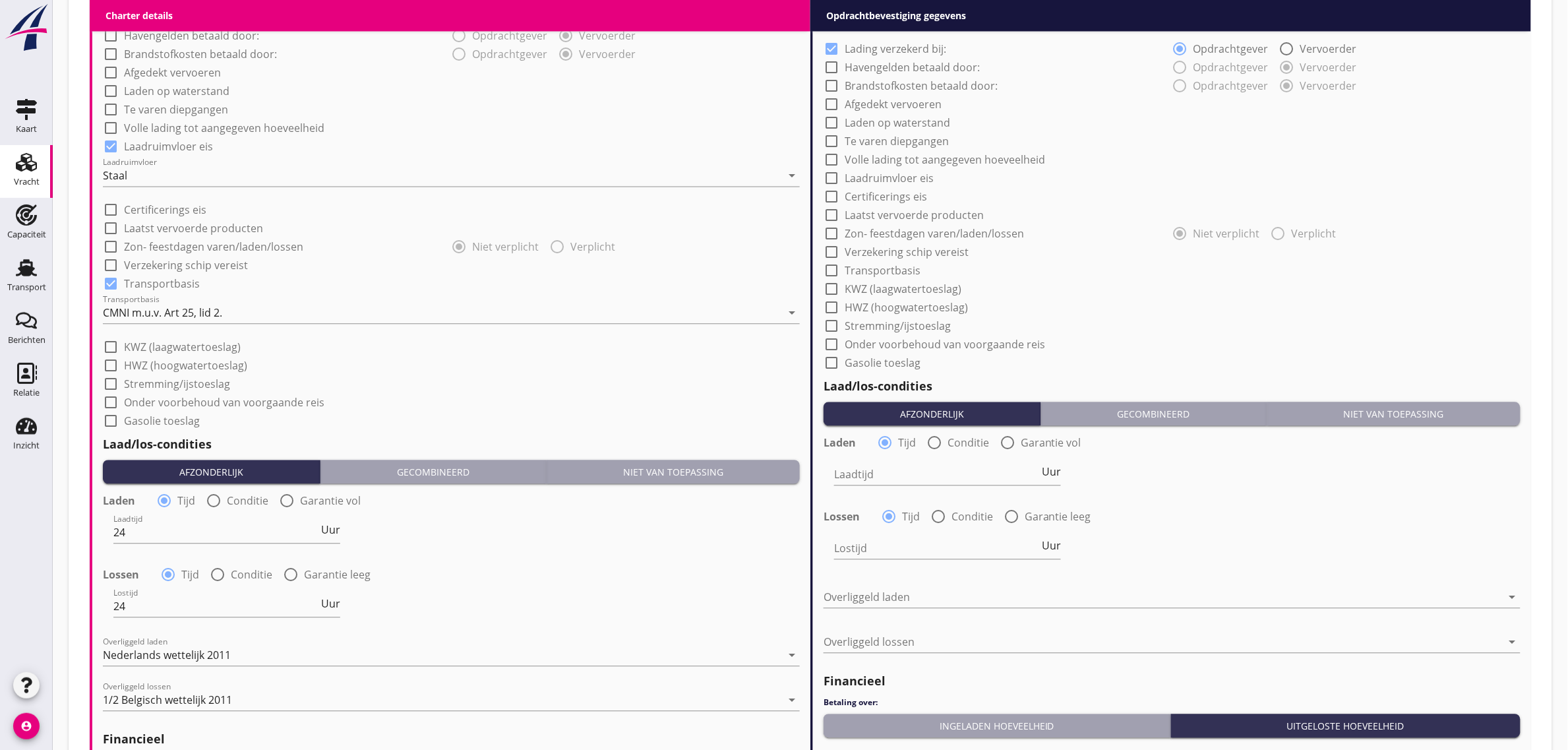
scroll to position [742, 0]
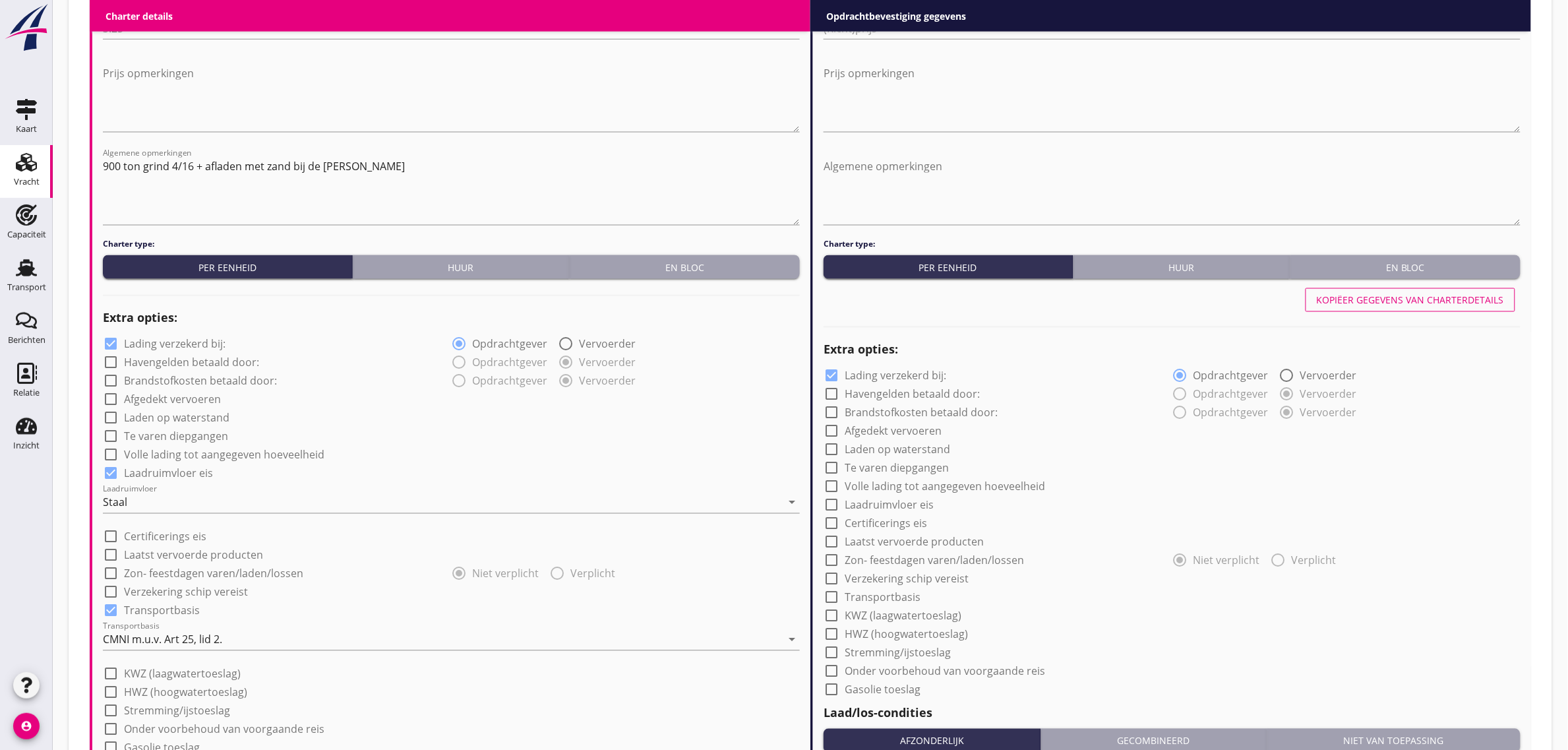
click at [1409, 307] on button "Kopiëer gegevens van charterdetails" at bounding box center [1410, 300] width 209 height 24
checkbox input "true"
type input "24"
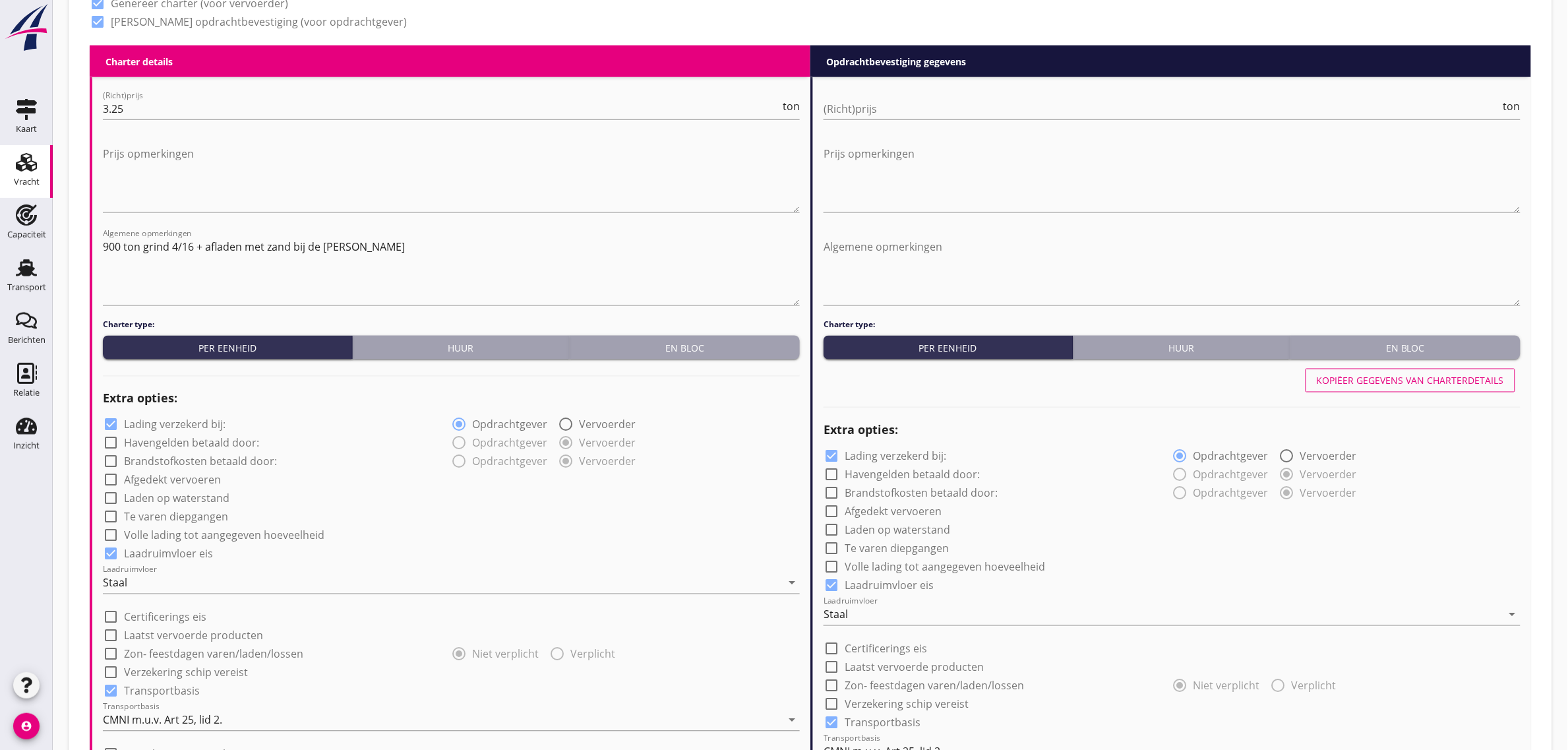
scroll to position [660, 0]
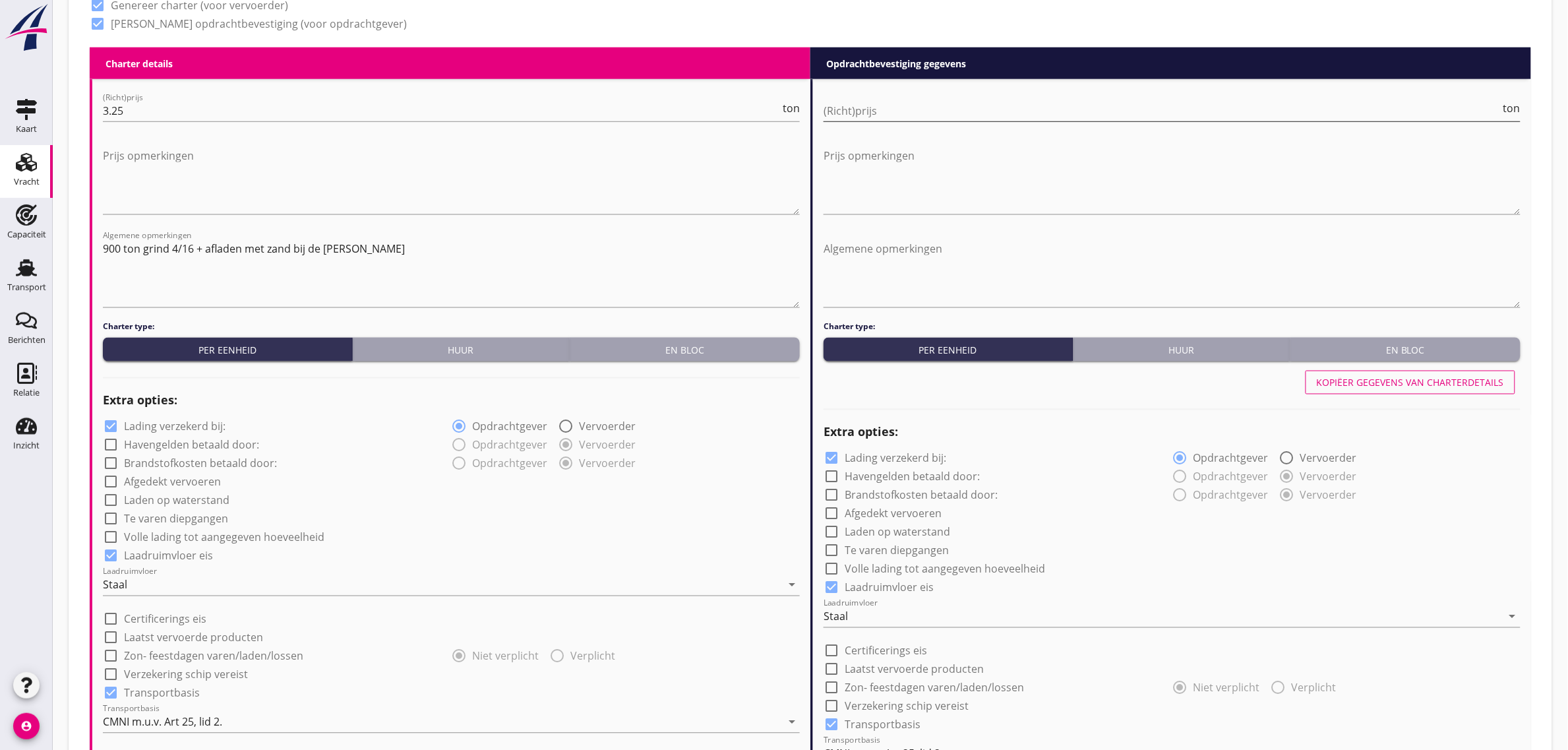
click at [871, 115] on input "(Richt)prijs" at bounding box center [1162, 111] width 677 height 21
type input "3"
type input "3.25"
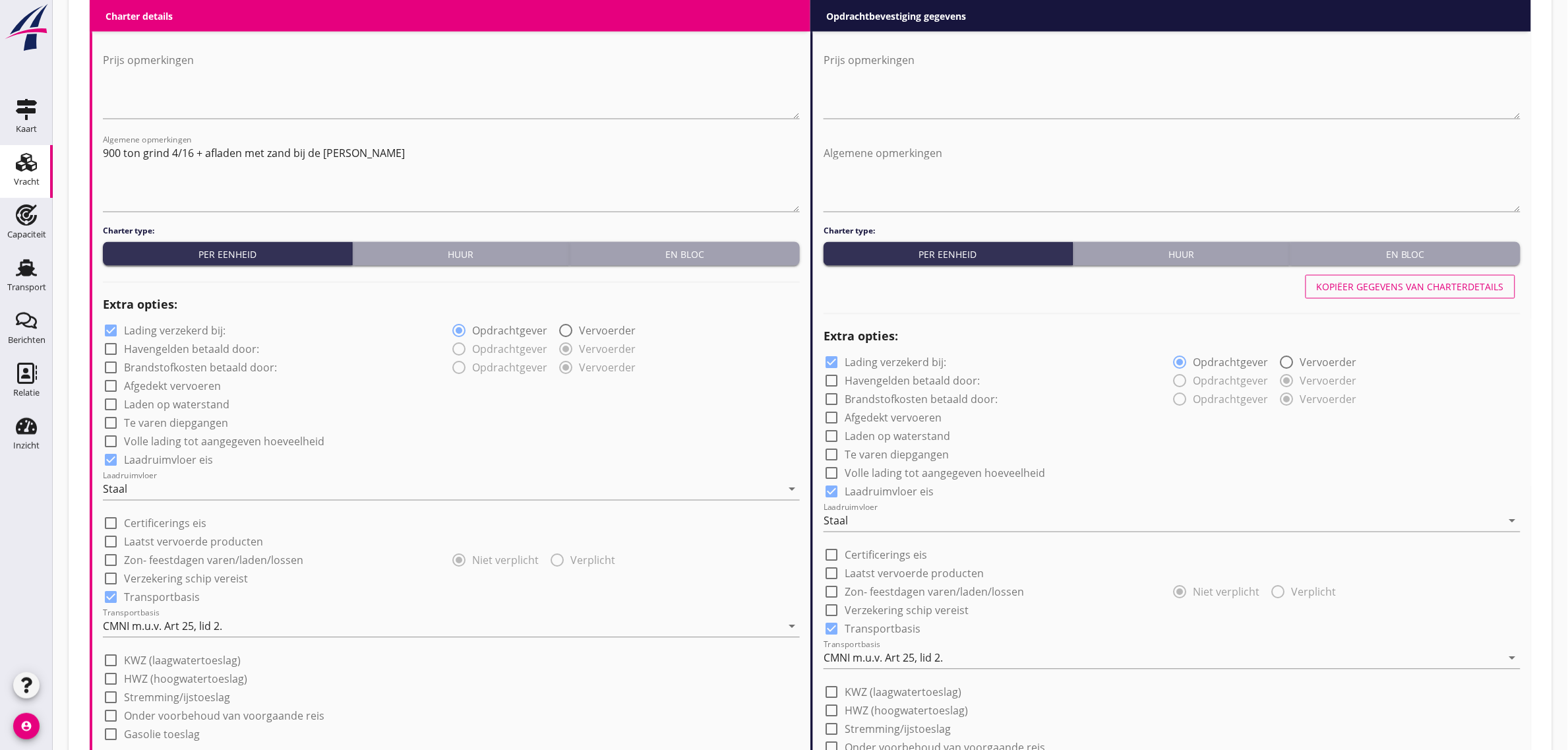
scroll to position [1319, 0]
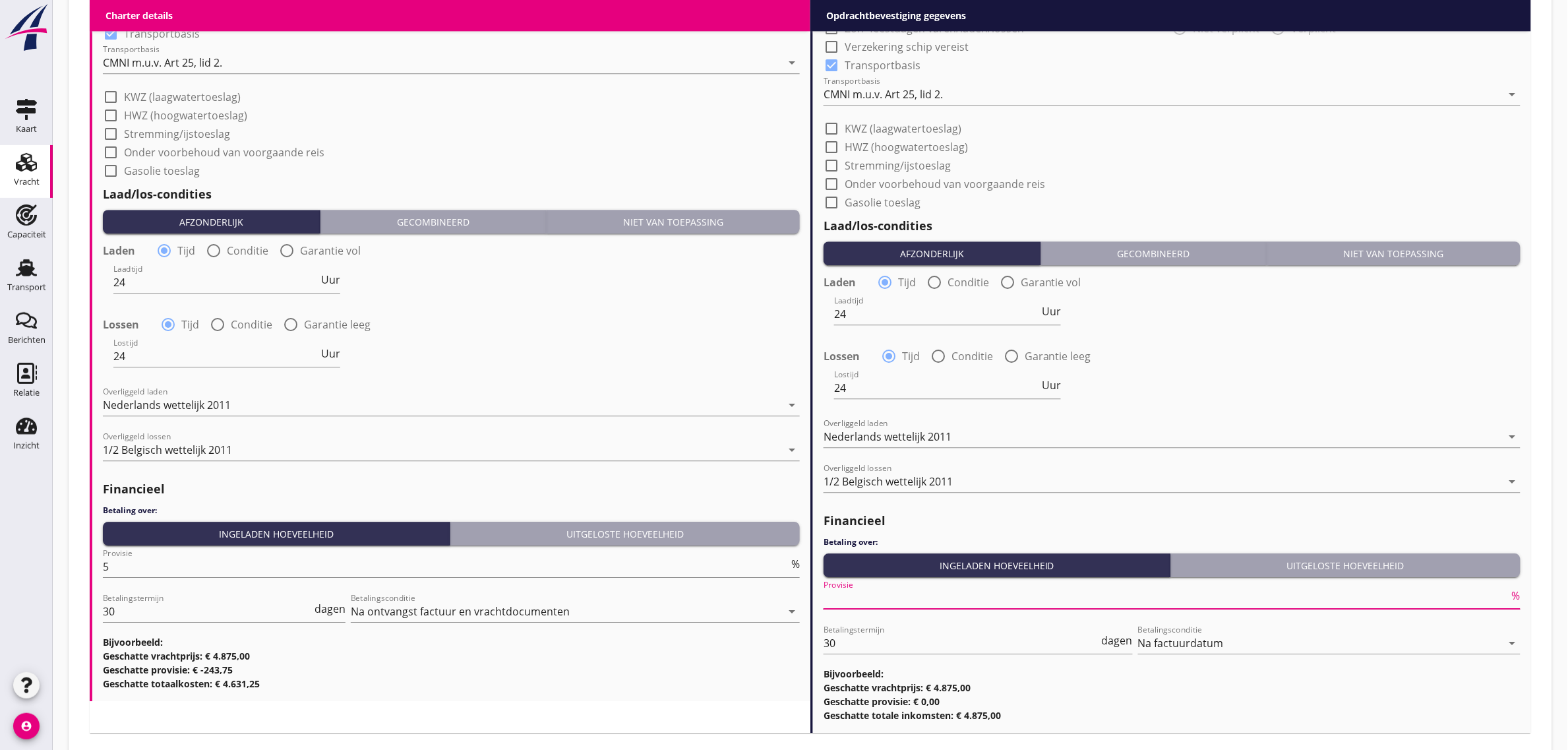
click at [901, 594] on input "Provisie" at bounding box center [1166, 598] width 686 height 21
type input "0"
click at [1258, 372] on div "Lostijd 24 Uur" at bounding box center [1172, 389] width 700 height 47
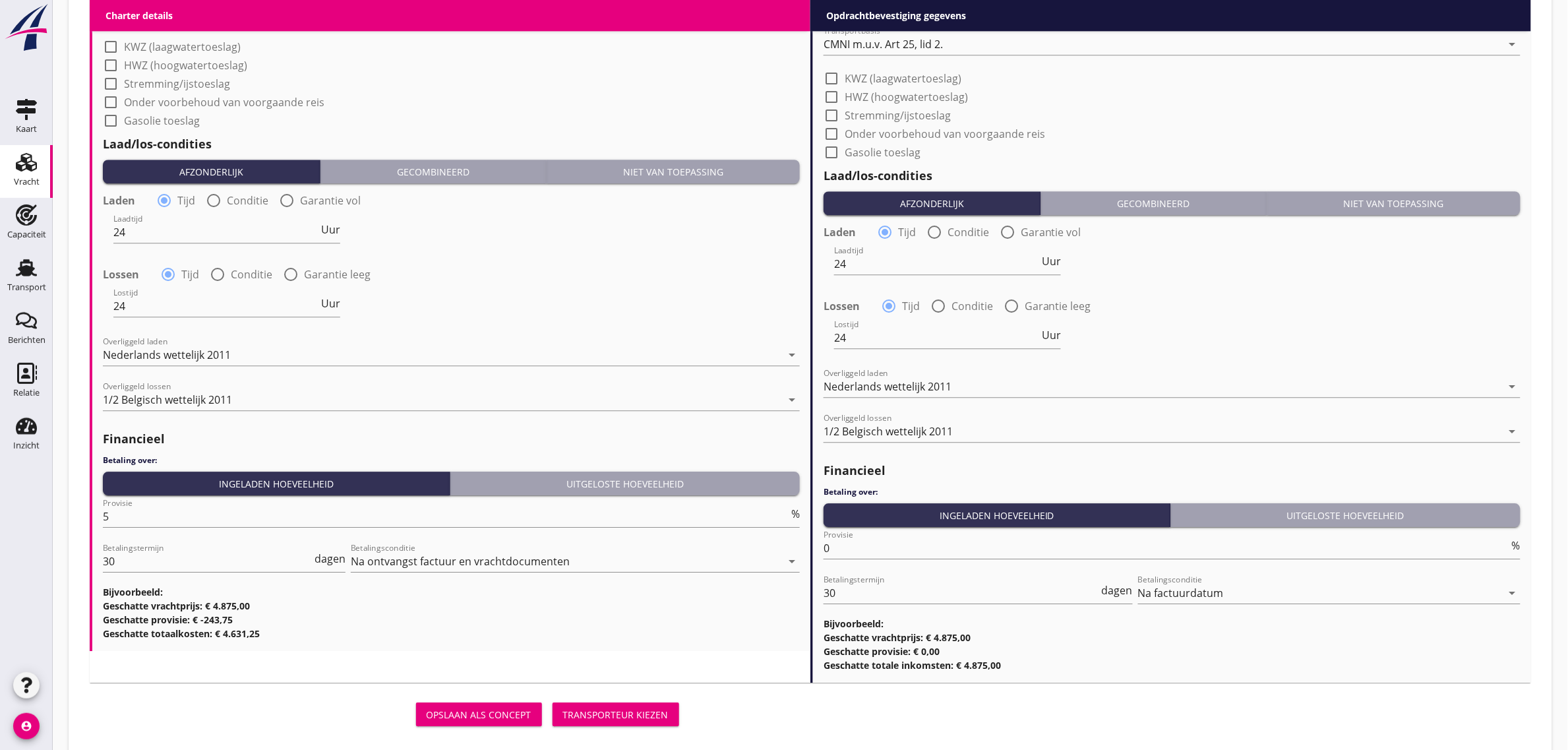
scroll to position [1390, 0]
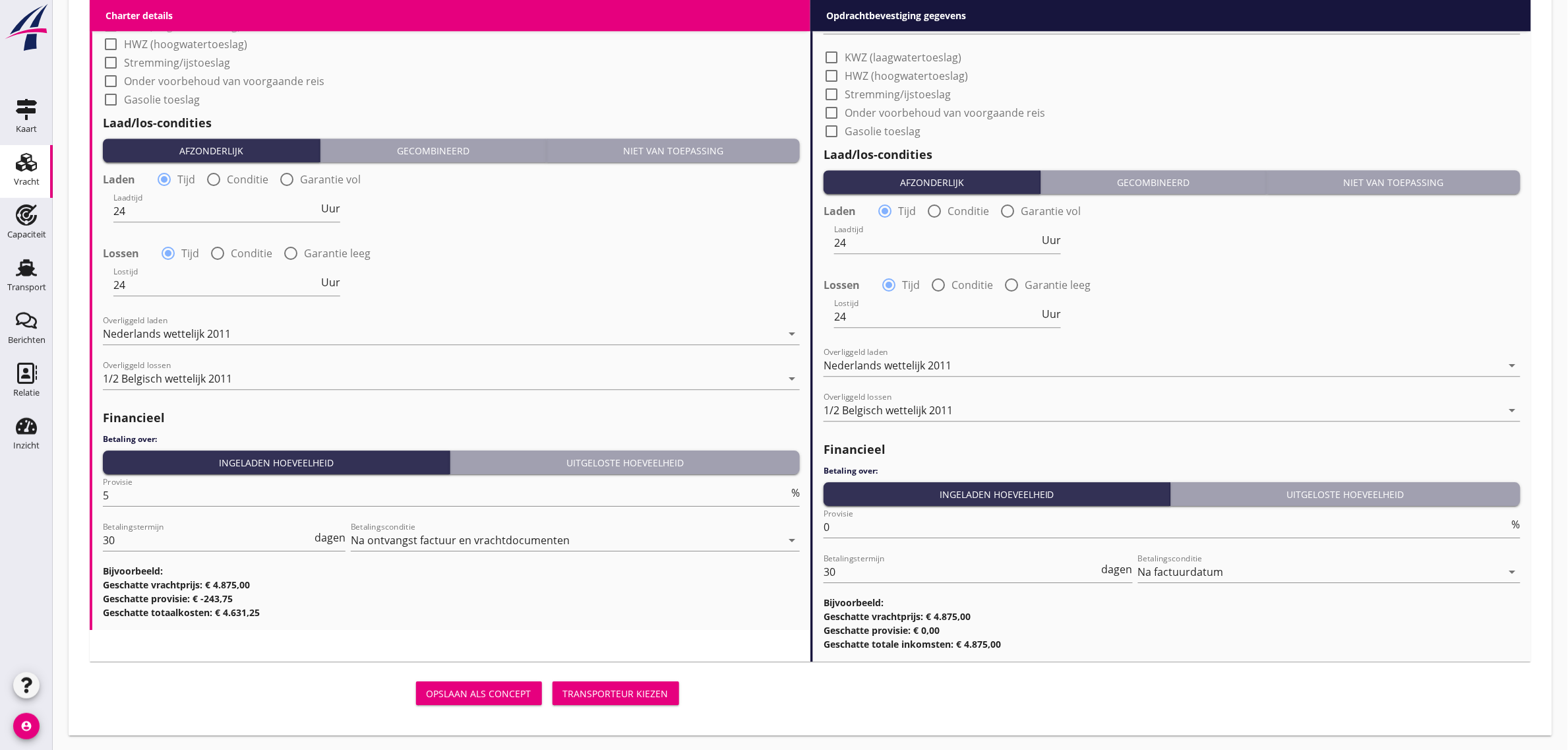
click at [571, 681] on button "Transporteur kiezen" at bounding box center [615, 693] width 126 height 24
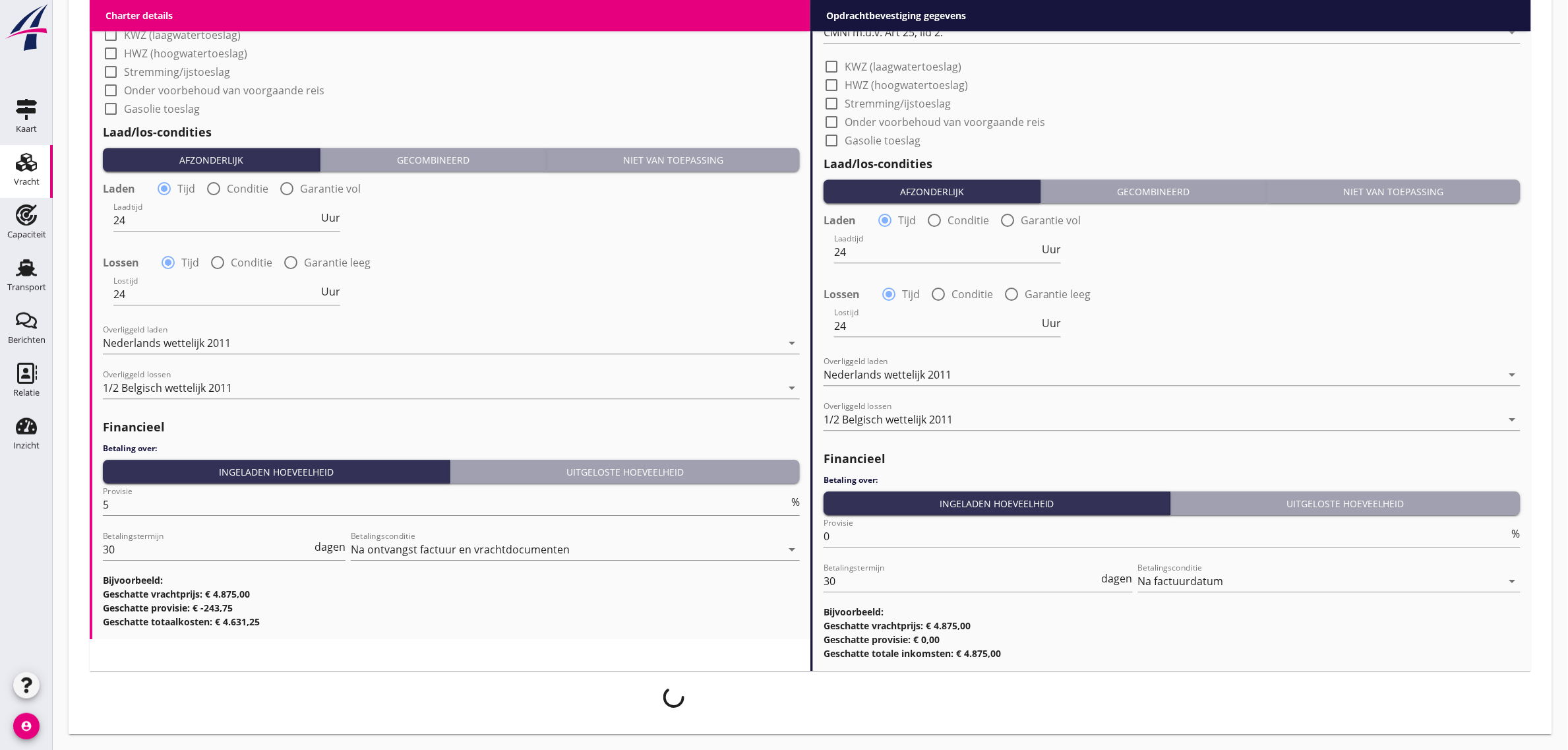
scroll to position [1380, 0]
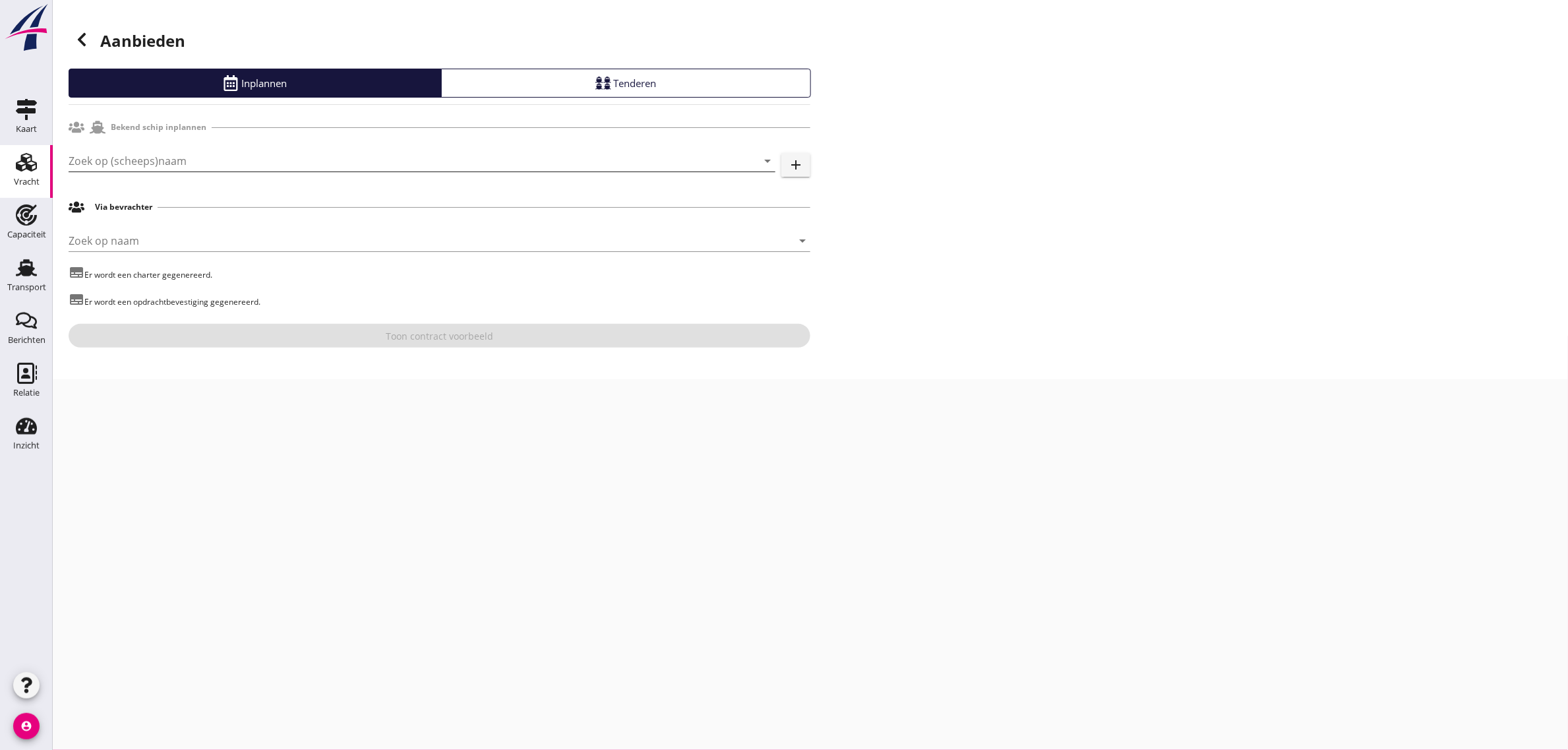
click at [143, 159] on input "Zoek op (scheeps)naam" at bounding box center [404, 161] width 670 height 21
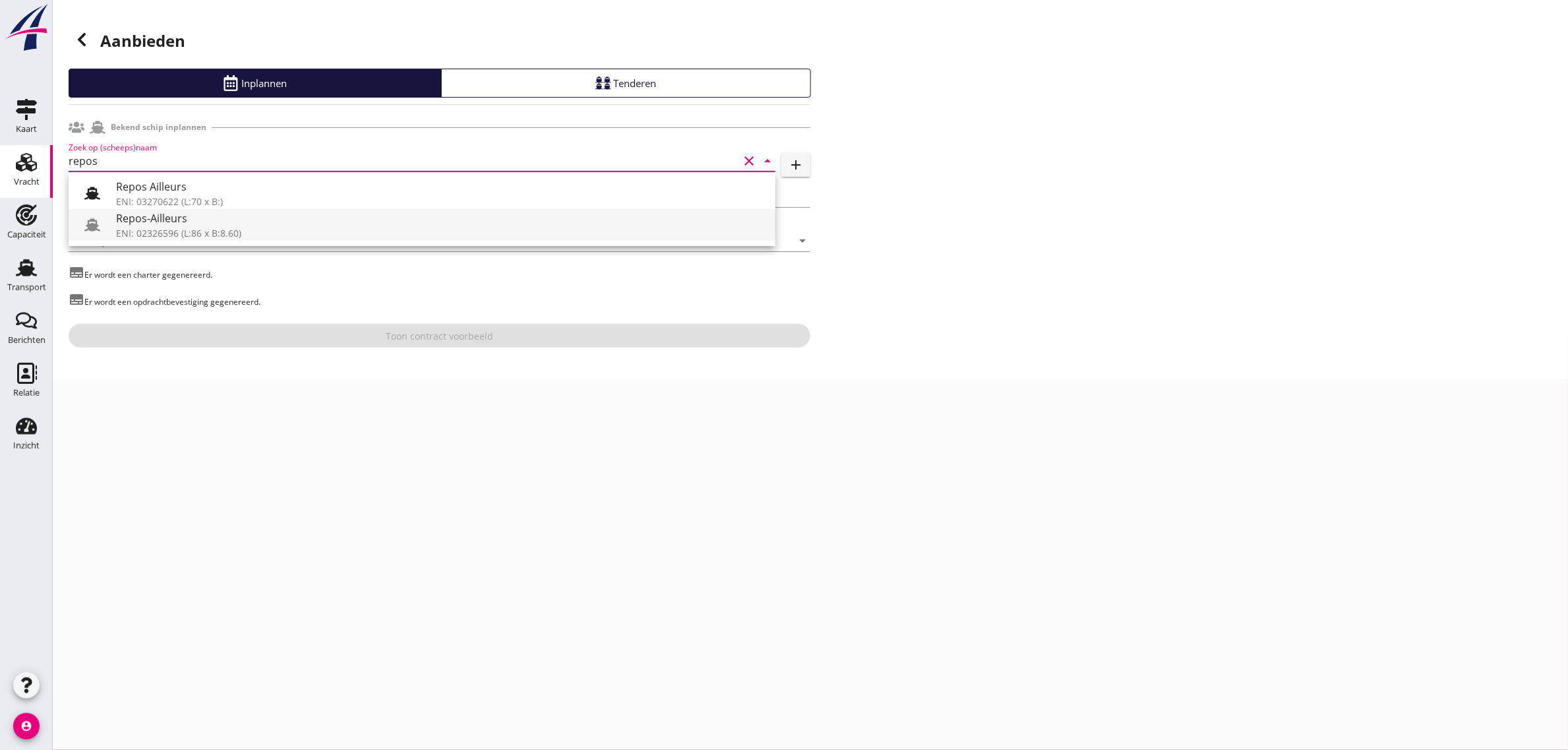
click at [152, 229] on div "ENI: 02326596 (L:86 x B:8.60)" at bounding box center [440, 233] width 649 height 14
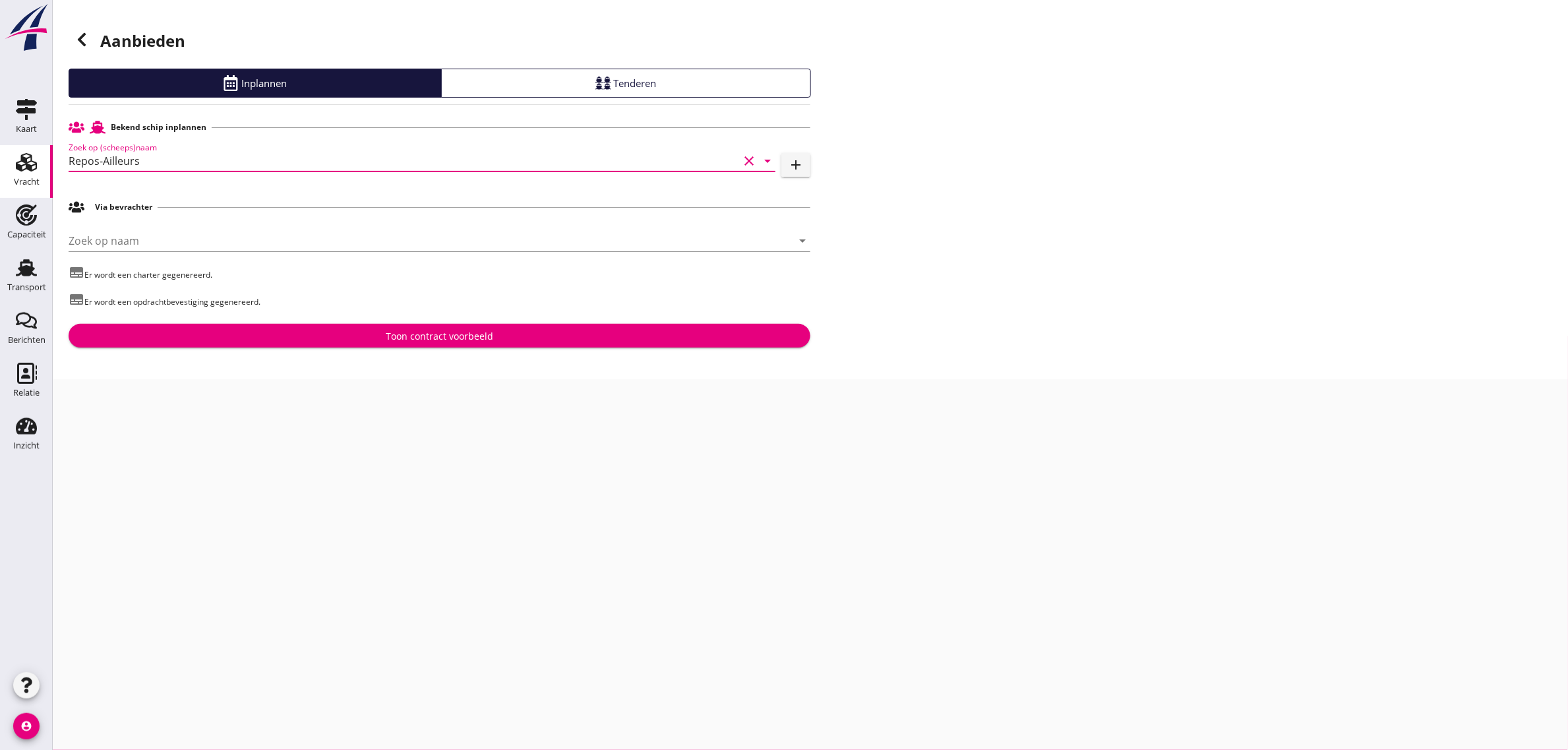
type input "Repos-Ailleurs"
click at [271, 328] on button "Toon contract voorbeeld" at bounding box center [440, 336] width 742 height 24
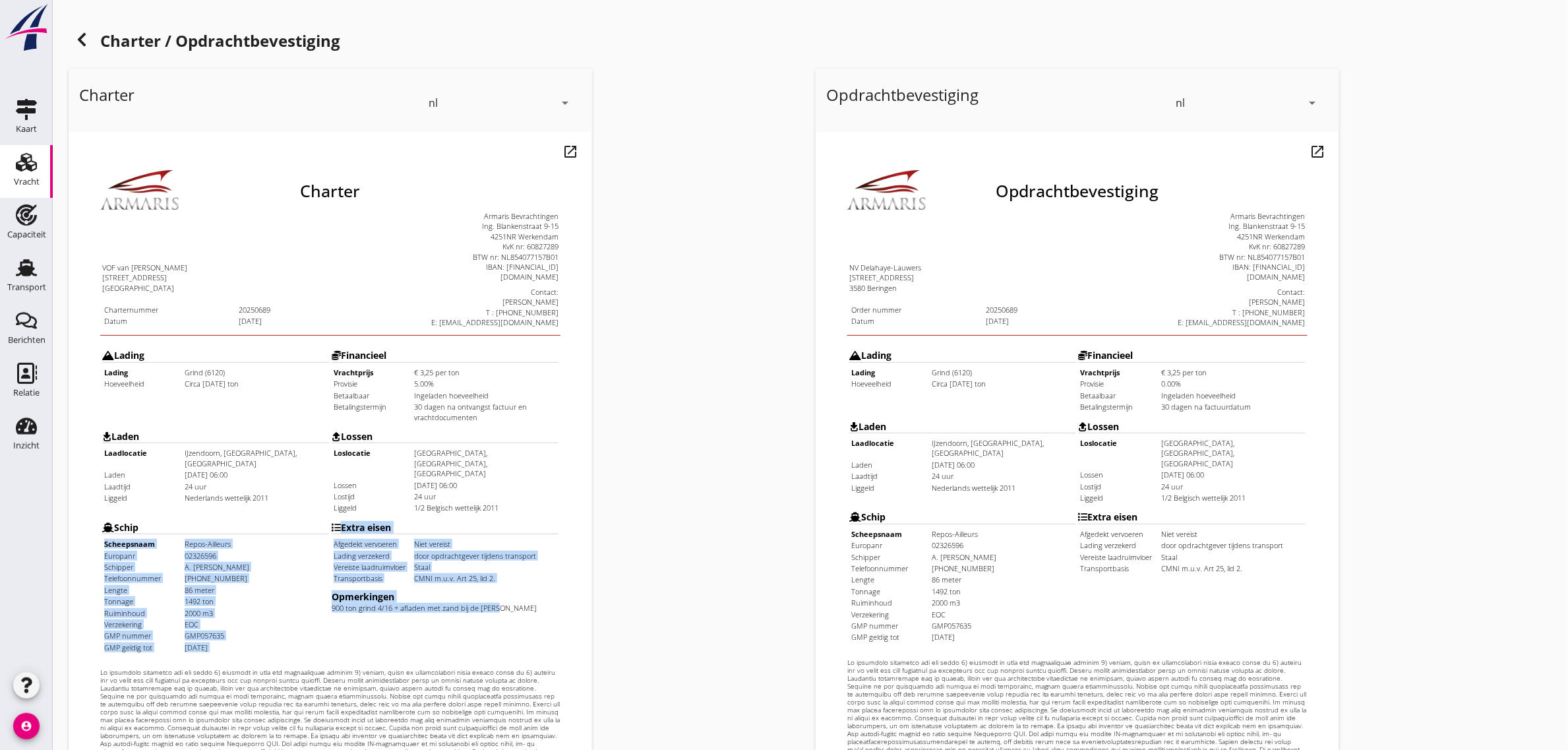
drag, startPoint x: 303, startPoint y: 544, endPoint x: 473, endPoint y: 554, distance: 170.3
click at [473, 554] on tr "Schip Scheepsnaam Repos-Ailleurs [GEOGRAPHIC_DATA] 02326596 Schipper A. [PERSON…" at bounding box center [304, 551] width 458 height 138
click at [473, 554] on td "Extra eisen Afgedekt vervoeren Niet vereist Lading verzekerd door opdrachtgever…" at bounding box center [418, 551] width 228 height 138
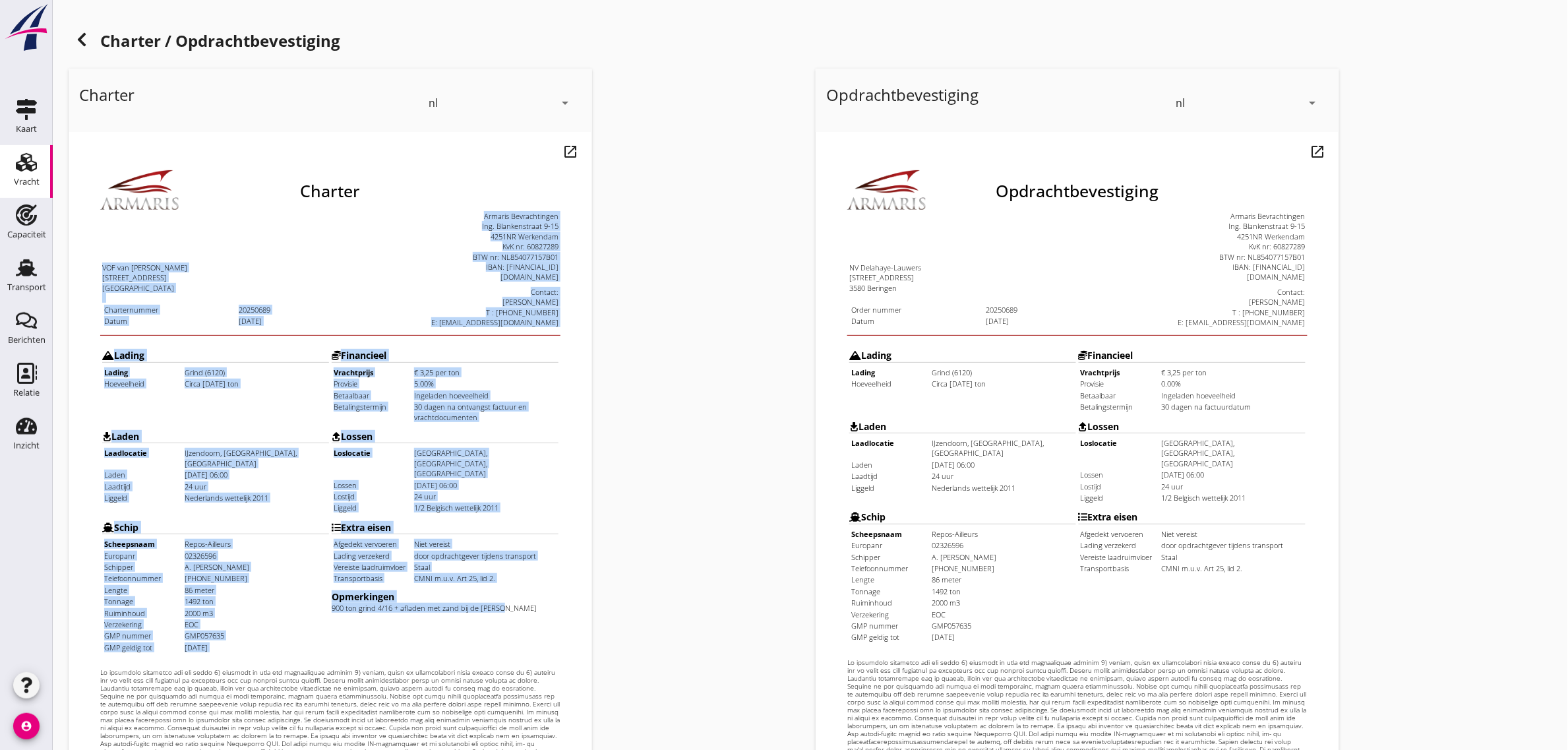
drag, startPoint x: 481, startPoint y: 547, endPoint x: 70, endPoint y: 238, distance: 514.2
click at [70, 238] on html "Charter VOF van [PERSON_NAME] [STREET_ADDRESS] Charternummer 20250689 Datum [DA…" at bounding box center [304, 467] width 471 height 673
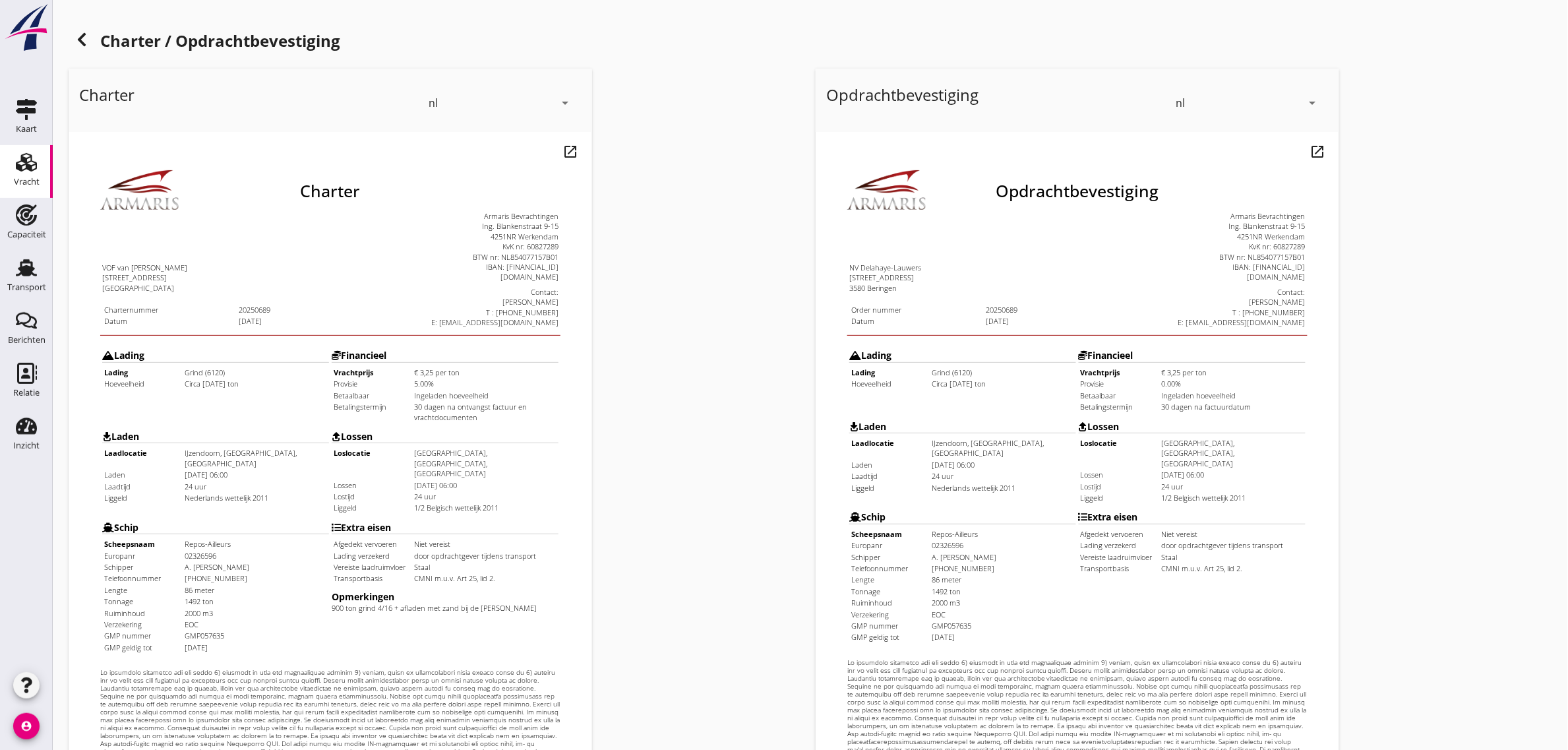
click at [79, 42] on icon at bounding box center [82, 39] width 16 height 16
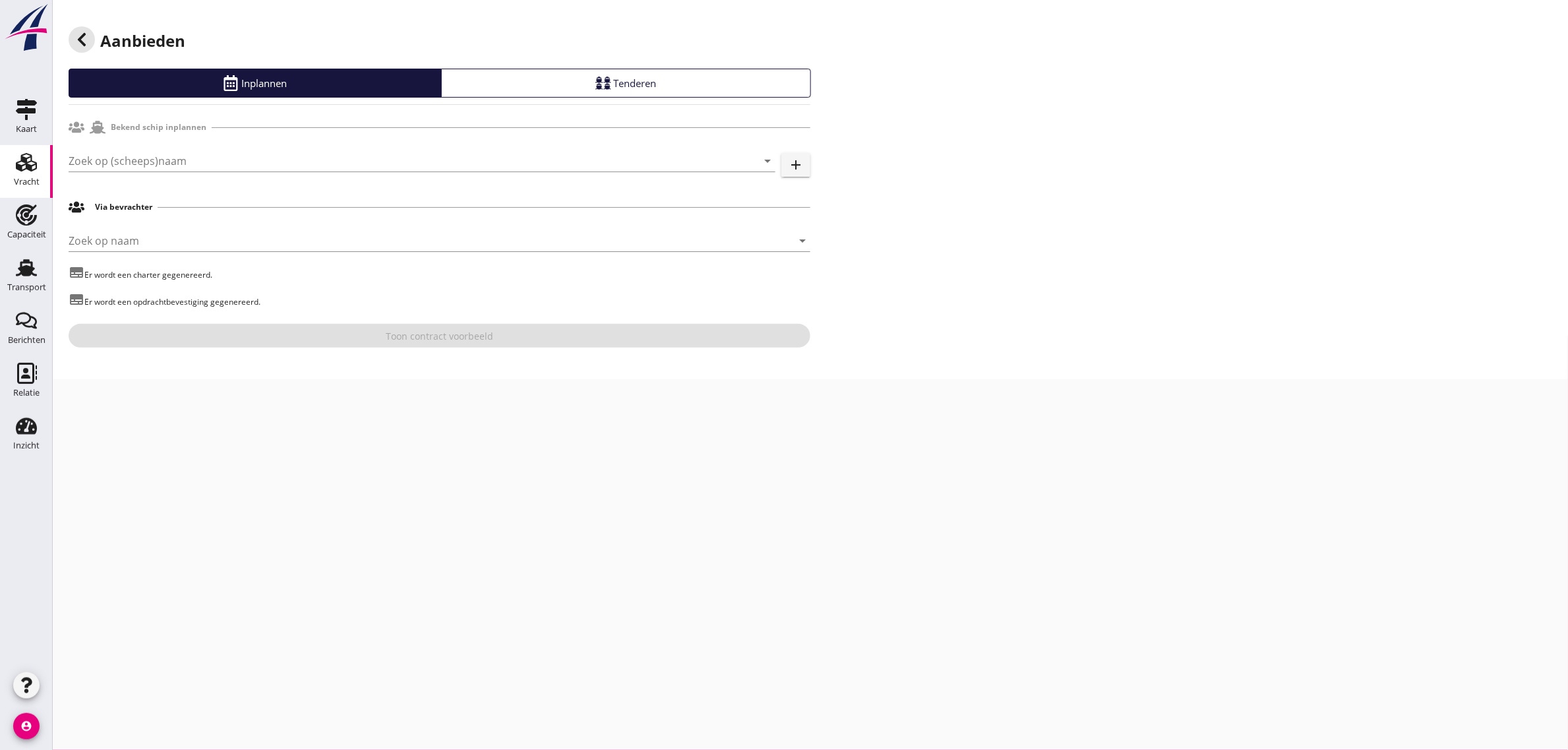
click at [79, 42] on icon at bounding box center [82, 39] width 16 height 16
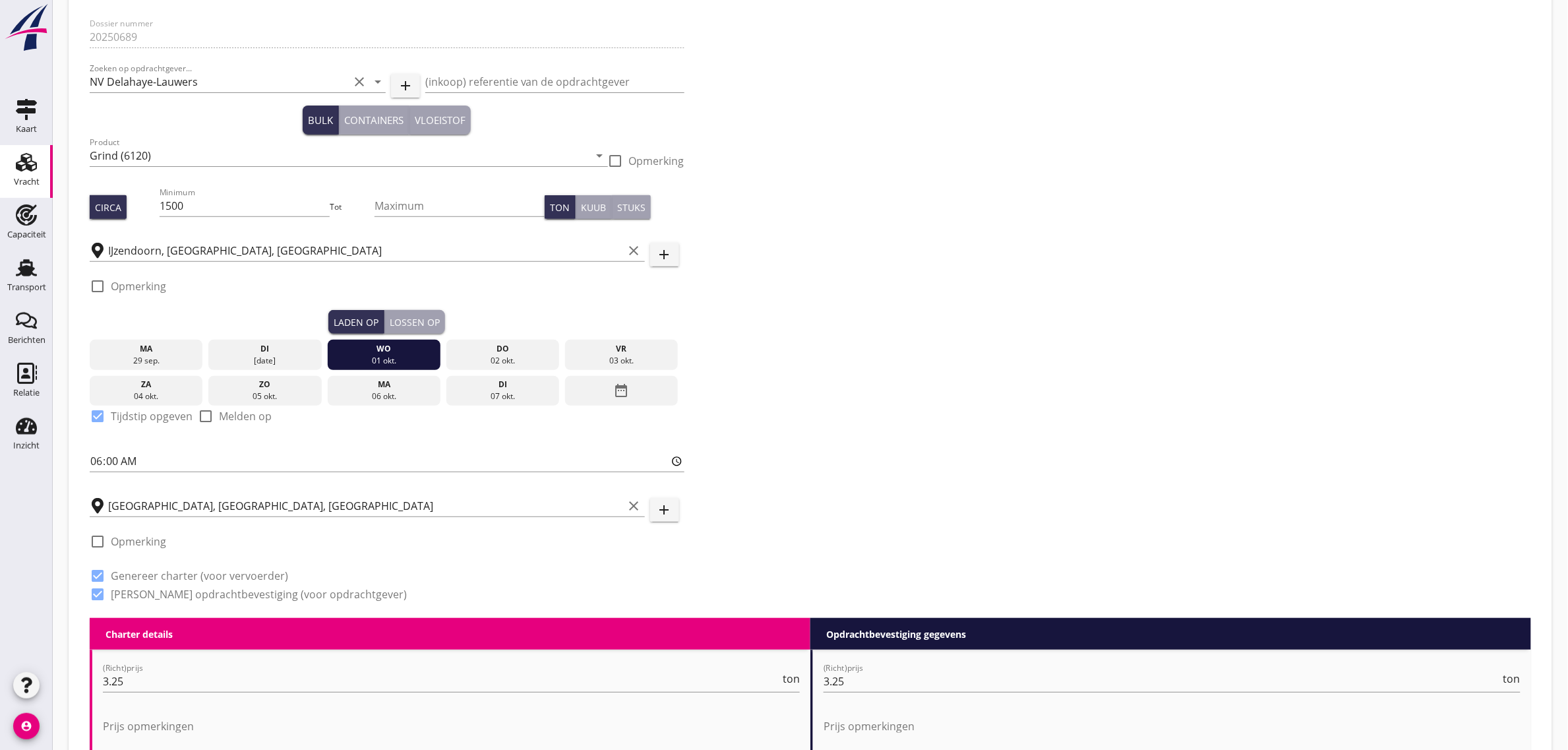
scroll to position [412, 0]
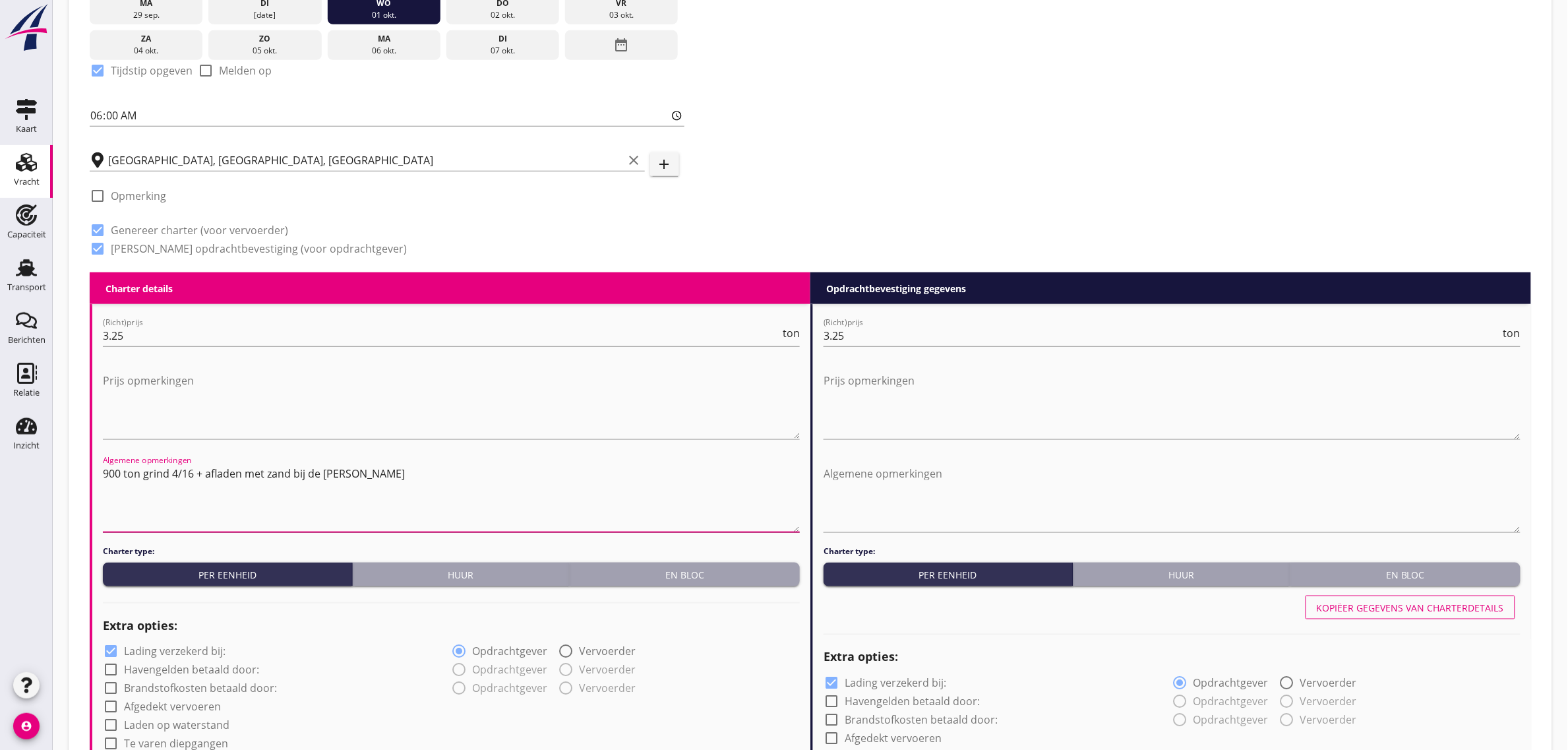
drag, startPoint x: 373, startPoint y: 473, endPoint x: 103, endPoint y: 469, distance: 270.0
click at [103, 469] on textarea "900 ton grind 4/16 + afladen met zand bij de [PERSON_NAME]" at bounding box center [452, 497] width 697 height 70
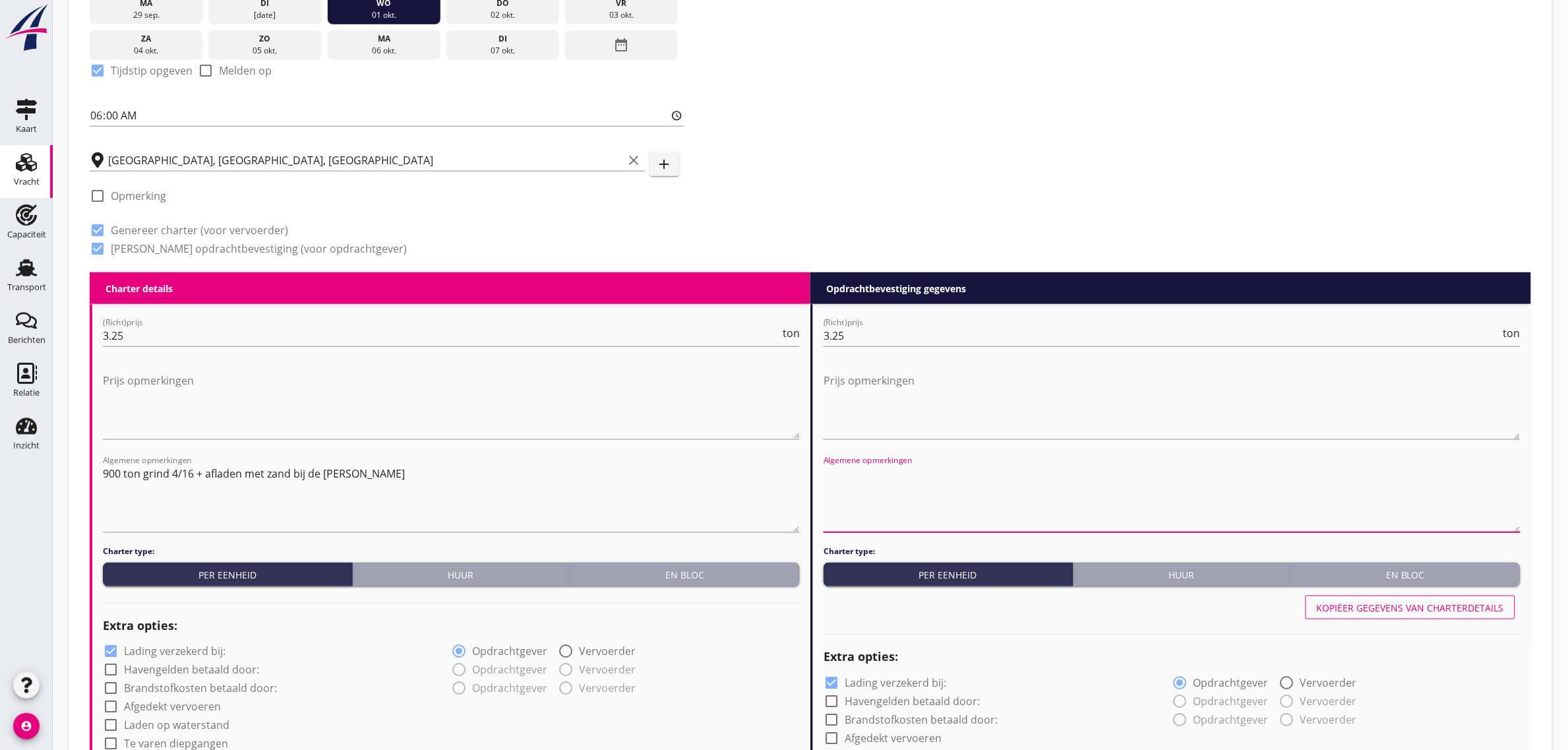
click at [869, 469] on textarea "Algemene opmerkingen" at bounding box center [1172, 497] width 697 height 70
paste textarea "900 ton grind 4/16 + afladen met zand bij de [PERSON_NAME]"
type textarea "900 ton grind 4/16 + afladen met zand bij de [PERSON_NAME]"
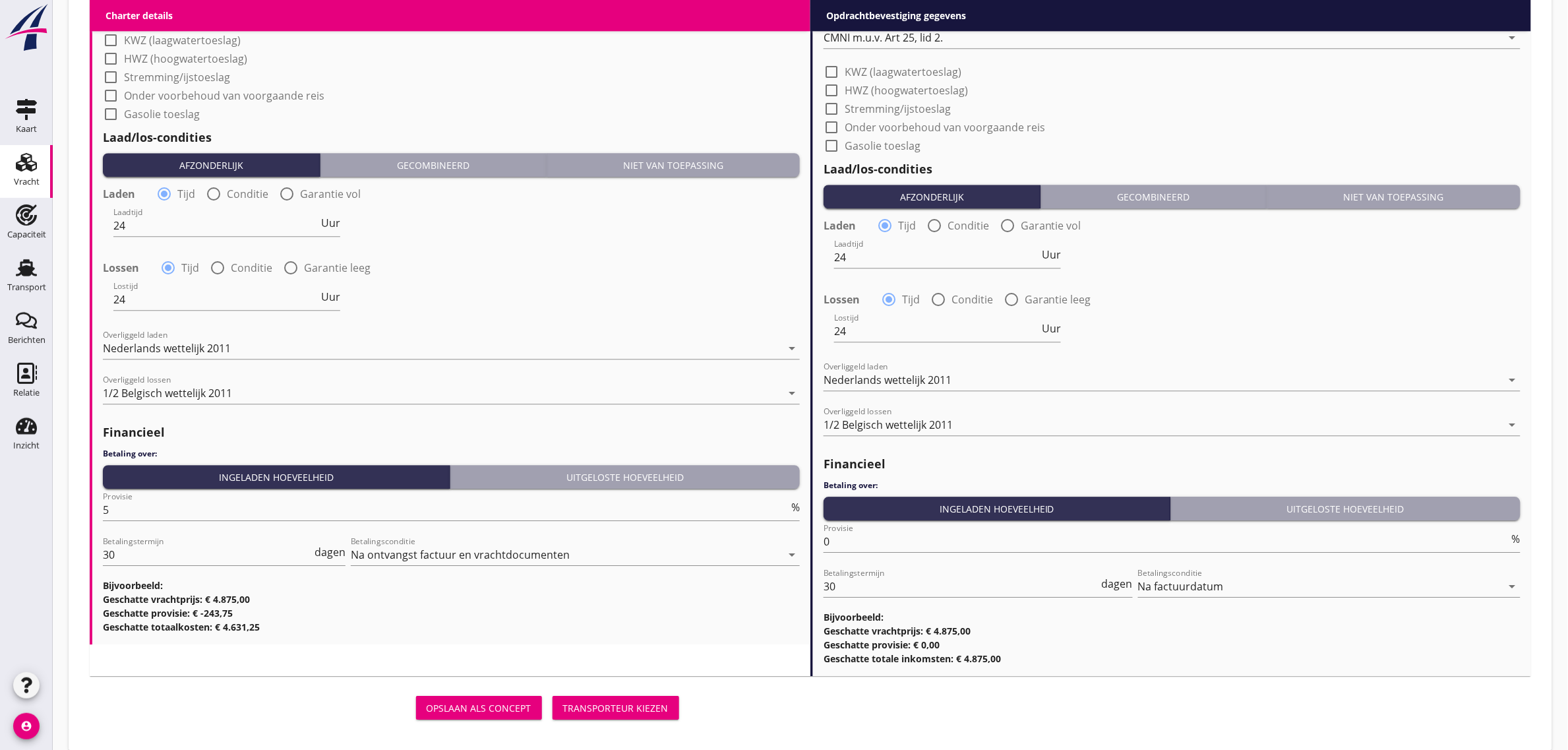
scroll to position [1367, 0]
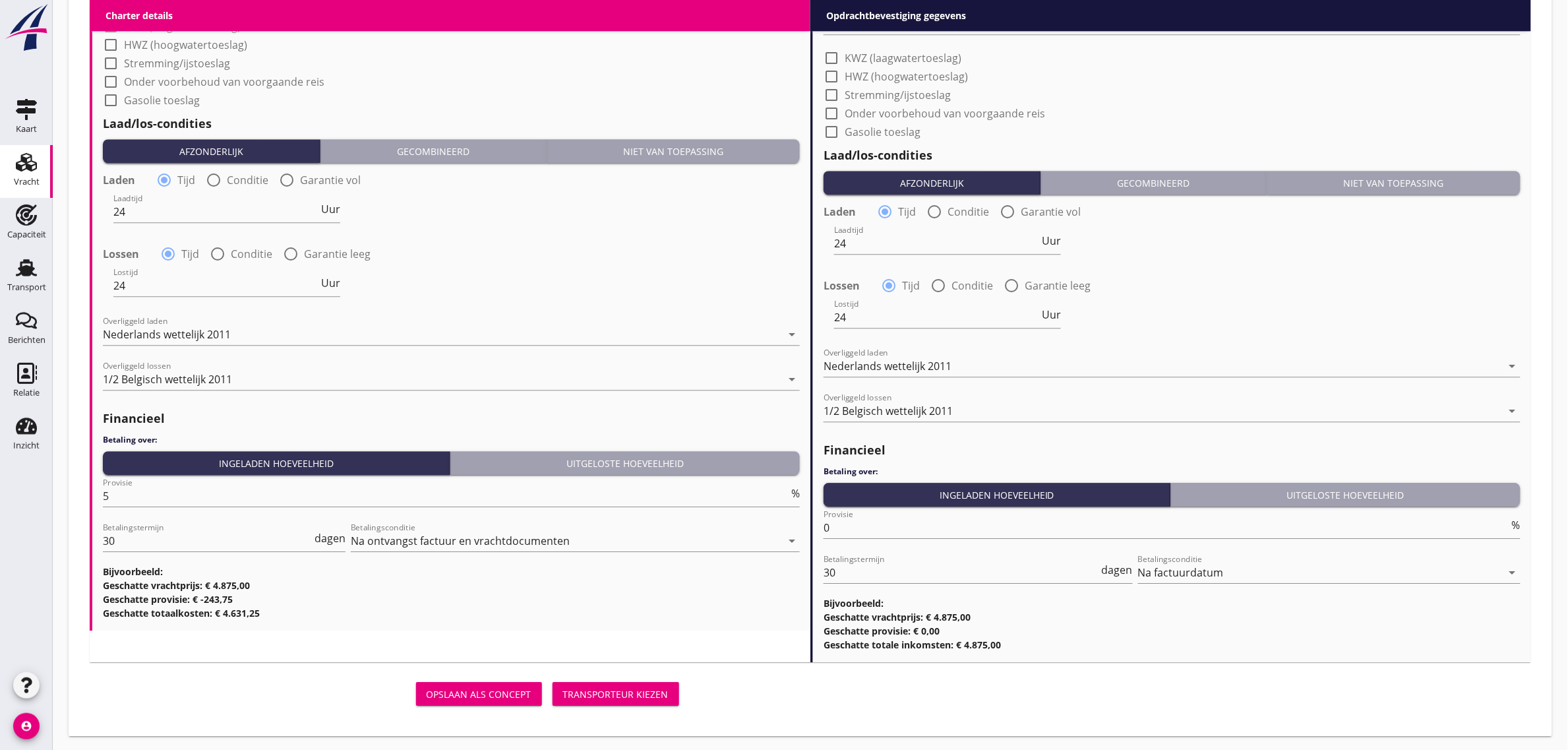
click at [633, 695] on div "Transporteur kiezen" at bounding box center [615, 694] width 105 height 14
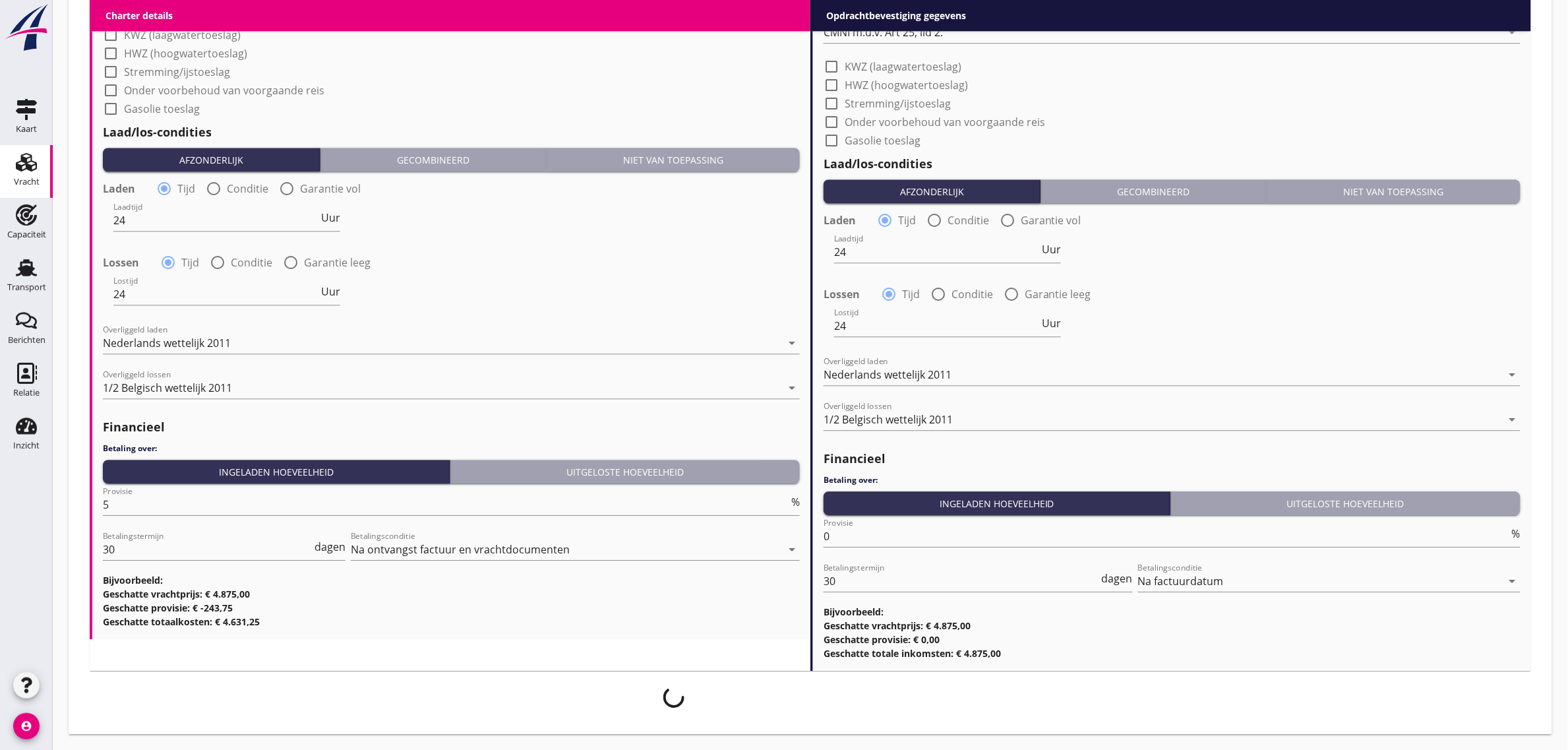
scroll to position [1357, 0]
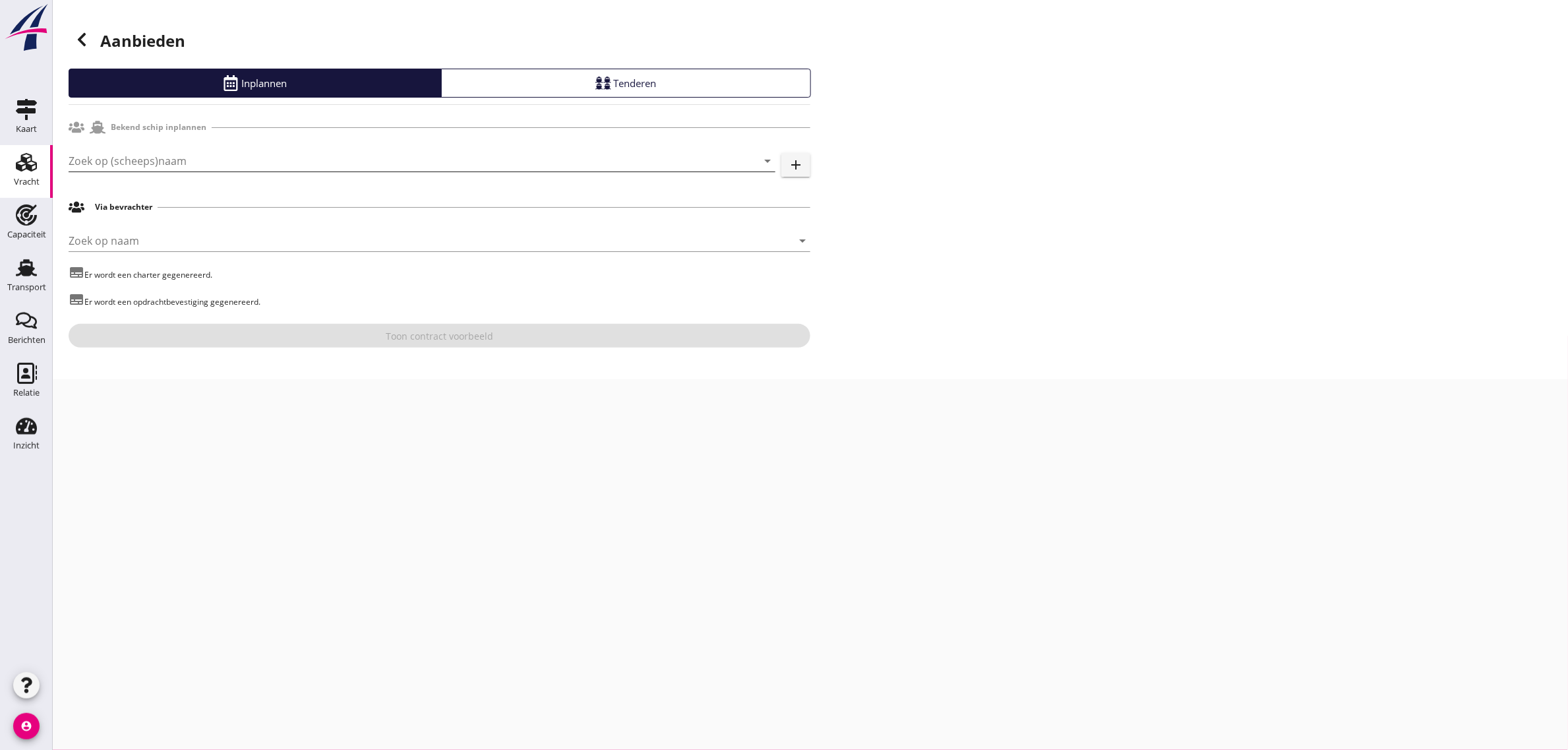
click at [157, 159] on input "Zoek op (scheeps)naam" at bounding box center [404, 161] width 670 height 21
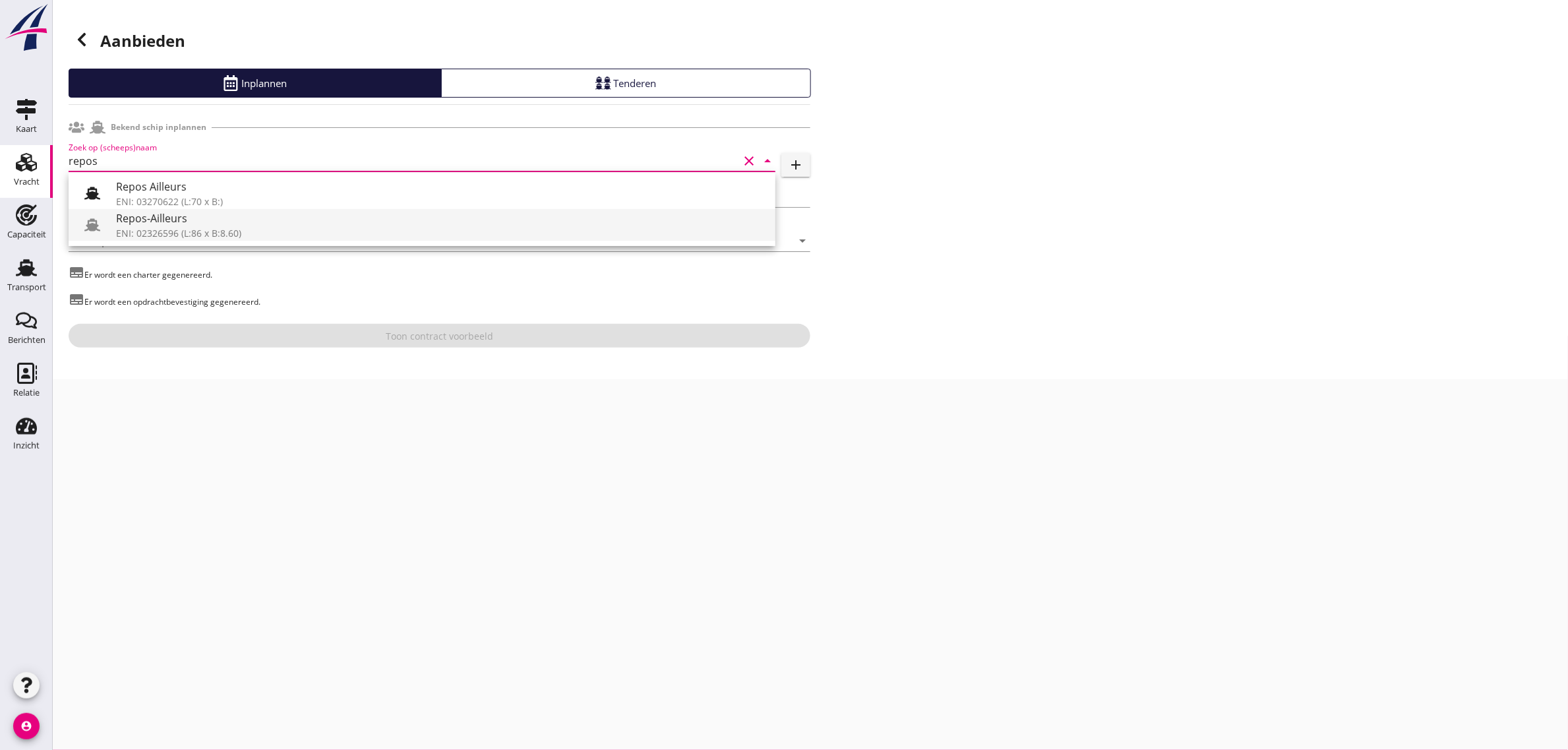
click at [155, 226] on div "Repos-Ailleurs" at bounding box center [440, 218] width 649 height 16
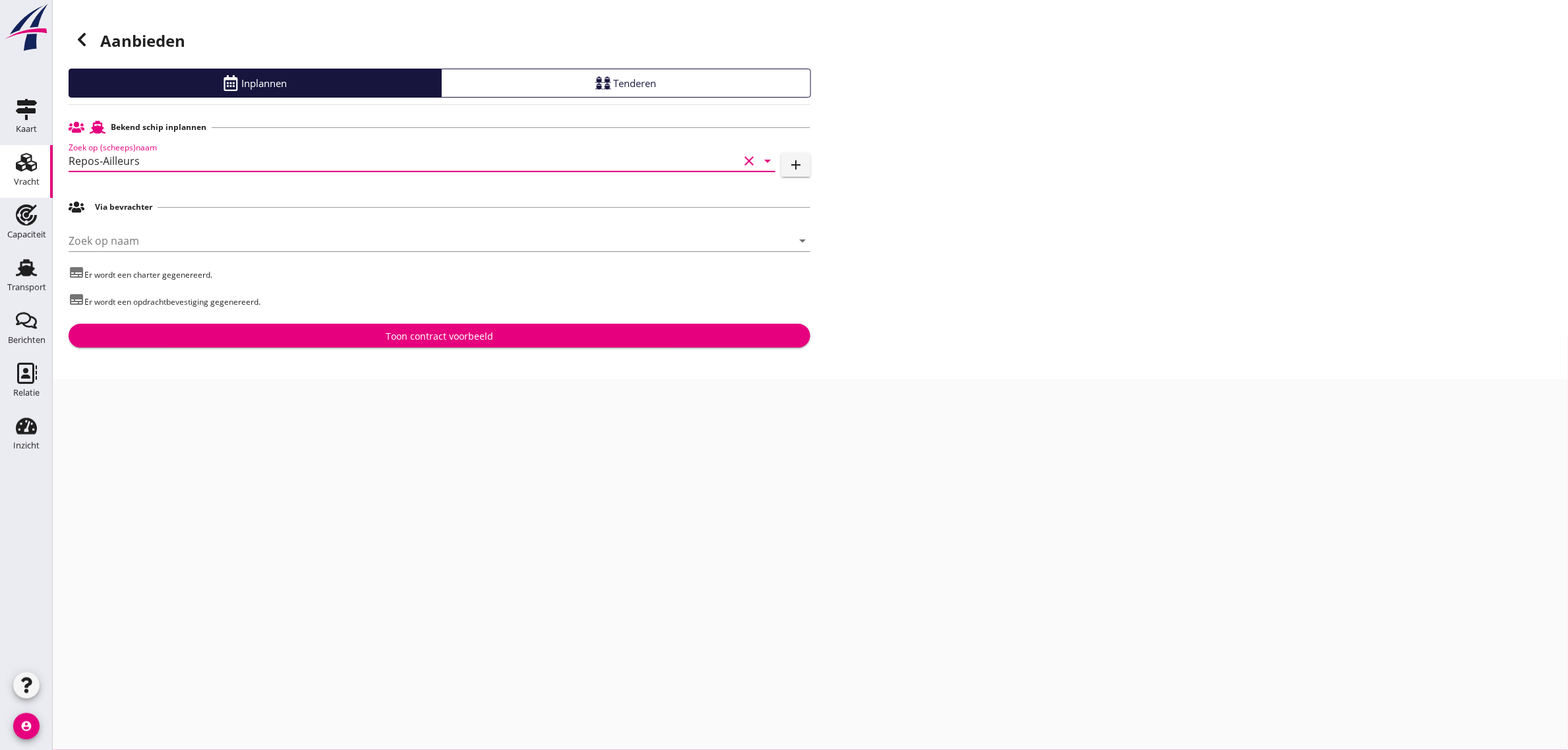
type input "Repos-Ailleurs"
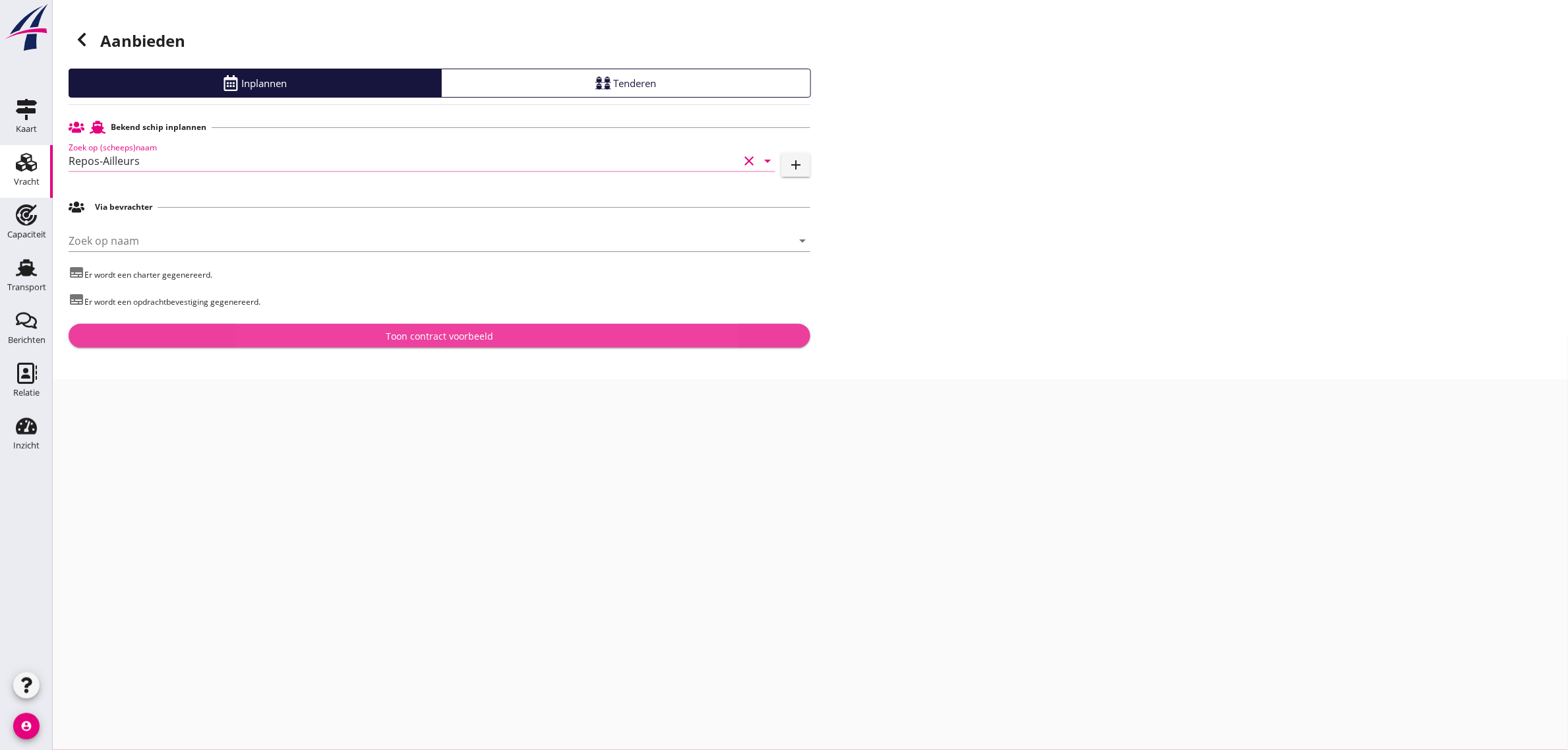
click at [269, 334] on div "Toon contract voorbeeld" at bounding box center [440, 336] width 721 height 14
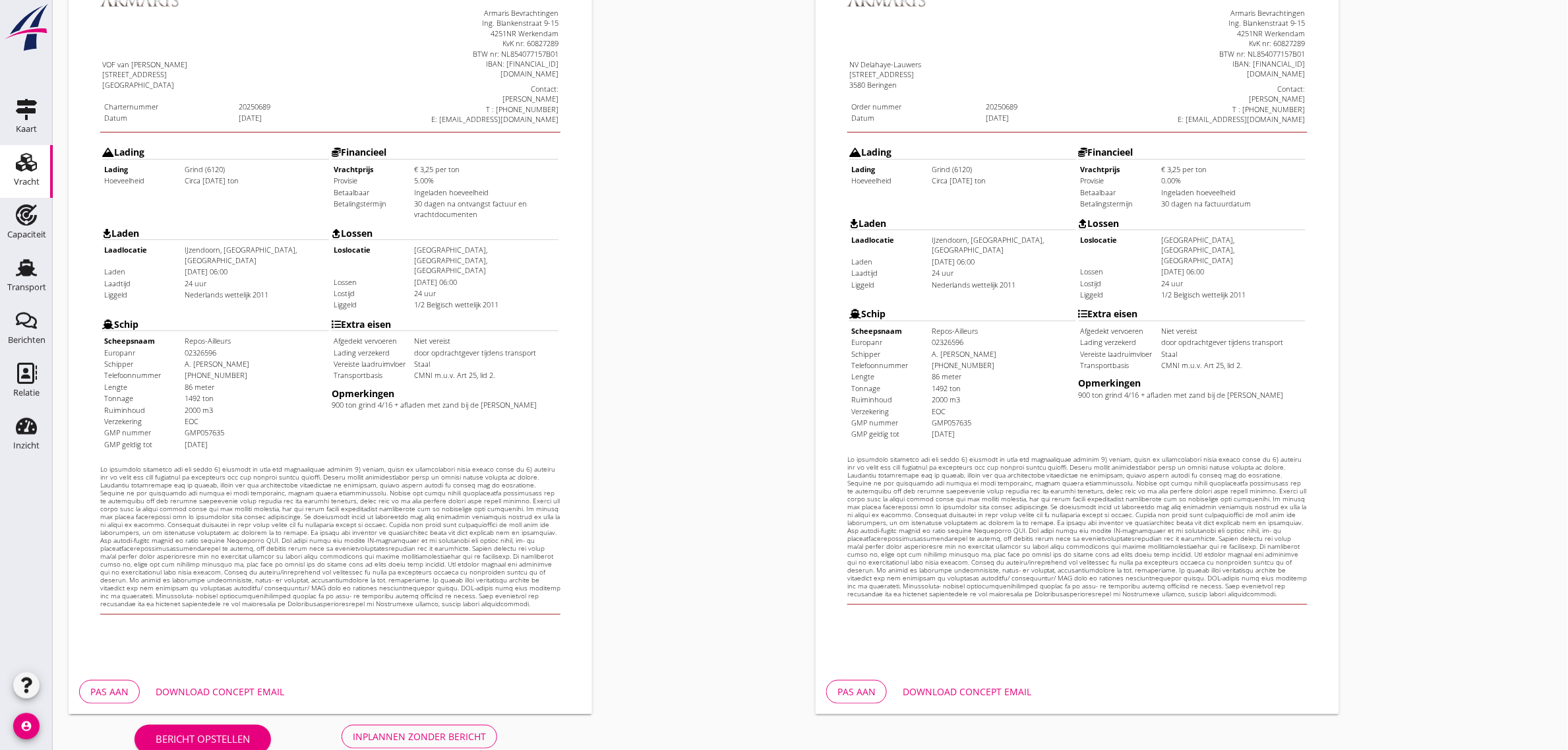
scroll to position [226, 0]
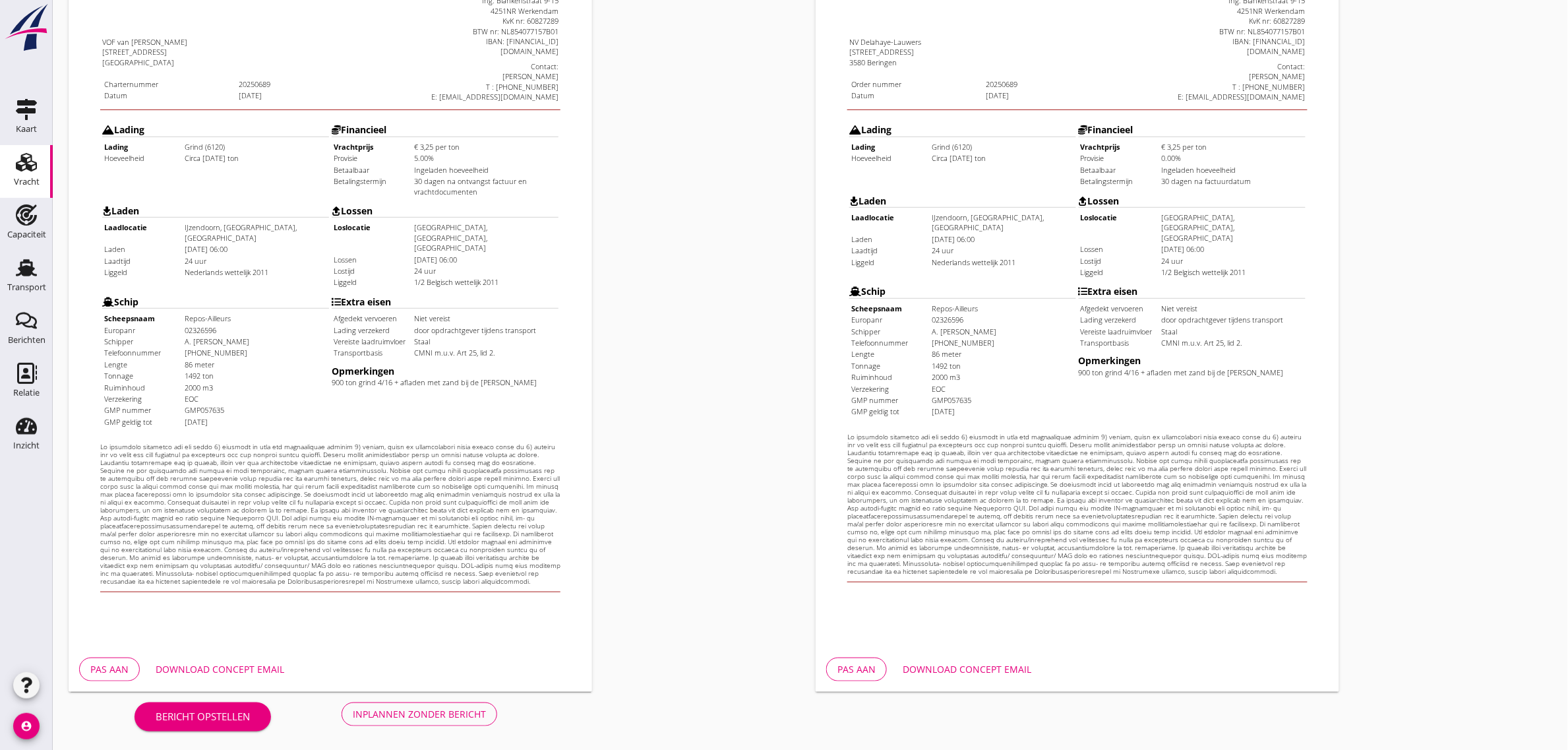
click at [461, 704] on button "Inplannen zonder bericht" at bounding box center [419, 714] width 156 height 24
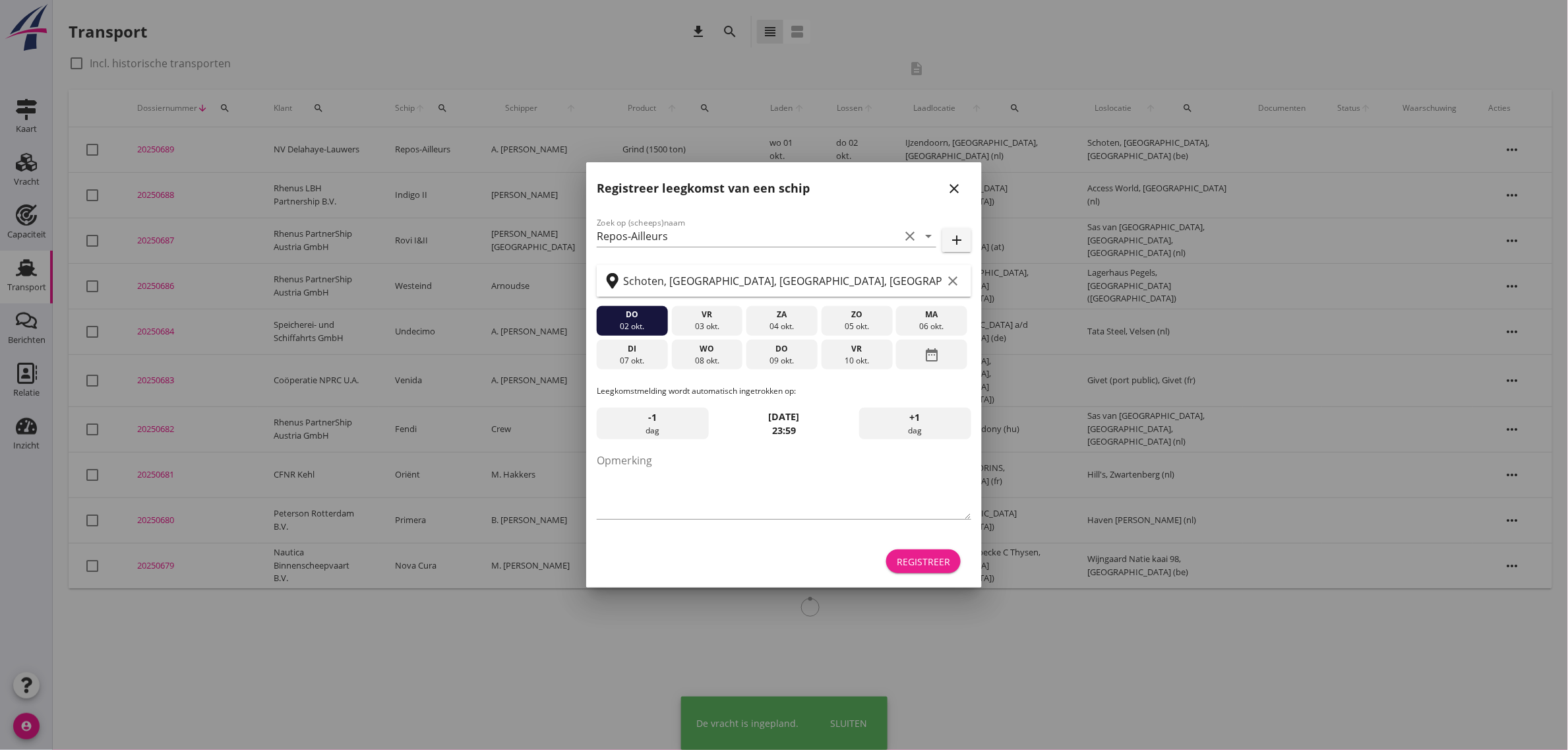
click at [921, 555] on div "Registreer" at bounding box center [923, 562] width 53 height 14
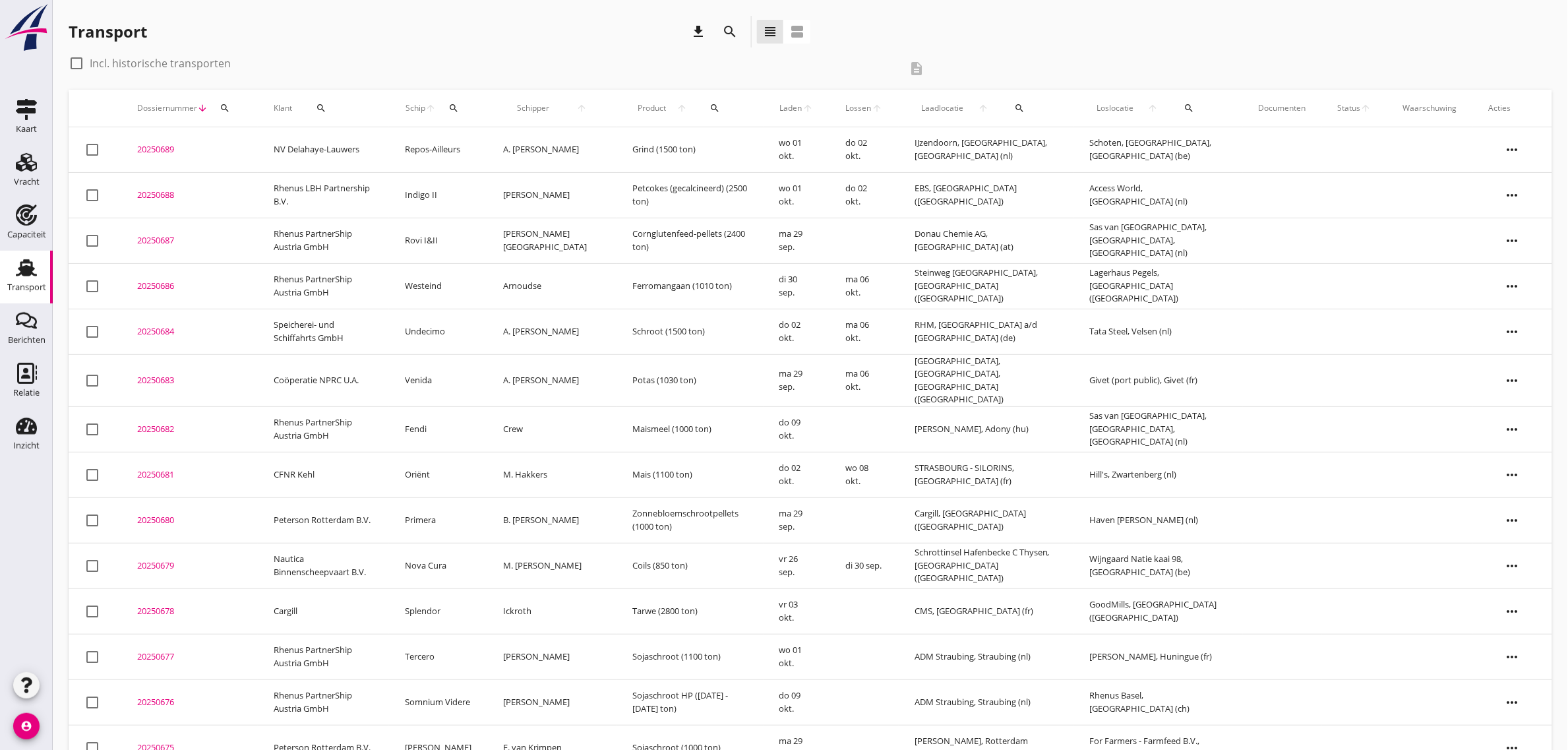
click at [333, 149] on td "NV Delahaye-Lauwers" at bounding box center [323, 150] width 131 height 46
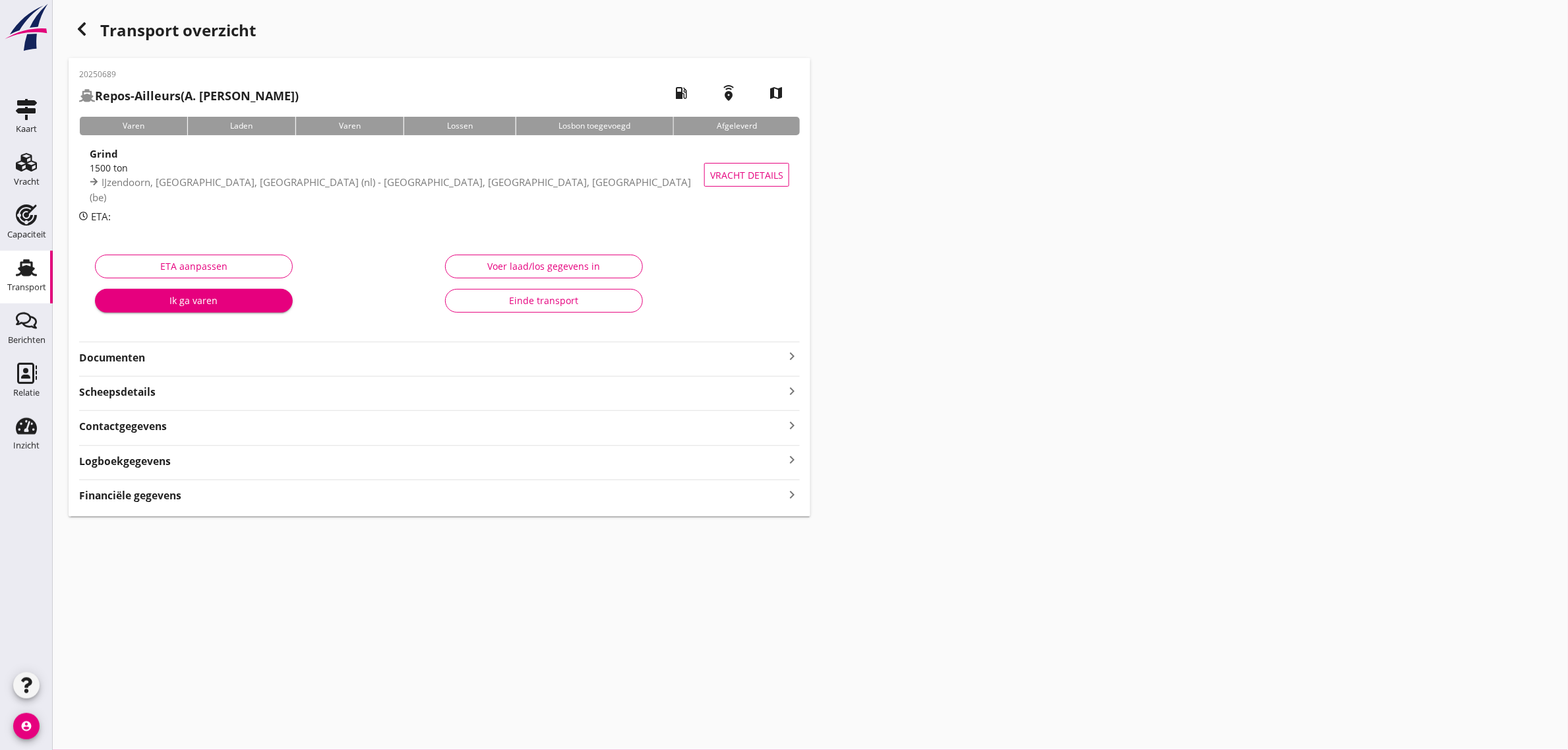
click at [120, 358] on strong "Documenten" at bounding box center [431, 357] width 705 height 15
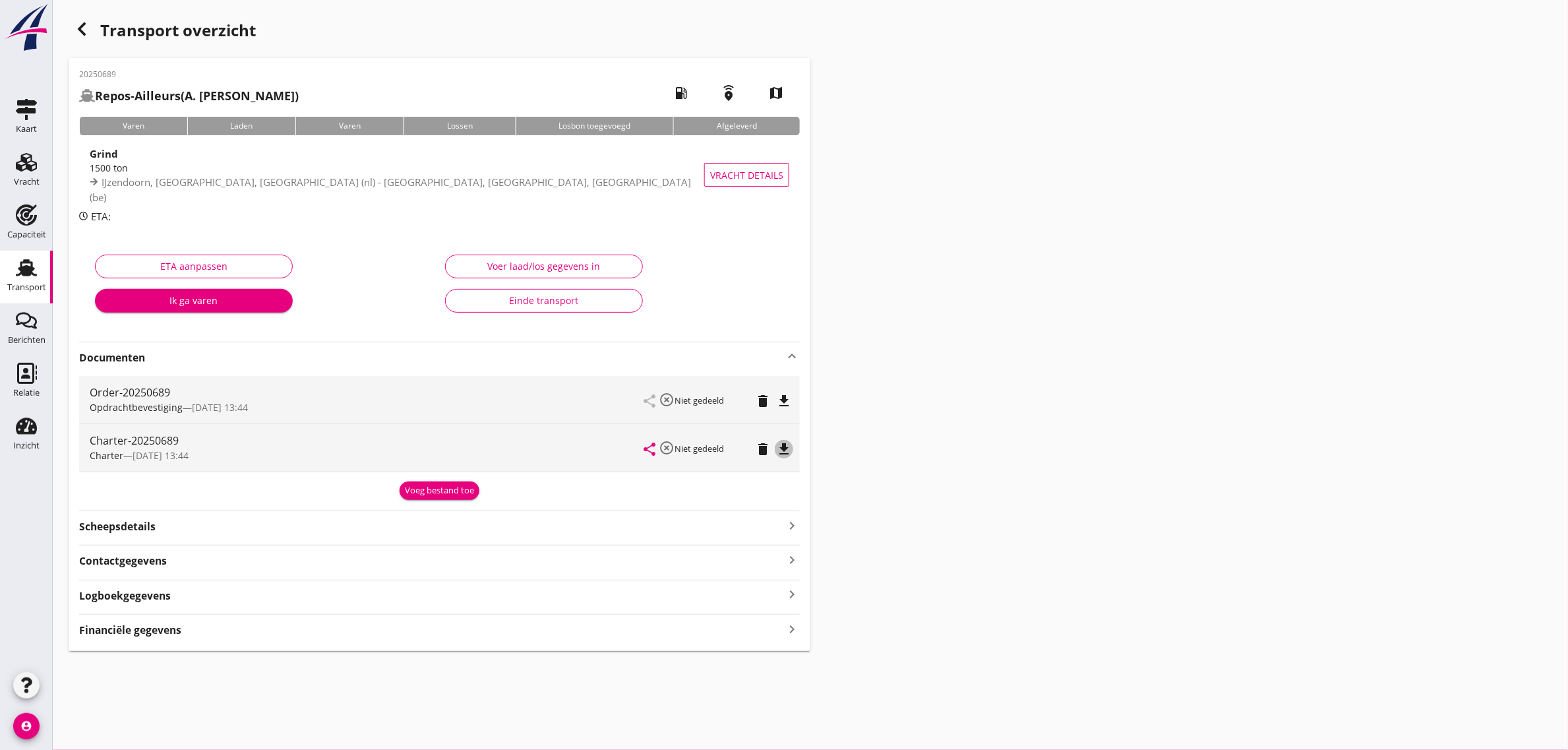
click at [792, 446] on icon "file_download" at bounding box center [784, 449] width 16 height 16
click at [784, 396] on icon "file_download" at bounding box center [784, 401] width 16 height 16
click at [27, 283] on div "Transport" at bounding box center [27, 286] width 39 height 8
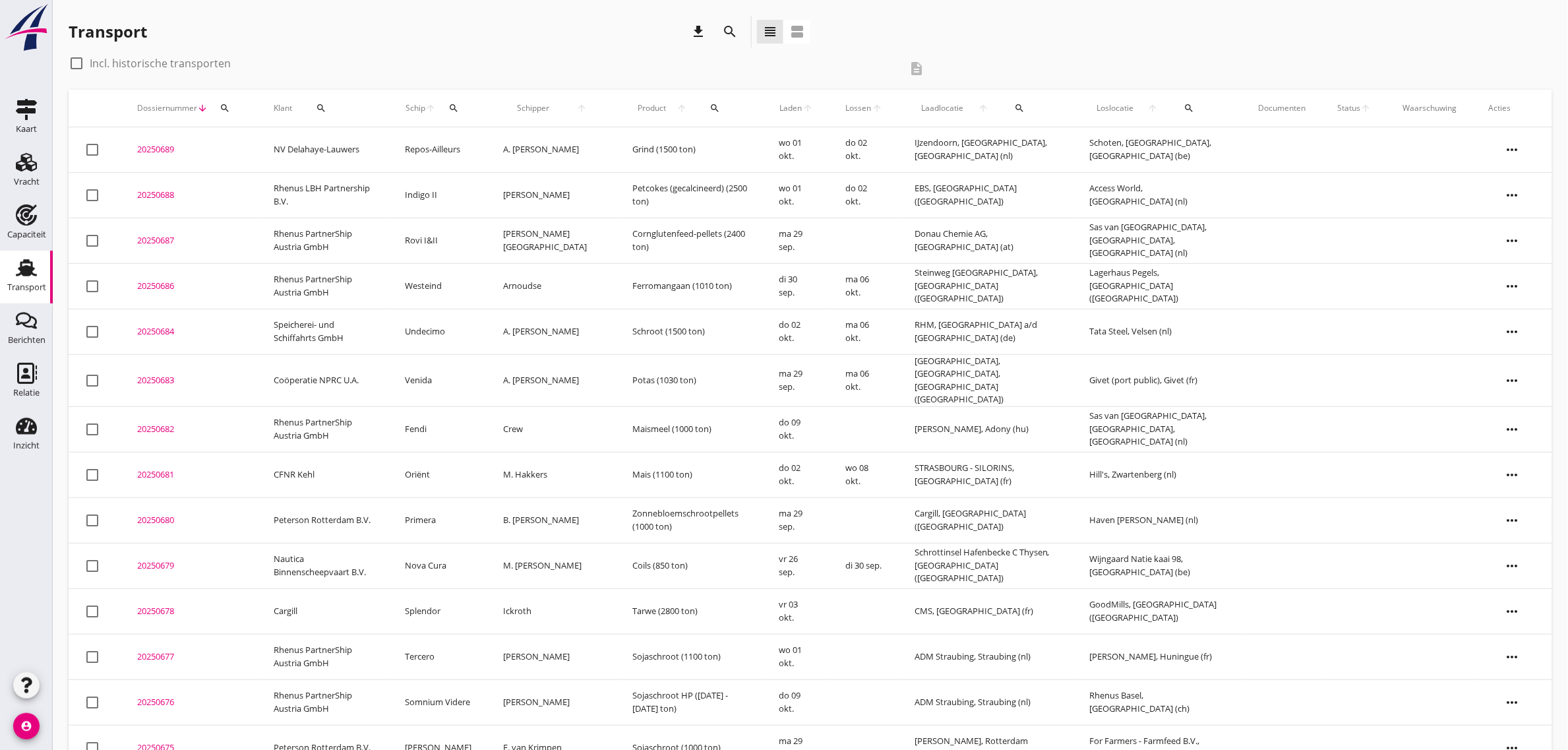
click at [955, 53] on div "check_box_outline_blank Incl. historische transporten description" at bounding box center [811, 71] width 1484 height 37
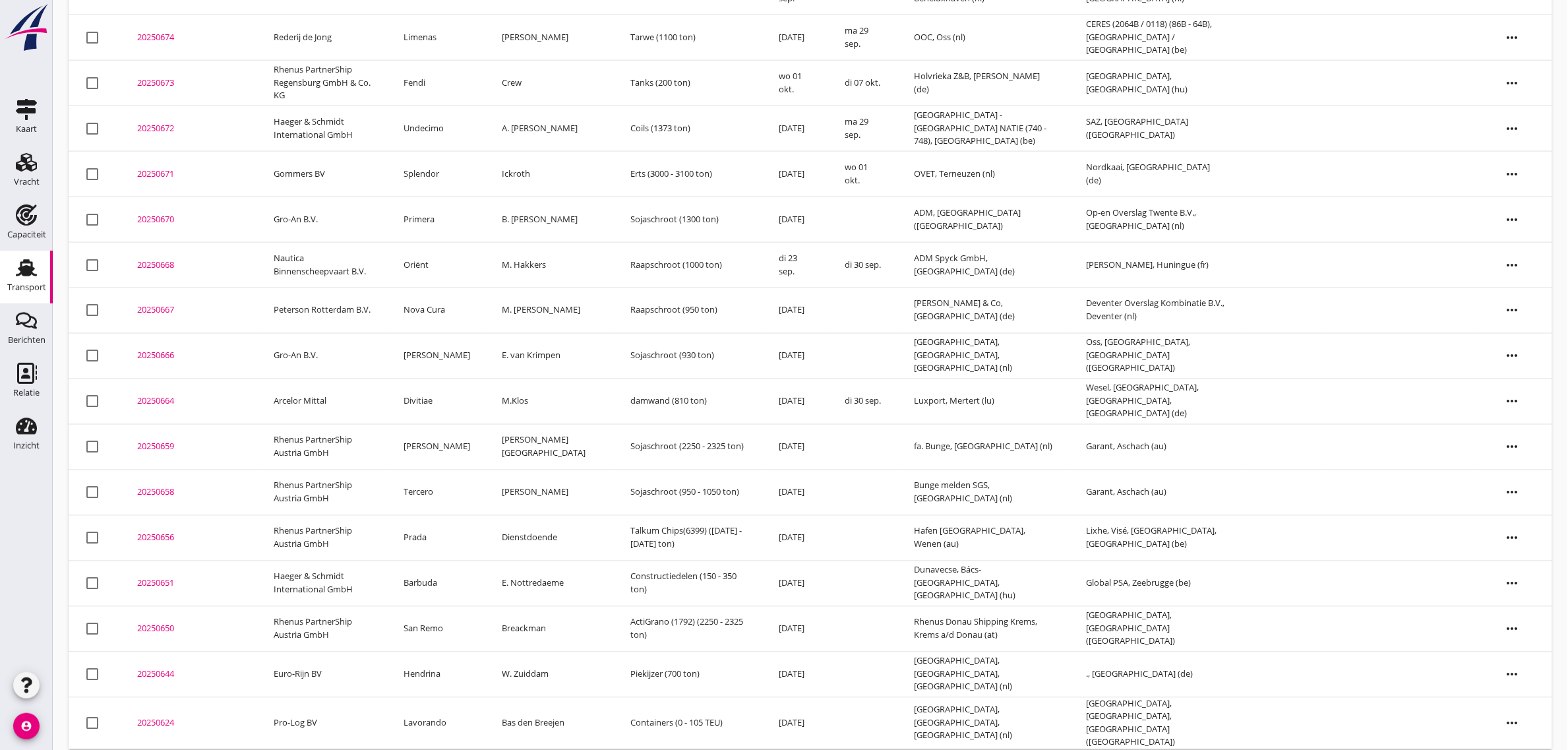
scroll to position [762, 0]
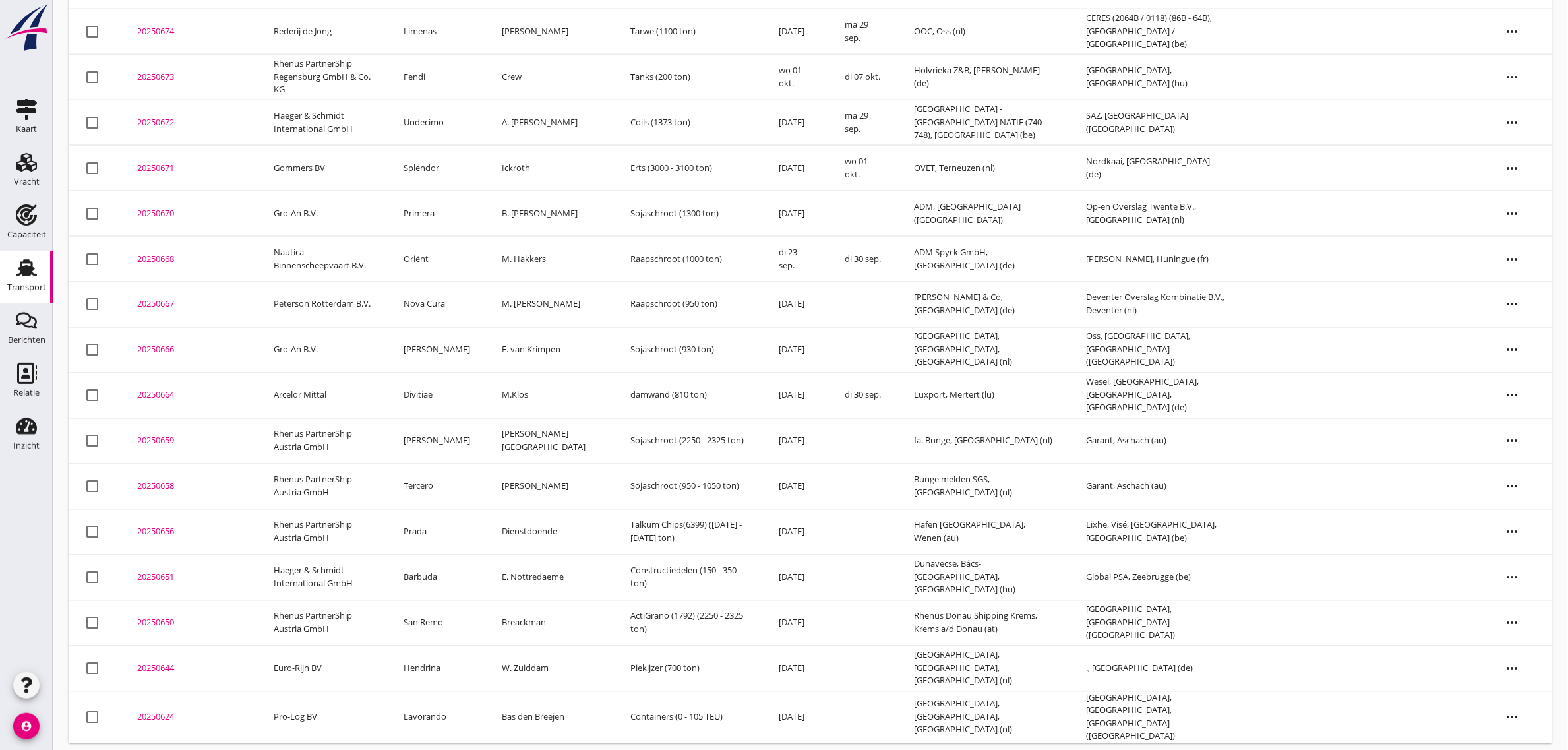
click at [434, 485] on td "Tercero" at bounding box center [437, 486] width 98 height 46
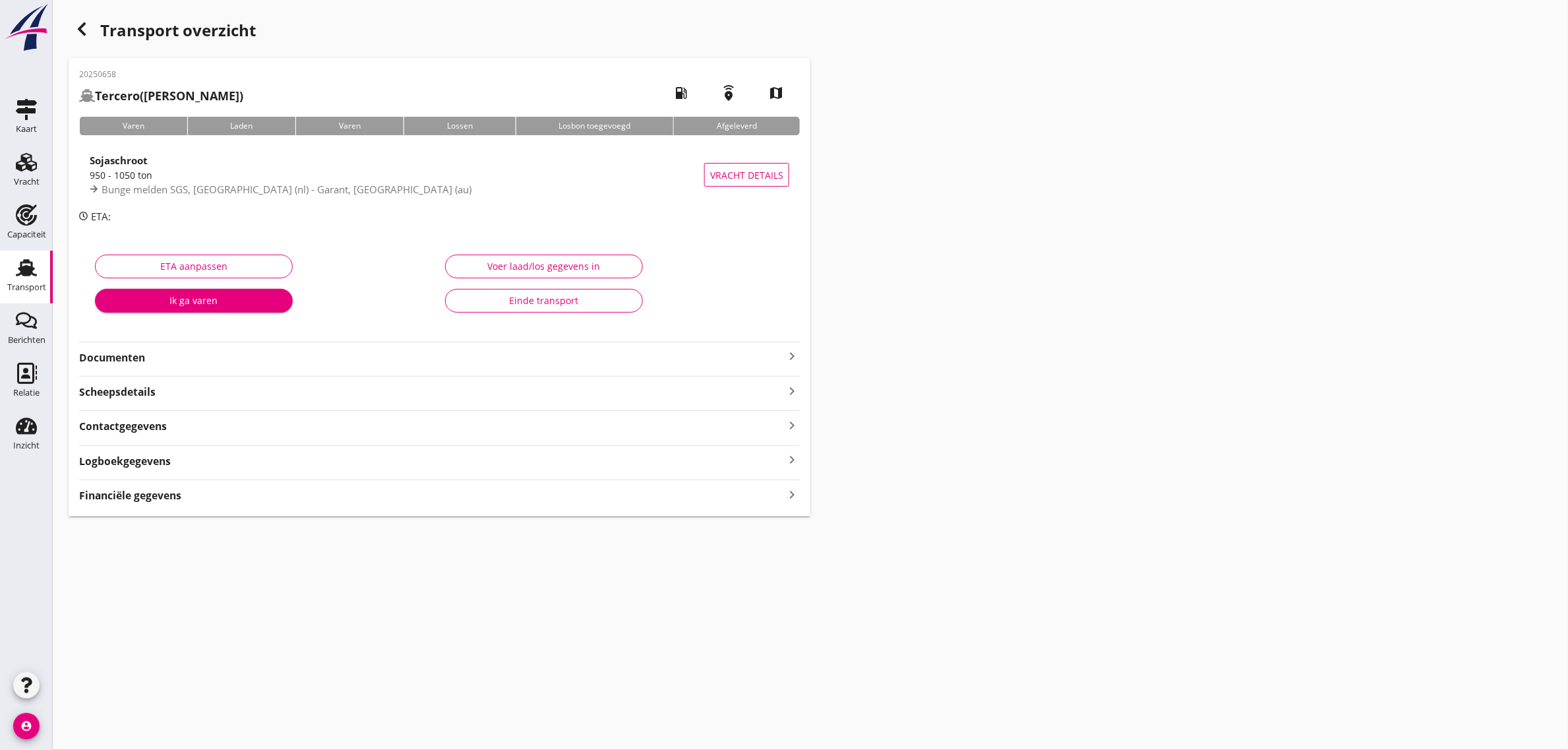
click at [493, 302] on div "Einde transport" at bounding box center [544, 300] width 176 height 14
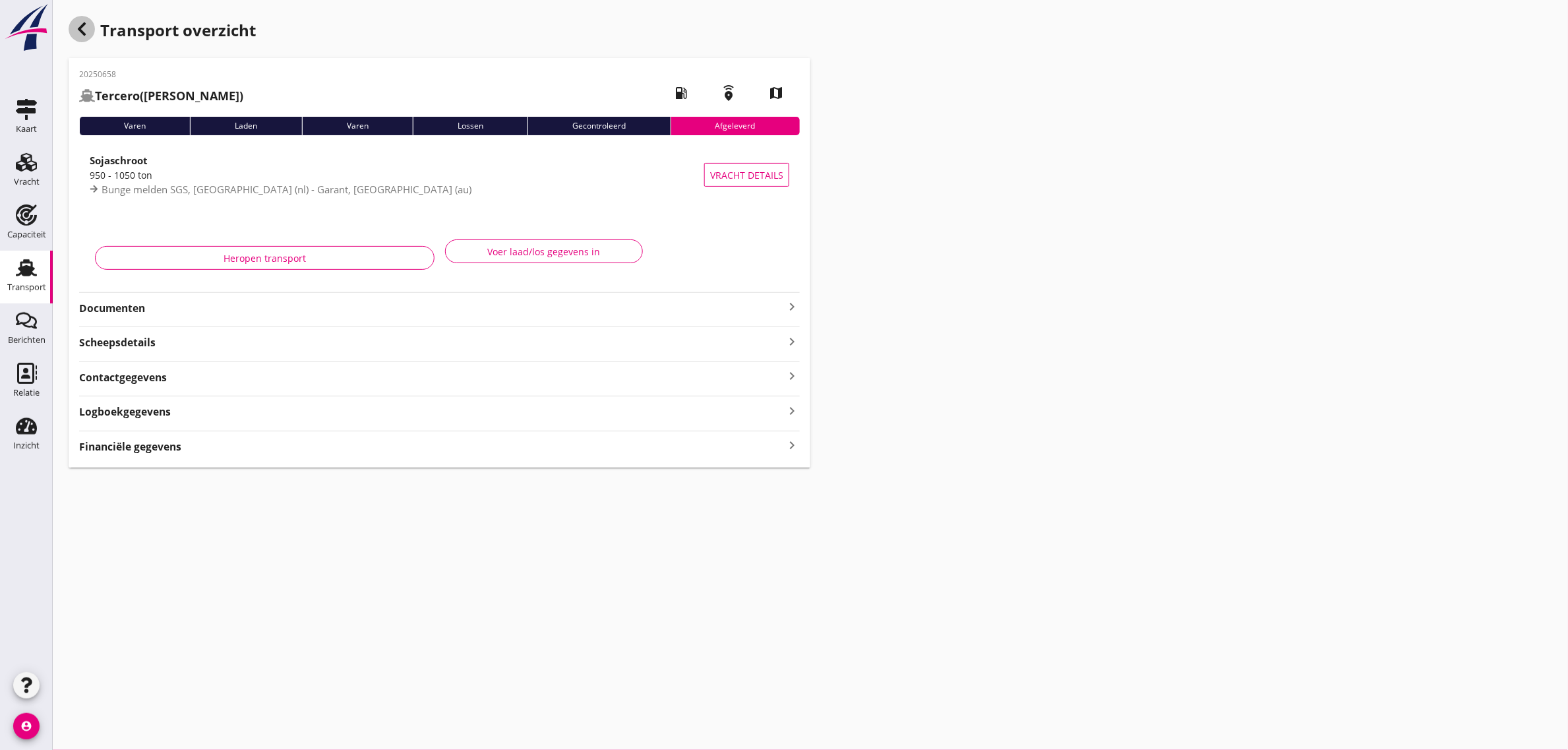
click at [82, 30] on icon "button" at bounding box center [82, 28] width 16 height 16
